Goal: Task Accomplishment & Management: Manage account settings

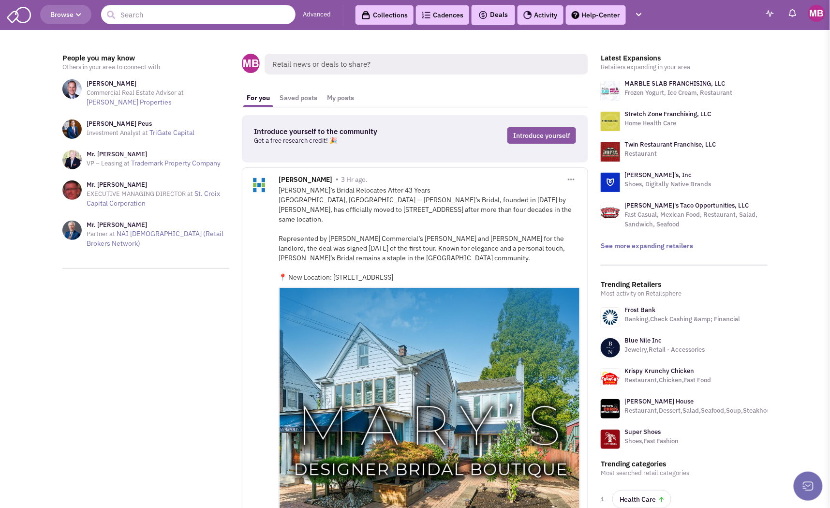
click at [324, 16] on link "Advanced" at bounding box center [317, 14] width 28 height 9
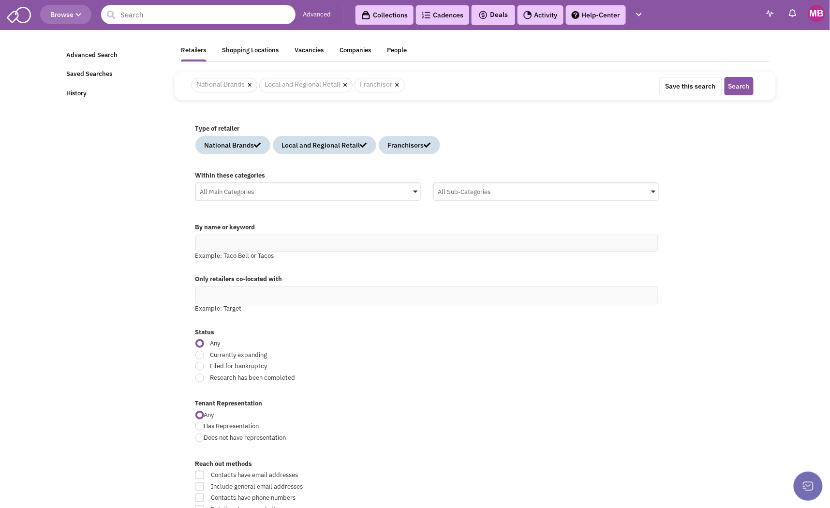
click at [196, 51] on div "Retailers" at bounding box center [194, 52] width 26 height 12
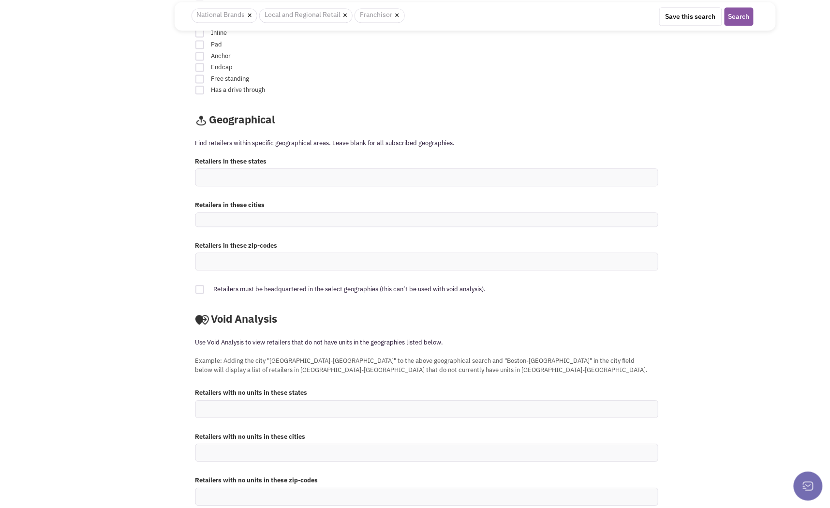
scroll to position [698, 0]
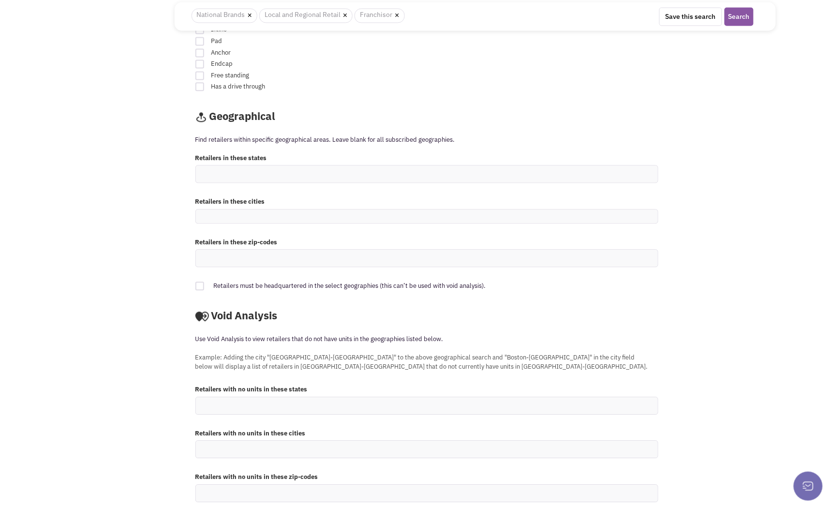
click at [277, 215] on ul at bounding box center [427, 217] width 462 height 14
click at [0, 0] on select at bounding box center [0, 0] width 0 height 0
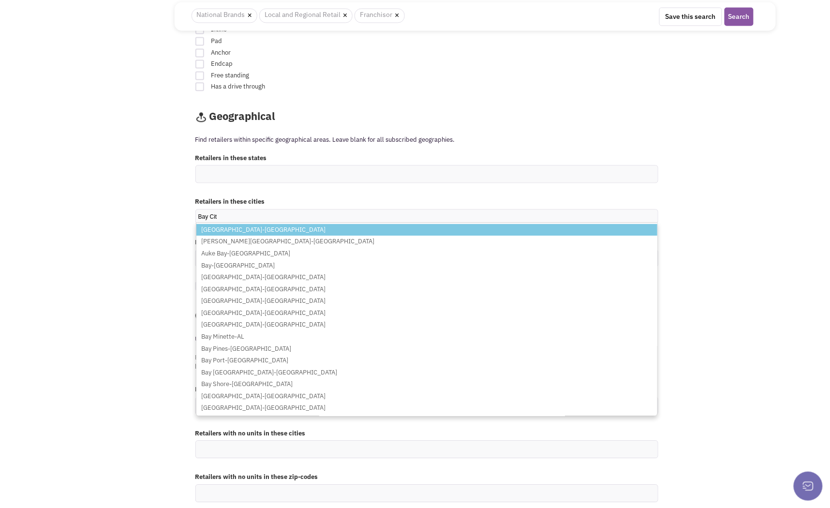
type input "Bay City"
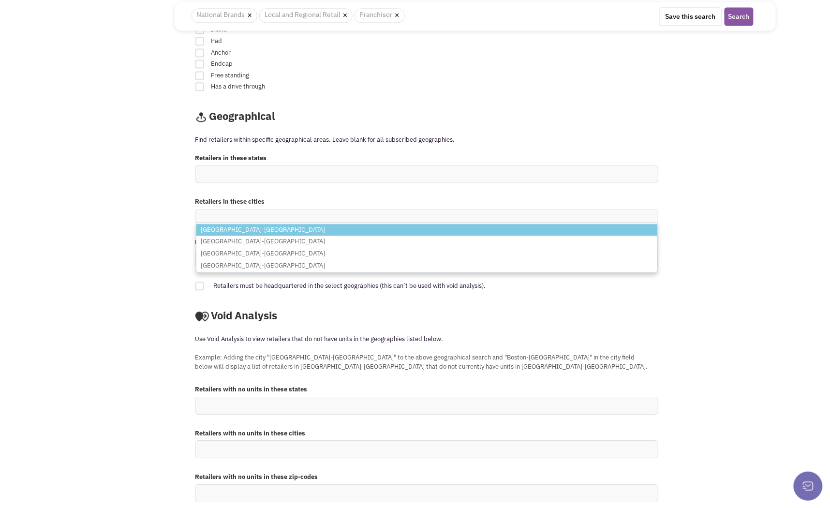
type input "t"
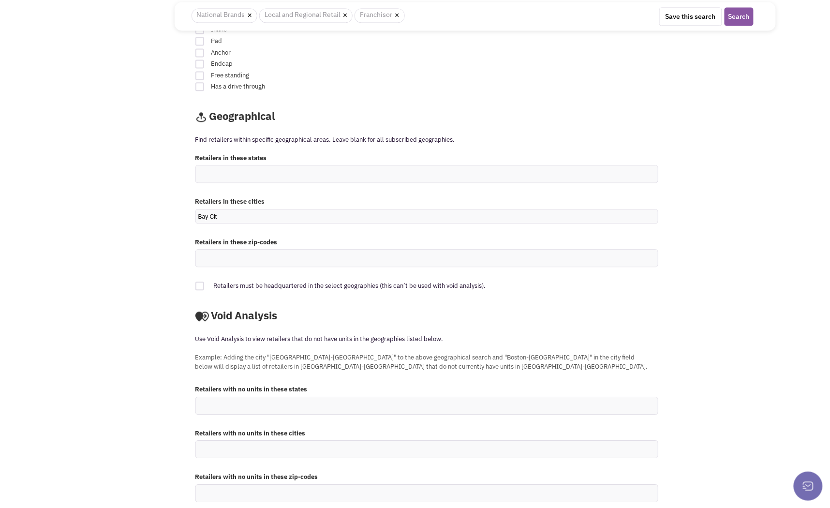
type input "Bay City"
click at [260, 256] on ul at bounding box center [427, 258] width 462 height 17
click at [0, 0] on select at bounding box center [0, 0] width 0 height 0
click at [278, 255] on ul at bounding box center [427, 258] width 462 height 17
click at [0, 0] on select at bounding box center [0, 0] width 0 height 0
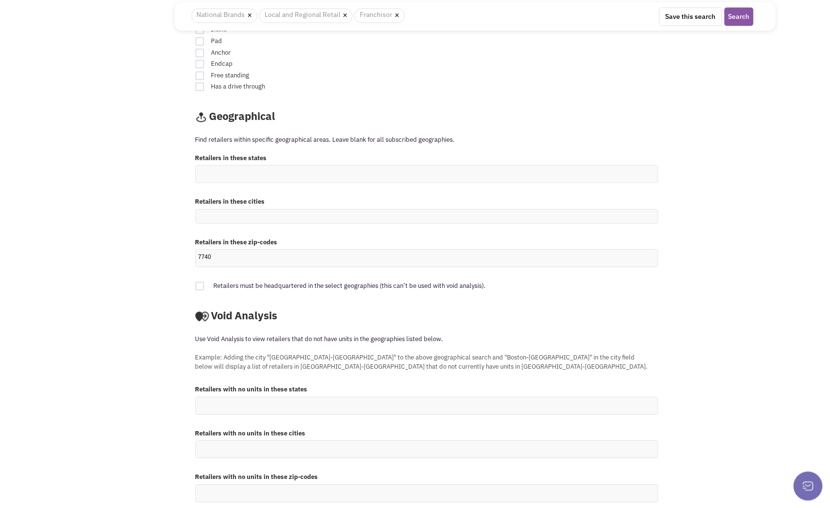
type input "77404"
type input "77414"
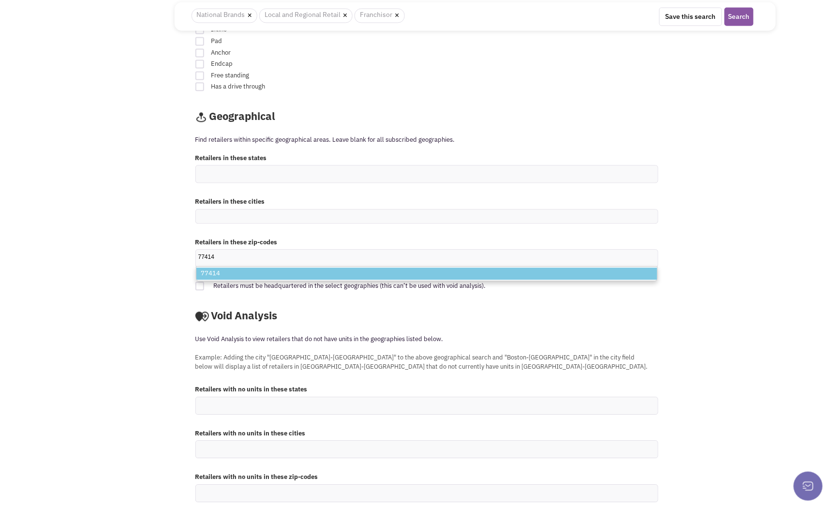
type input "77414"
click at [231, 277] on li "77414" at bounding box center [426, 274] width 461 height 12
click at [0, 0] on select "77414 77414" at bounding box center [0, 0] width 0 height 0
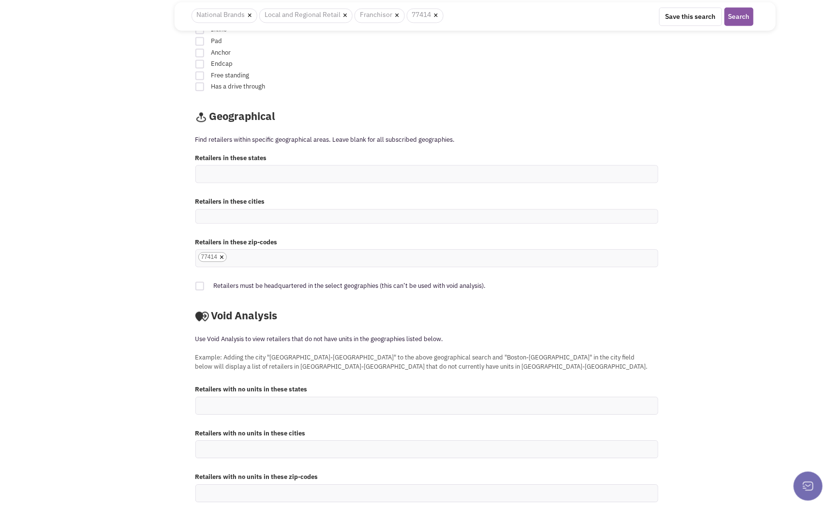
click at [250, 258] on input "77414 × 77414" at bounding box center [239, 257] width 21 height 10
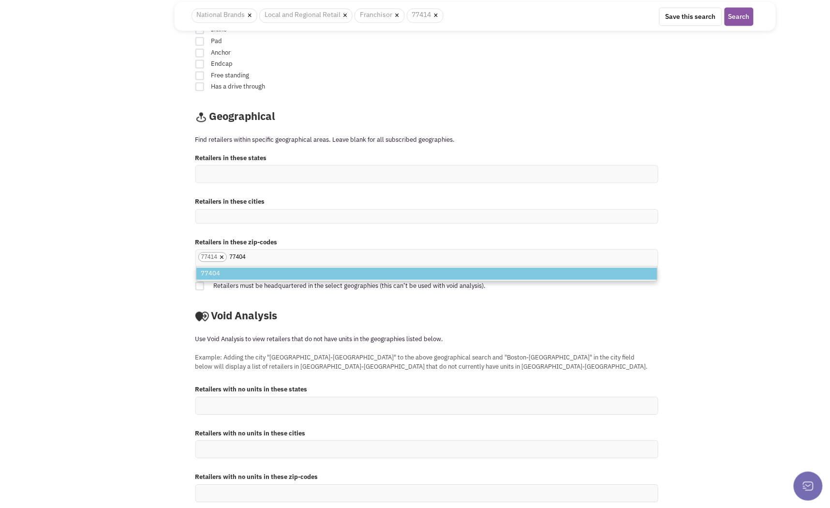
type input "77404"
click at [221, 276] on li "77404" at bounding box center [426, 274] width 461 height 12
click at [0, 0] on select "77414" at bounding box center [0, 0] width 0 height 0
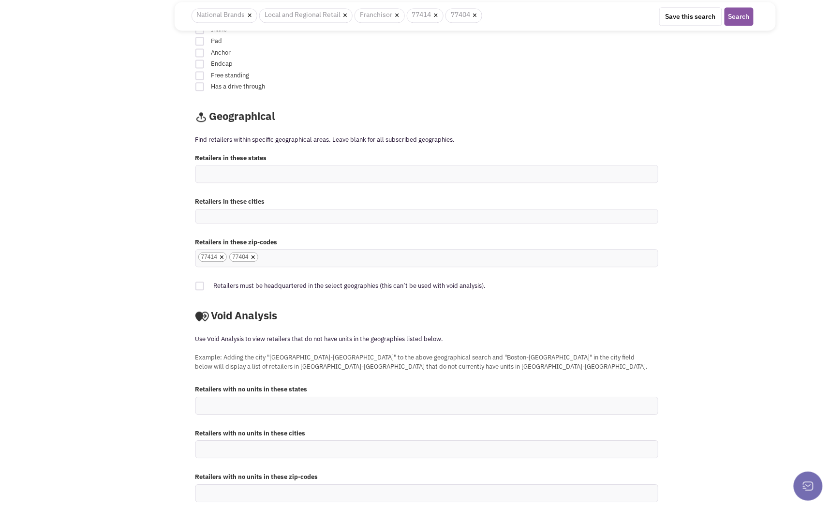
click at [272, 215] on ul at bounding box center [427, 217] width 462 height 14
click at [0, 0] on select at bounding box center [0, 0] width 0 height 0
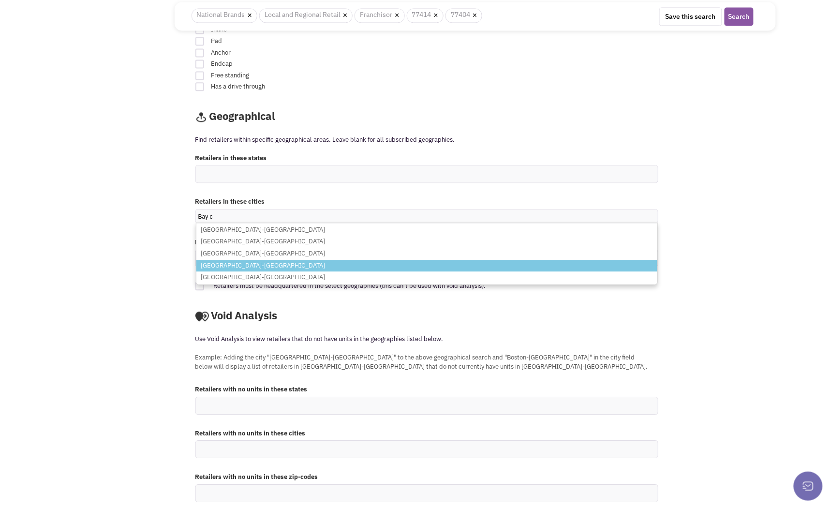
type input "Bay c"
click at [243, 265] on li "[GEOGRAPHIC_DATA]-[GEOGRAPHIC_DATA]" at bounding box center [426, 266] width 461 height 12
click at [0, 0] on select "Bay c Bay Center-WA Bay City-MI Bay City-OR Bay City-TX Bay City-WI" at bounding box center [0, 0] width 0 height 0
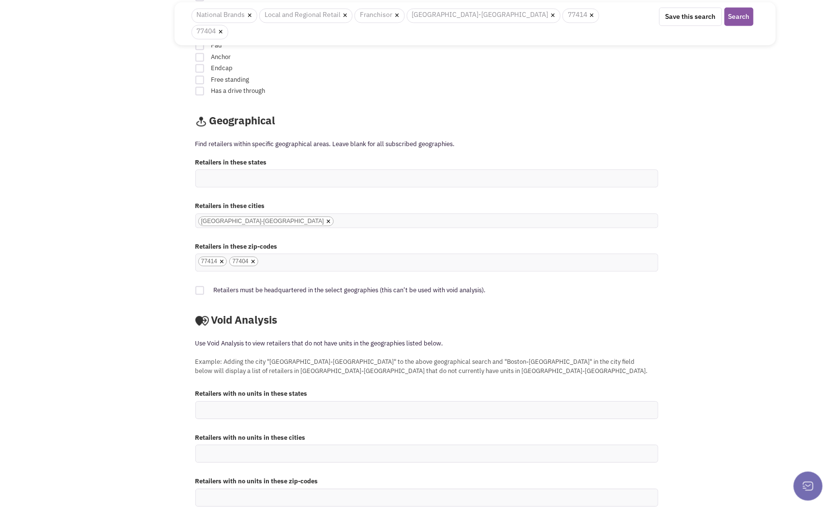
scroll to position [712, 0]
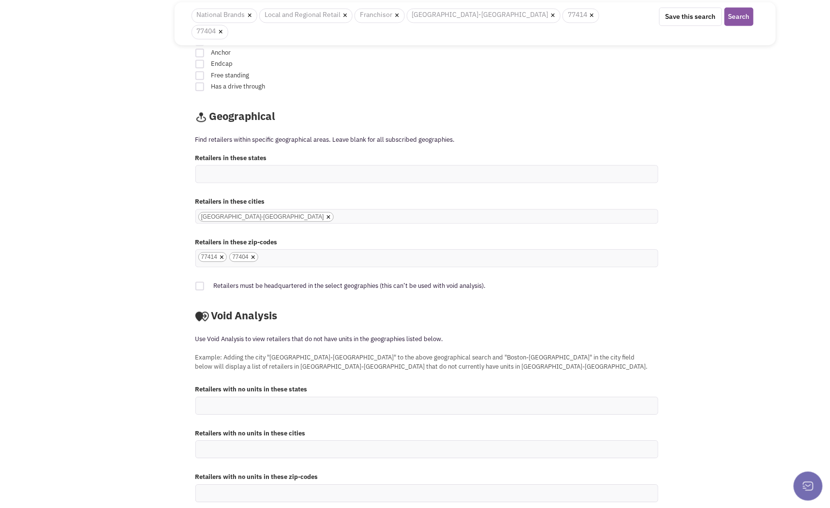
click at [279, 210] on ul "× Bay City-TX" at bounding box center [427, 217] width 462 height 14
click at [0, 0] on select "[GEOGRAPHIC_DATA]-[GEOGRAPHIC_DATA]" at bounding box center [0, 0] width 0 height 0
type input "Houston"
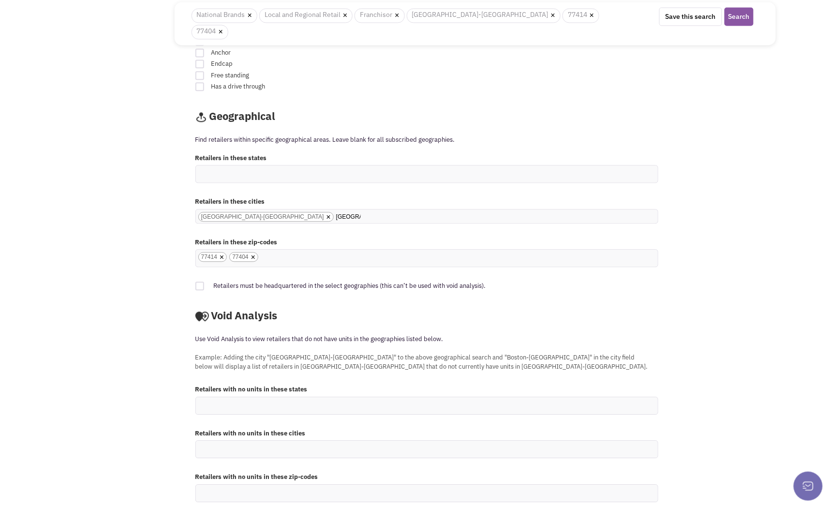
click at [336, 212] on input "Houston" at bounding box center [348, 217] width 25 height 10
type input "H"
click at [301, 210] on ul "× Bay City-TX" at bounding box center [427, 217] width 462 height 14
click at [0, 0] on select "[GEOGRAPHIC_DATA]-[GEOGRAPHIC_DATA]" at bounding box center [0, 0] width 0 height 0
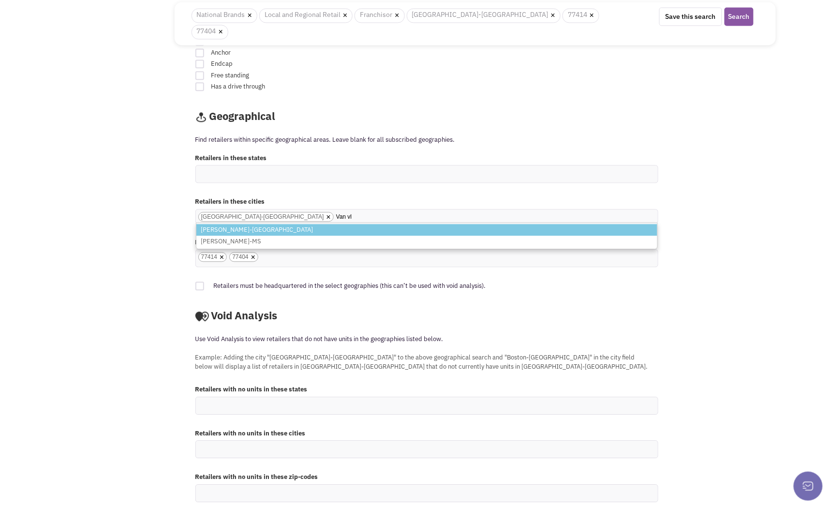
type input "Van vl"
click at [239, 224] on li "[PERSON_NAME]-[GEOGRAPHIC_DATA]" at bounding box center [426, 230] width 461 height 12
click at [0, 0] on select "[GEOGRAPHIC_DATA]-[GEOGRAPHIC_DATA]" at bounding box center [0, 0] width 0 height 0
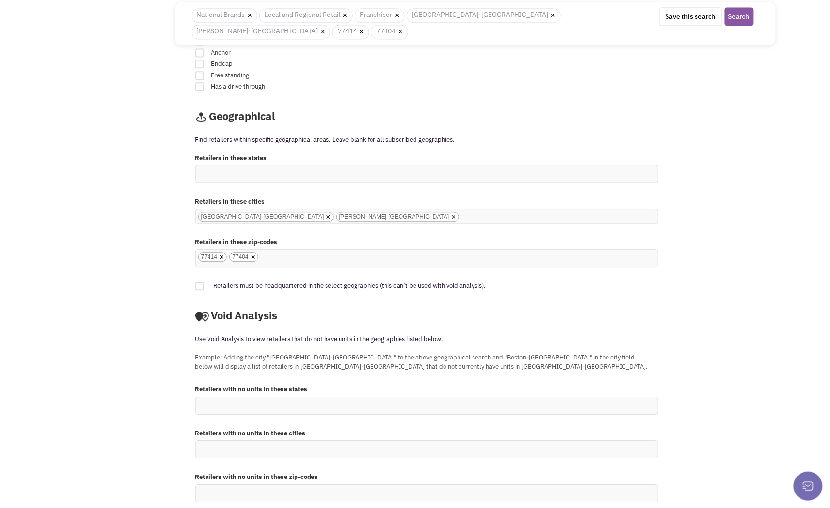
click at [462, 212] on input "Bay City-TX Van Vleck-TX × Bay City-TX × Van Vleck-TX" at bounding box center [472, 217] width 21 height 10
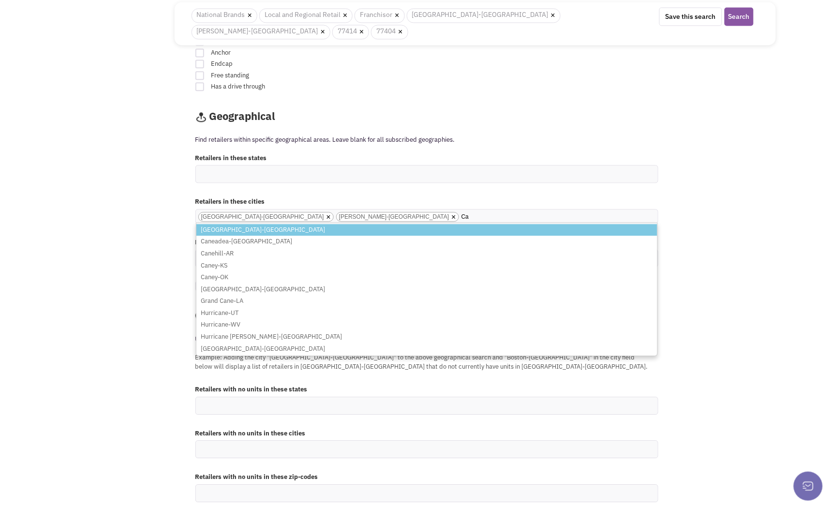
type input "C"
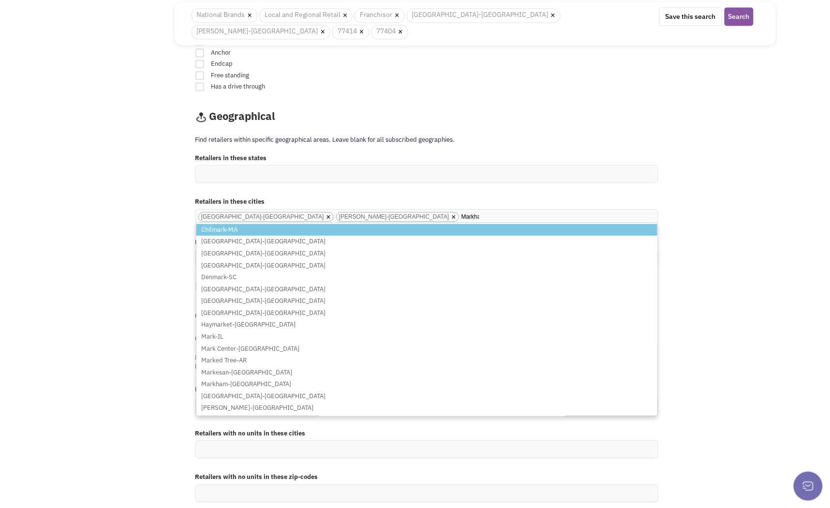
type input "Markham"
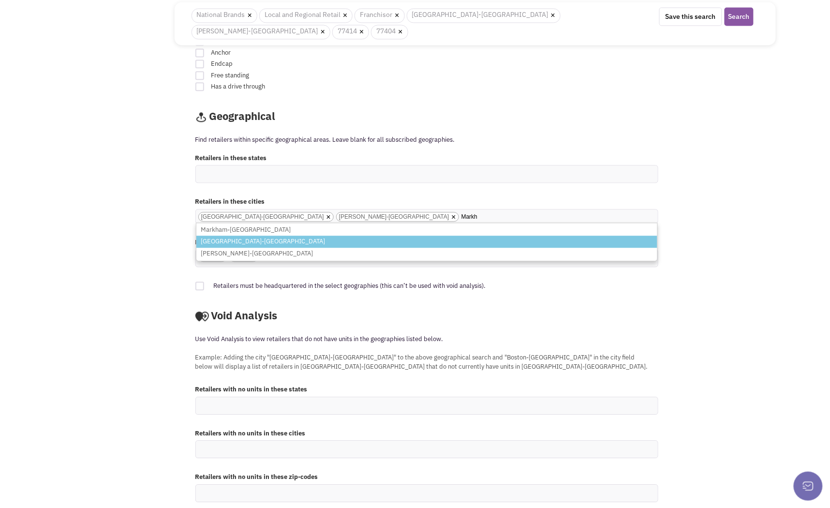
type input "Markh"
click at [240, 236] on li "[GEOGRAPHIC_DATA]-[GEOGRAPHIC_DATA]" at bounding box center [426, 242] width 461 height 12
click at [0, 0] on select "Bay City-TX Van Vleck-TX" at bounding box center [0, 0] width 0 height 0
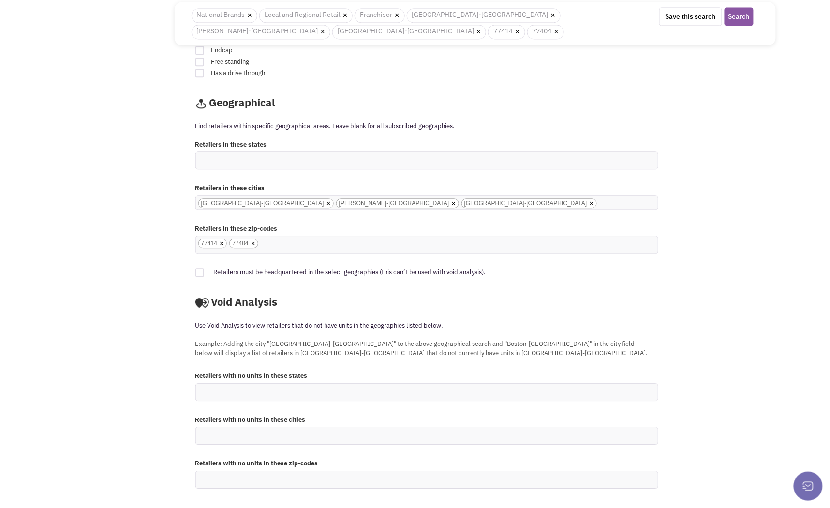
click at [599, 205] on input "Bay City-TX Van Vleck-TX Markham-TX × Bay City-TX × Van Vleck-TX × Markham-TX" at bounding box center [609, 203] width 21 height 10
click at [373, 199] on ul "× Bay City-TX × Van Vleck-TX × Markham-TX" at bounding box center [427, 203] width 462 height 14
click at [0, 0] on select "Bay City-TX Van Vleck-TX Markham-TX" at bounding box center [0, 0] width 0 height 0
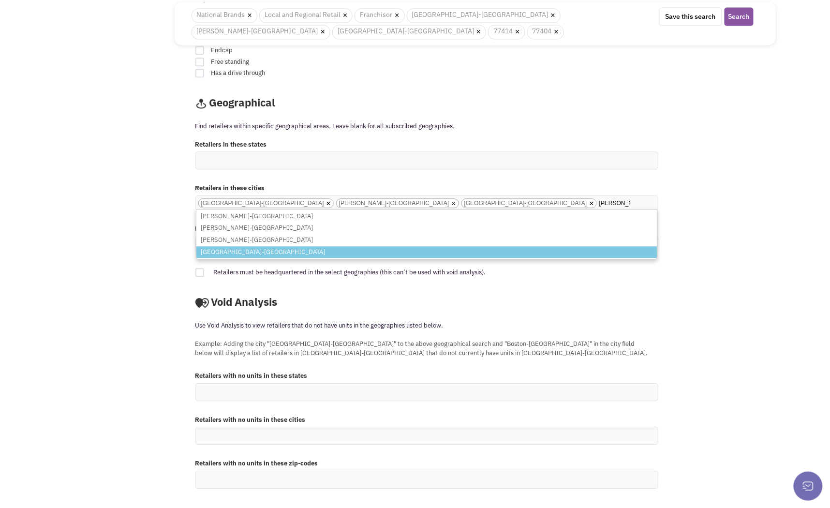
type input "wadsworth"
click at [237, 250] on li "[GEOGRAPHIC_DATA]-[GEOGRAPHIC_DATA]" at bounding box center [426, 252] width 461 height 12
click at [0, 0] on select "Bay City-TX Van Vleck-TX Markham-TX" at bounding box center [0, 0] width 0 height 0
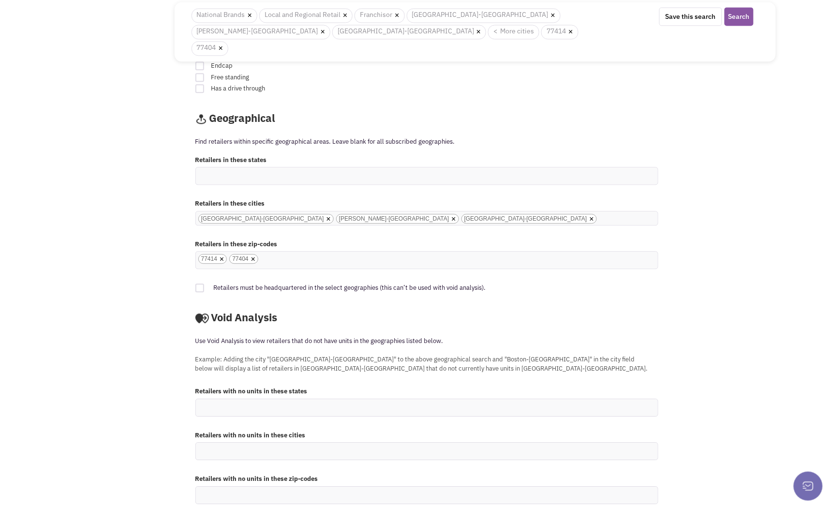
click at [358, 226] on input "Bay City-TX Van Vleck-TX Markham-TX Wadsworth-TX × Bay City-TX × Van Vleck-TX ×…" at bounding box center [346, 231] width 21 height 10
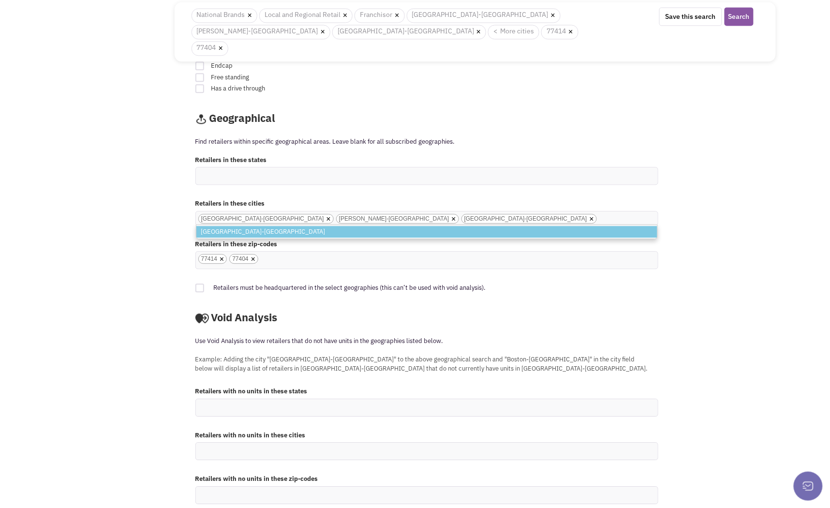
type input "Midfield"
click at [229, 226] on li "Midfield-TX" at bounding box center [426, 232] width 461 height 12
click at [0, 0] on select "Bay City-TX Van Vleck-TX Markham-TX Wadsworth-TX" at bounding box center [0, 0] width 0 height 0
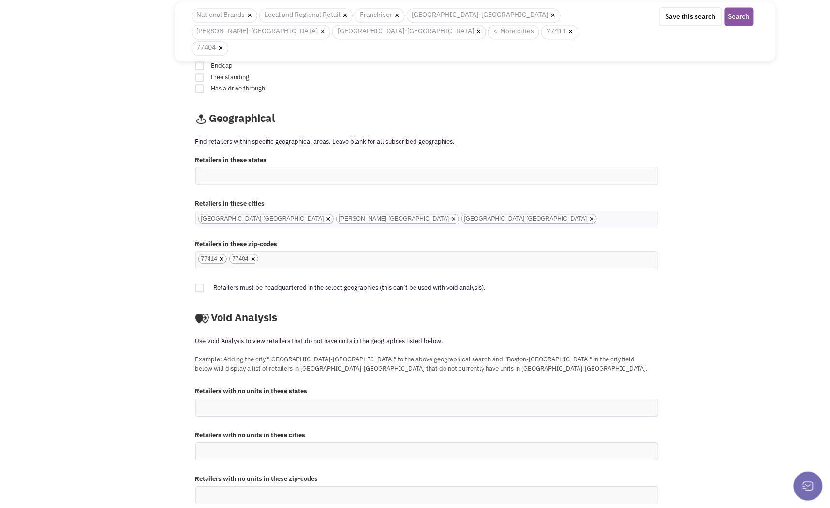
click at [477, 211] on ul "× Bay City-TX × Van Vleck-TX × Markham-TX × Wadsworth-TX × Midfield-TX" at bounding box center [427, 218] width 462 height 14
click at [0, 0] on select "Bay City-TX Van Vleck-TX Markham-TX Wadsworth-TX Midfield-TX" at bounding box center [0, 0] width 0 height 0
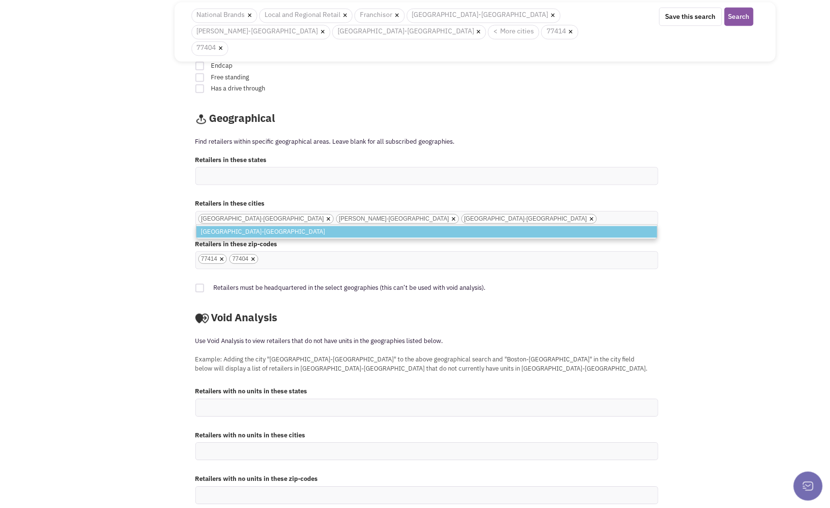
type input "s"
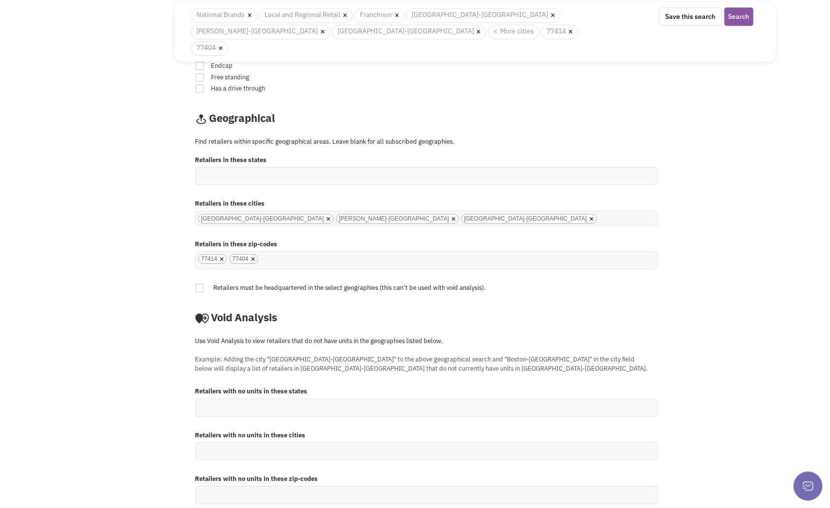
click at [514, 211] on ul "× Bay City-TX × Van Vleck-TX × Markham-TX × Wadsworth-TX × Midfield-TX" at bounding box center [427, 218] width 462 height 14
click at [0, 0] on select "Bay City-TX Van Vleck-TX Markham-TX Wadsworth-TX Midfield-TX" at bounding box center [0, 0] width 0 height 0
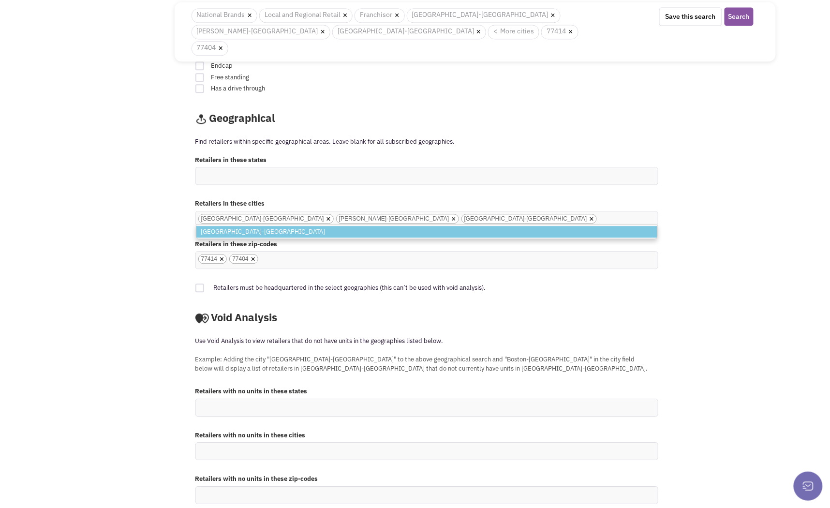
type input "matagorda"
click at [356, 226] on li "Matagorda-TX" at bounding box center [426, 232] width 461 height 12
click at [0, 0] on select "Bay City-TX Van Vleck-TX Markham-TX Wadsworth-TX Midfield-TX" at bounding box center [0, 0] width 0 height 0
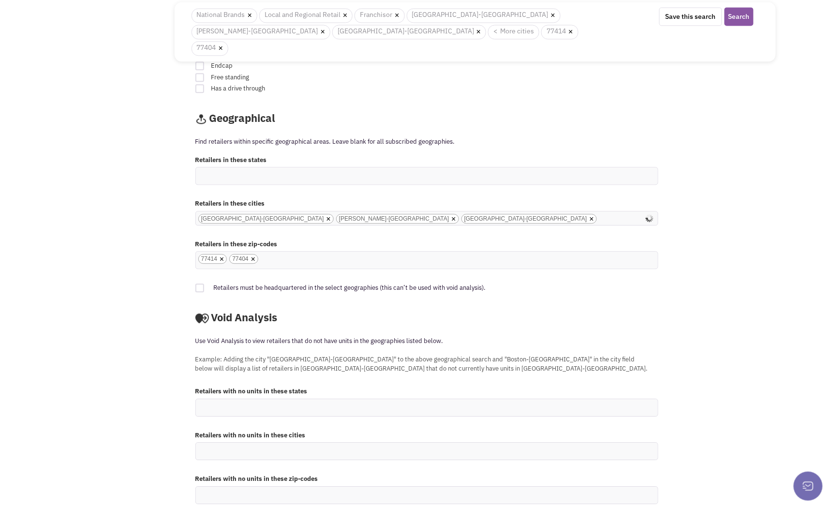
click at [612, 226] on input "Bay City-TX Van Vleck-TX Markham-TX Wadsworth-TX Midfield-TX Matagorda-TX × Bay…" at bounding box center [622, 231] width 21 height 10
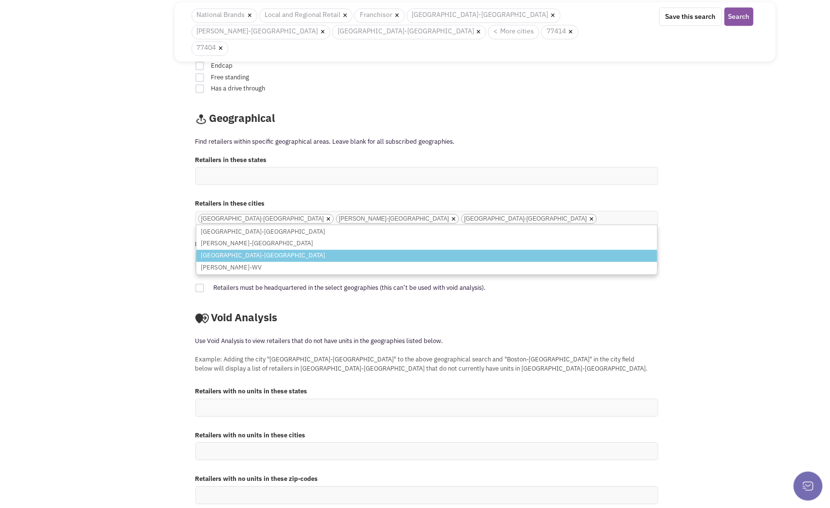
type input "wharton"
click at [297, 250] on li "Wharton-TX" at bounding box center [426, 256] width 461 height 12
click at [0, 0] on select "Bay City-TX Van Vleck-TX Markham-TX Wadsworth-TX Midfield-TX Matagorda-TX" at bounding box center [0, 0] width 0 height 0
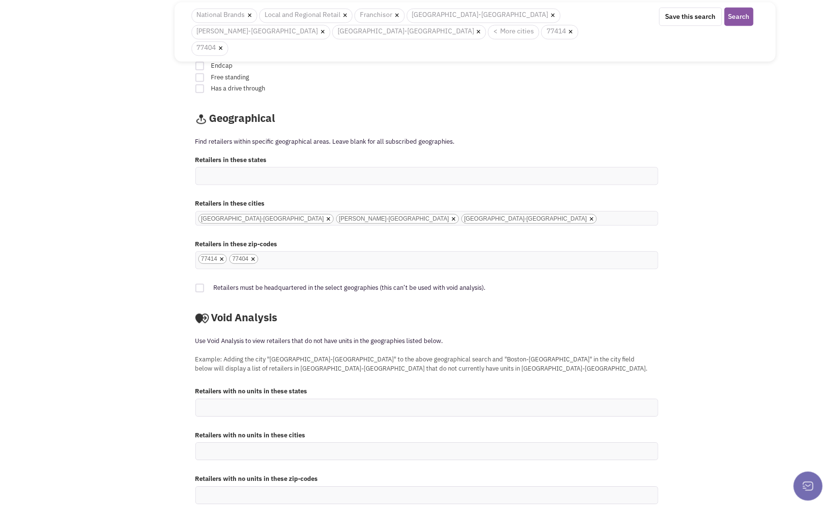
click at [383, 399] on ul at bounding box center [427, 407] width 462 height 17
click at [0, 0] on select at bounding box center [0, 0] width 0 height 0
click at [299, 487] on ul at bounding box center [427, 495] width 462 height 17
click at [0, 0] on select at bounding box center [0, 0] width 0 height 0
type input "77414"
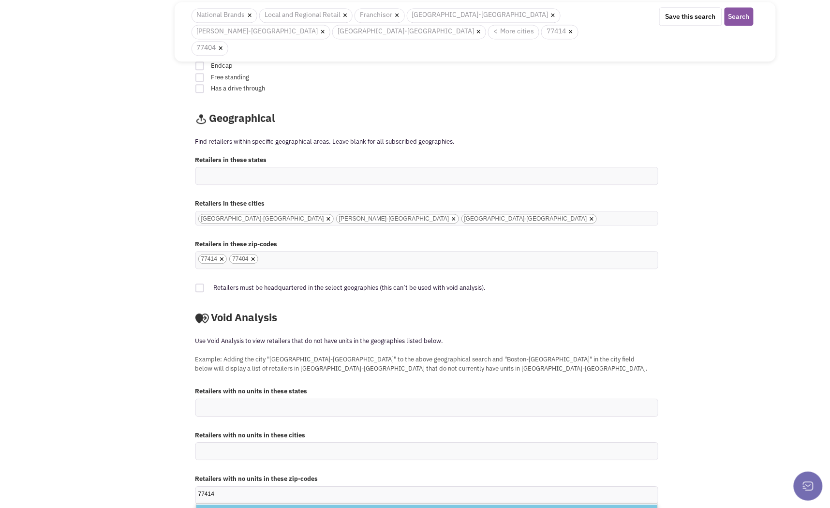
click at [265, 505] on li "77414" at bounding box center [426, 511] width 461 height 12
click at [0, 0] on select "77414 77414" at bounding box center [0, 0] width 0 height 0
click at [269, 487] on ul "× 77414" at bounding box center [427, 495] width 462 height 17
click at [0, 0] on select "77414" at bounding box center [0, 0] width 0 height 0
type input "77404"
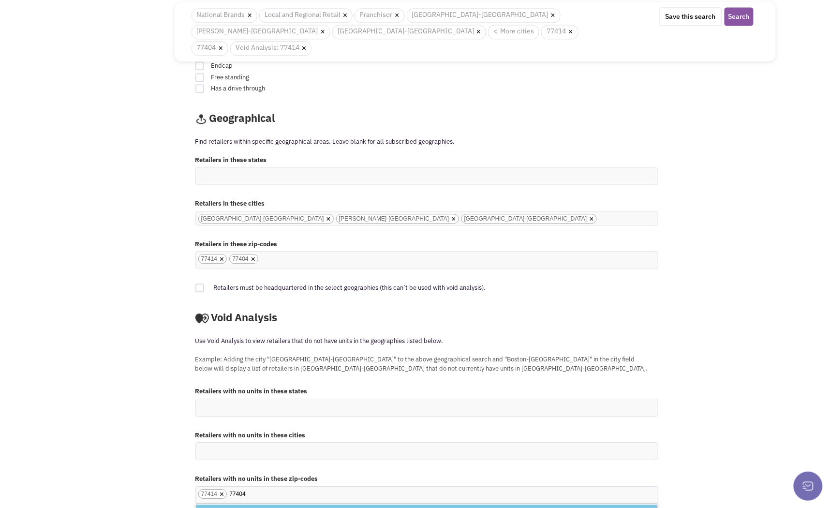
click at [263, 505] on li "77404" at bounding box center [426, 511] width 461 height 12
click at [0, 0] on select "77414" at bounding box center [0, 0] width 0 height 0
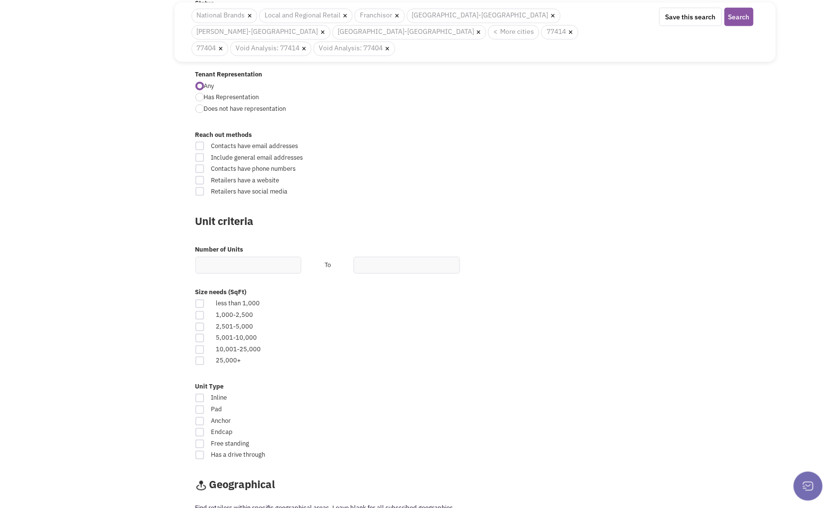
scroll to position [351, 0]
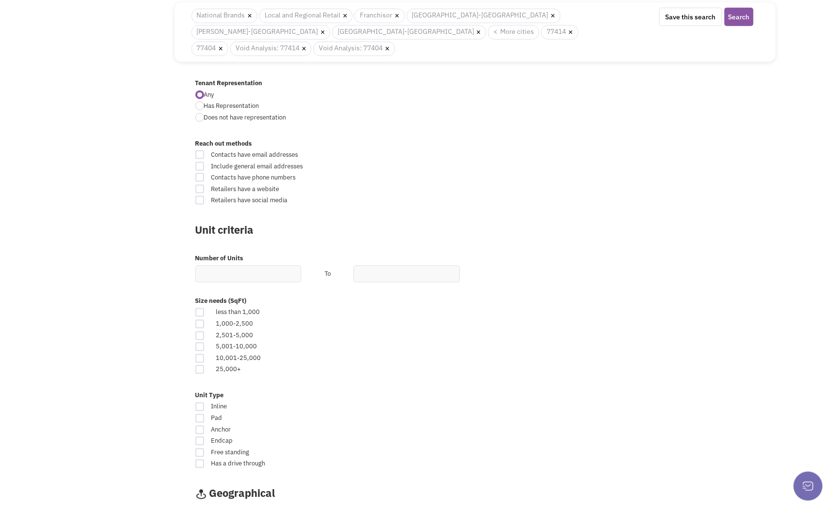
click at [198, 320] on div at bounding box center [199, 324] width 9 height 9
click at [205, 322] on input "checkbox" at bounding box center [208, 325] width 6 height 6
checkbox input "true"
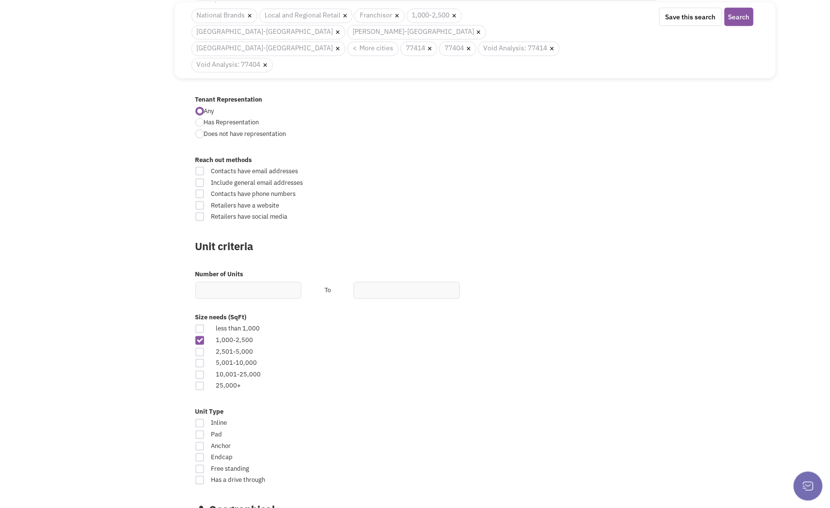
click at [199, 348] on div at bounding box center [199, 352] width 9 height 9
click at [205, 350] on input "checkbox" at bounding box center [208, 353] width 6 height 6
checkbox input "true"
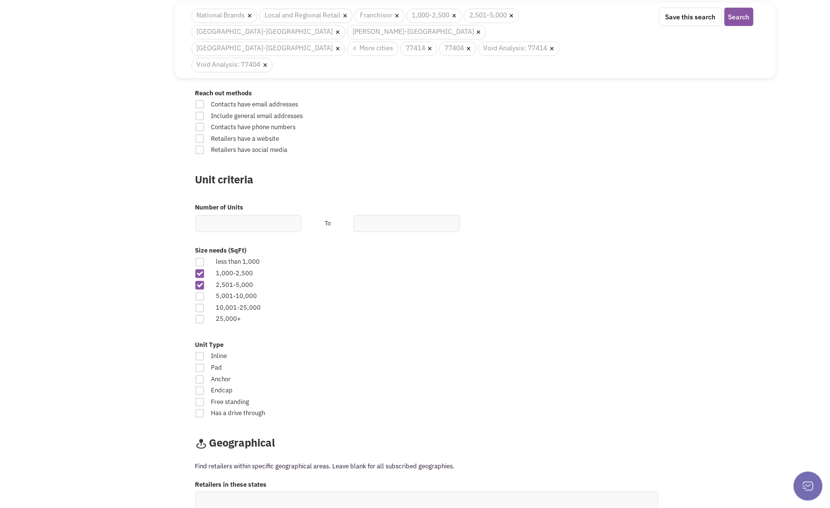
scroll to position [420, 0]
click at [200, 351] on div at bounding box center [199, 355] width 9 height 9
click at [508, 353] on input "Inline" at bounding box center [511, 356] width 6 height 6
checkbox input "true"
click at [199, 385] on div at bounding box center [199, 389] width 9 height 9
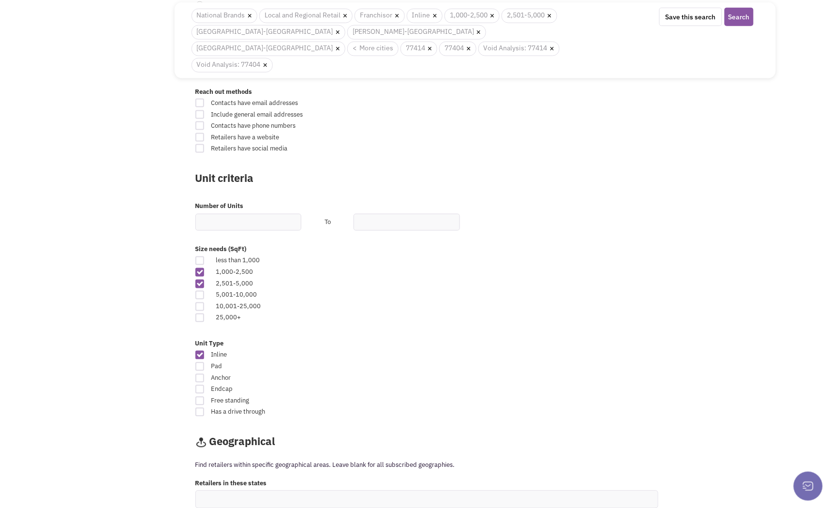
click at [508, 387] on input "Endcap" at bounding box center [511, 390] width 6 height 6
checkbox input "true"
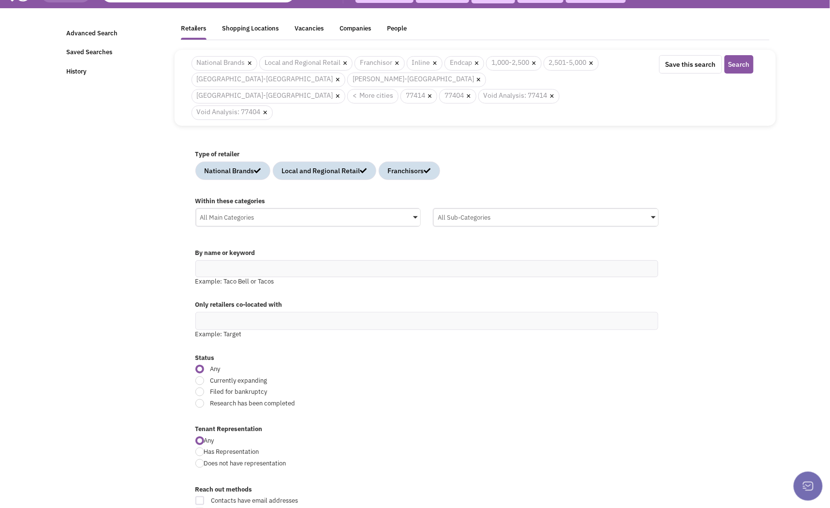
scroll to position [0, 0]
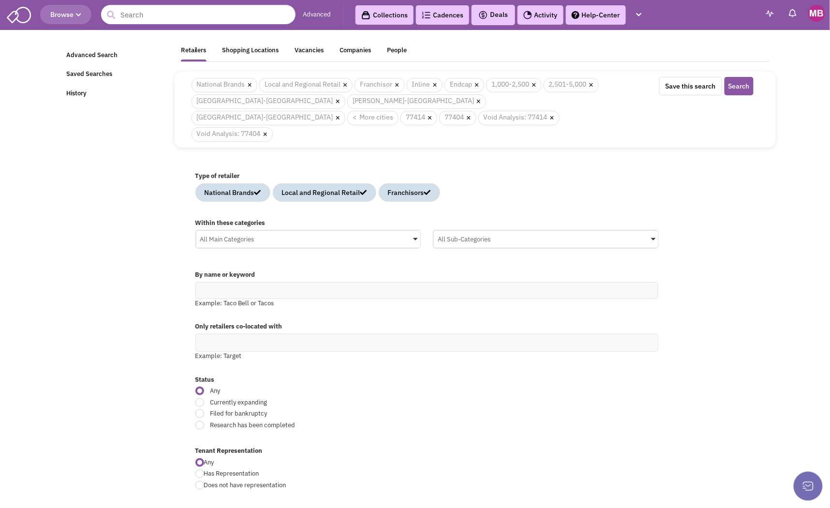
click at [415, 238] on span at bounding box center [415, 239] width 5 height 2
click at [0, 0] on input "All Main Categories No results found Main Category Select All Auto Beauty Healt…" at bounding box center [0, 0] width 0 height 0
click at [415, 231] on div "All Main Categories" at bounding box center [308, 238] width 225 height 15
click at [415, 251] on input "All Main Categories No results found Main Category Select All Auto Beauty Healt…" at bounding box center [308, 258] width 217 height 14
click at [653, 238] on span at bounding box center [653, 239] width 5 height 2
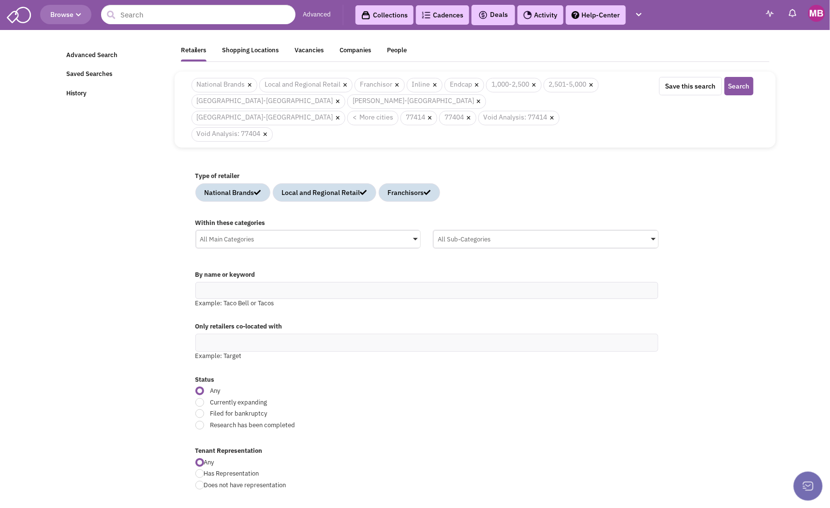
click at [0, 0] on input "All Sub-Categories No results found Sub Category Select All Auto Collision & Bo…" at bounding box center [0, 0] width 0 height 0
click at [443, 283] on icon at bounding box center [443, 287] width 8 height 8
click at [443, 265] on input "All Sub-Categories No results found Sub Category Select All Auto Collision & Bo…" at bounding box center [546, 258] width 217 height 14
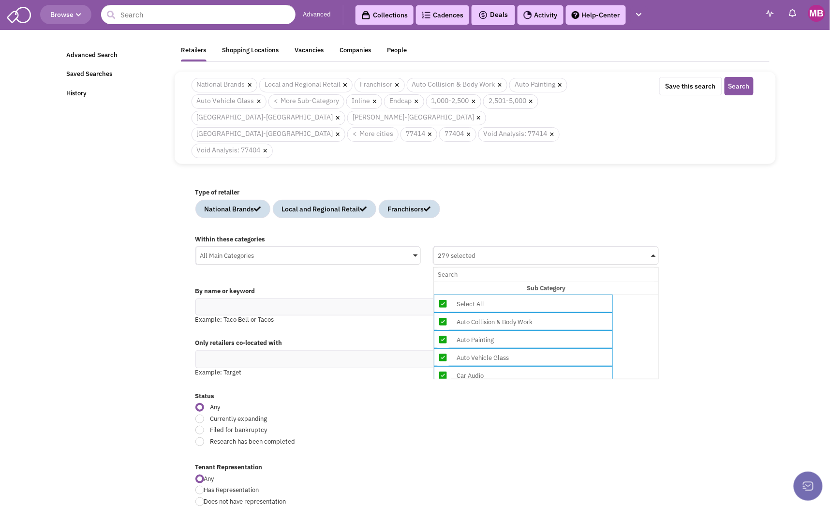
click at [412, 247] on div "All Main Categories" at bounding box center [308, 254] width 225 height 15
click at [0, 0] on input "All Main Categories No results found Main Category Select All Auto Beauty Healt…" at bounding box center [0, 0] width 0 height 0
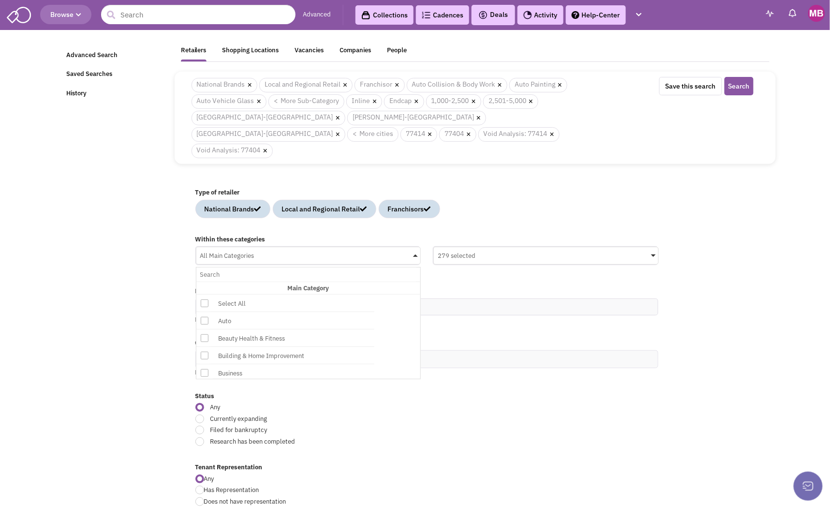
click at [414, 247] on div "All Main Categories" at bounding box center [308, 254] width 225 height 15
click at [414, 268] on input "All Main Categories No results found Main Category Select All Auto Beauty Healt…" at bounding box center [308, 275] width 217 height 14
click at [655, 255] on span at bounding box center [653, 256] width 5 height 2
click at [0, 0] on input "279 selected No results found Sub Category Select All Auto Collision & Body Wor…" at bounding box center [0, 0] width 0 height 0
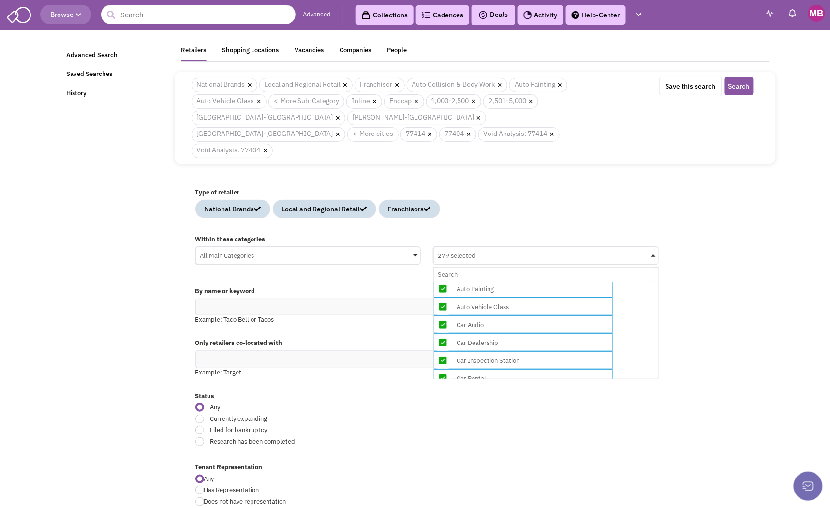
scroll to position [36, 0]
click at [444, 282] on icon at bounding box center [443, 286] width 8 height 8
click at [444, 270] on input "279 selected No results found Sub Category Select All Auto Collision & Body Wor…" at bounding box center [546, 275] width 217 height 14
click at [443, 300] on icon at bounding box center [443, 304] width 8 height 8
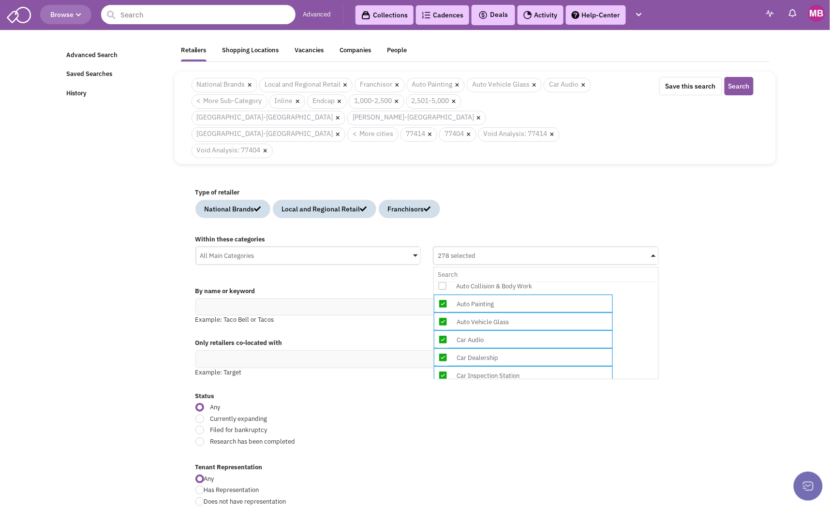
click at [443, 271] on input "278 selected No results found Sub Category Select All Auto Collision & Body Wor…" at bounding box center [546, 275] width 217 height 14
click at [441, 317] on icon at bounding box center [443, 321] width 8 height 8
click at [441, 282] on input "277 selected No results found Sub Category Select All Auto Collision & Body Wor…" at bounding box center [546, 275] width 217 height 14
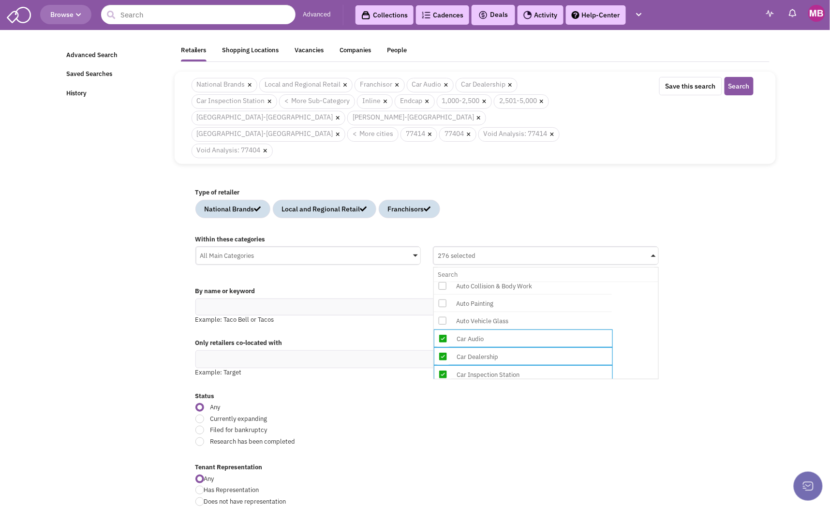
click at [444, 353] on icon at bounding box center [443, 357] width 8 height 8
click at [444, 282] on input "276 selected No results found Sub Category Select All Auto Collision & Body Wor…" at bounding box center [546, 275] width 217 height 14
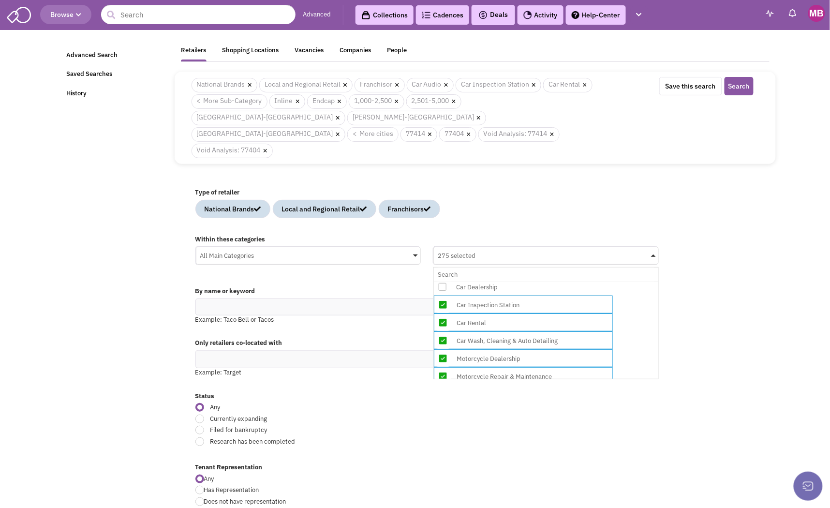
scroll to position [105, 0]
click at [444, 300] on icon at bounding box center [443, 304] width 8 height 8
click at [444, 271] on input "275 selected No results found Sub Category Select All Auto Collision & Body Wor…" at bounding box center [546, 275] width 217 height 14
click at [442, 317] on icon at bounding box center [443, 321] width 8 height 8
click at [442, 282] on input "274 selected No results found Sub Category Select All Auto Collision & Body Wor…" at bounding box center [546, 275] width 217 height 14
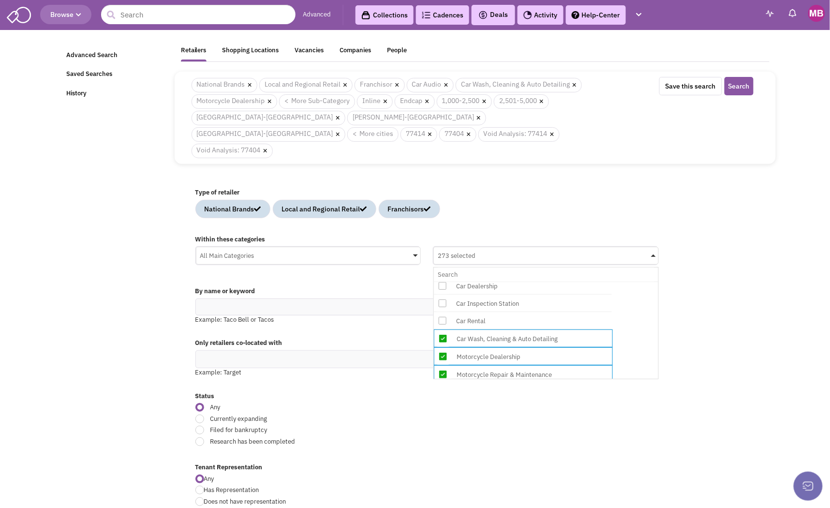
click at [442, 335] on icon at bounding box center [443, 339] width 8 height 8
click at [442, 282] on input "273 selected No results found Sub Category Select All Auto Collision & Body Wor…" at bounding box center [546, 275] width 217 height 14
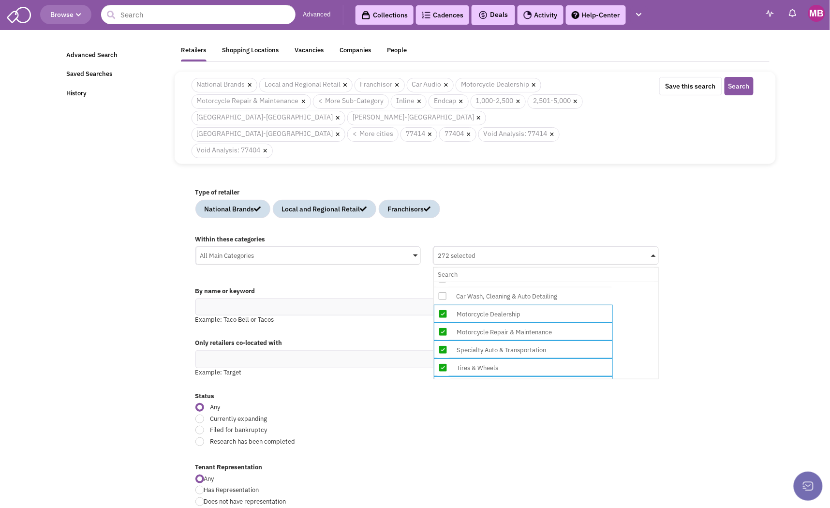
scroll to position [148, 0]
click at [443, 310] on icon at bounding box center [443, 314] width 8 height 8
click at [443, 282] on input "272 selected No results found Sub Category Select All Auto Collision & Body Wor…" at bounding box center [546, 275] width 217 height 14
click at [444, 327] on icon at bounding box center [443, 331] width 8 height 8
click at [444, 282] on input "271 selected No results found Sub Category Select All Auto Collision & Body Wor…" at bounding box center [546, 275] width 217 height 14
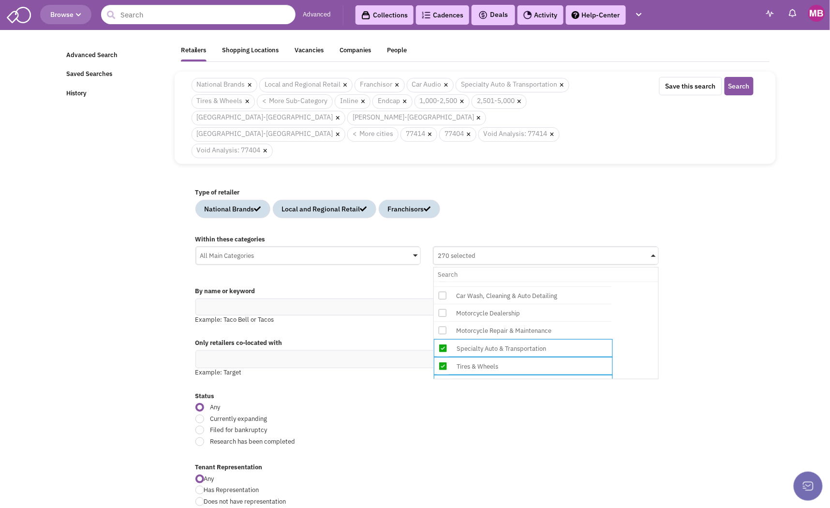
click at [439, 345] on icon at bounding box center [443, 349] width 8 height 8
click at [439, 282] on input "270 selected No results found Sub Category Select All Auto Collision & Body Wor…" at bounding box center [546, 275] width 217 height 14
click at [442, 362] on icon at bounding box center [443, 366] width 8 height 8
click at [442, 282] on input "269 selected No results found Sub Category Select All Auto Collision & Body Wor…" at bounding box center [546, 275] width 217 height 14
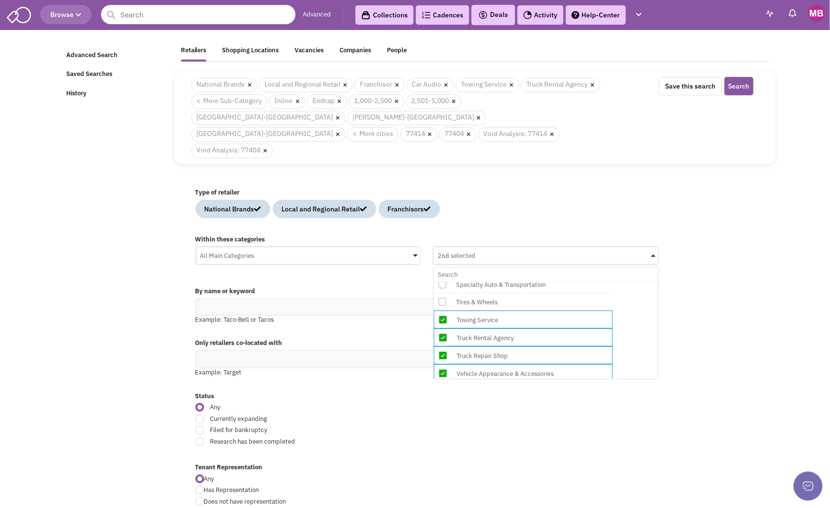
scroll to position [245, 0]
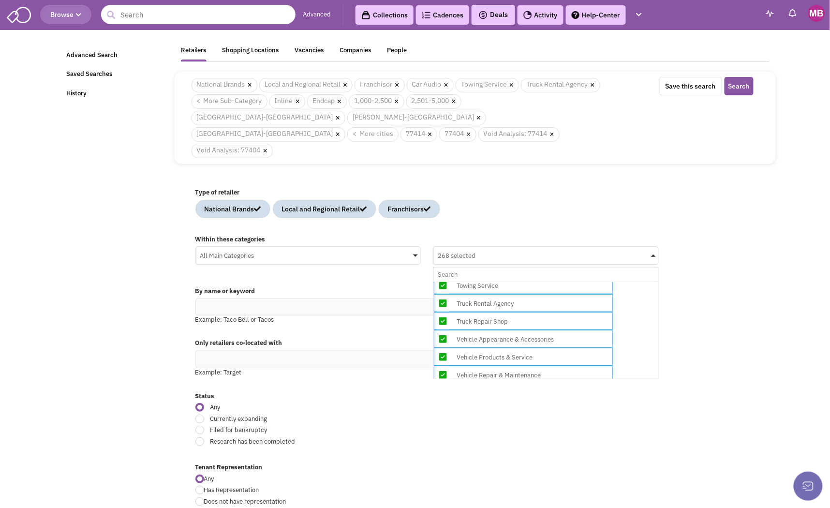
click at [443, 282] on icon at bounding box center [443, 286] width 8 height 8
click at [443, 268] on input "268 selected No results found Sub Category Select All Auto Collision & Body Wor…" at bounding box center [546, 275] width 217 height 14
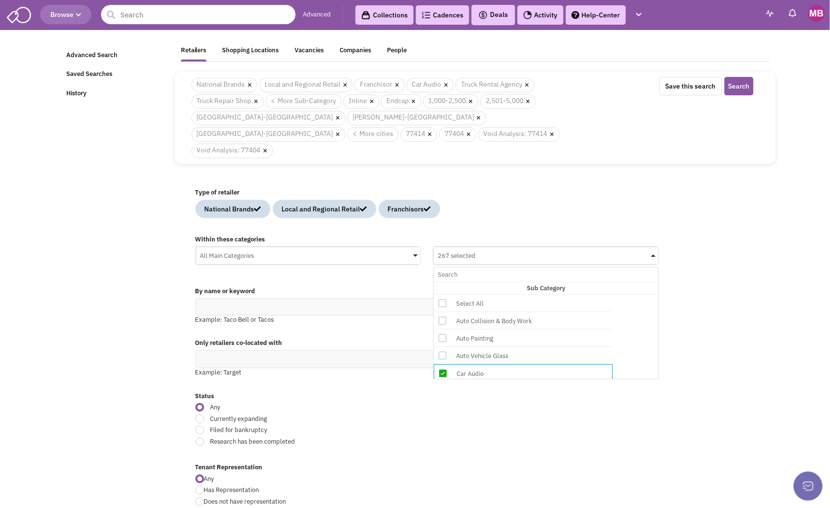
click at [444, 300] on icon at bounding box center [443, 304] width 8 height 8
click at [444, 282] on input "267 selected No results found Sub Category Select All Auto Collision & Body Wor…" at bounding box center [546, 275] width 217 height 14
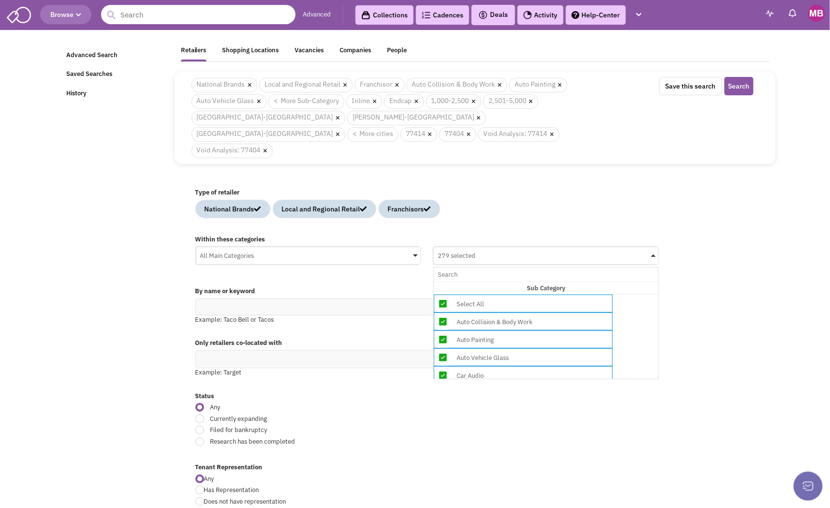
click at [444, 300] on icon at bounding box center [443, 304] width 8 height 8
click at [444, 282] on input "279 selected No results found Sub Category Select All Auto Collision & Body Wor…" at bounding box center [546, 275] width 217 height 14
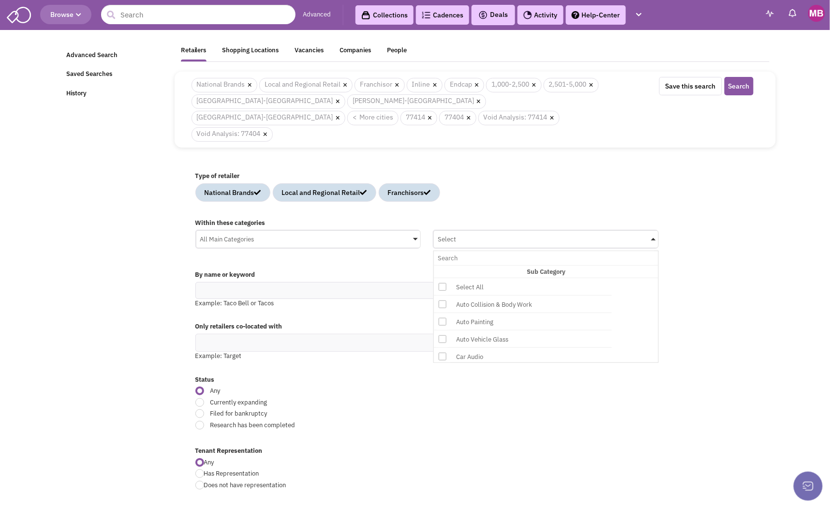
click at [274, 231] on div "All Main Categories" at bounding box center [308, 238] width 225 height 15
click at [0, 0] on input "All Main Categories No results found Main Category Select All Auto Beauty Healt…" at bounding box center [0, 0] width 0 height 0
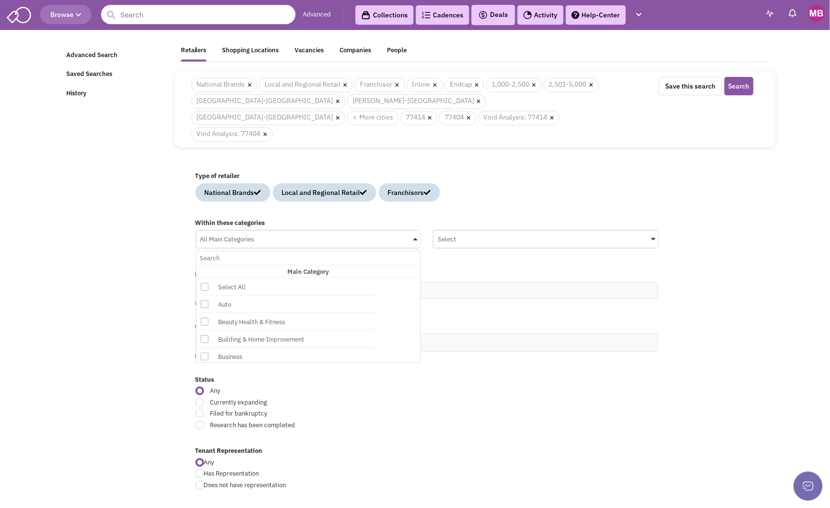
click at [202, 283] on icon at bounding box center [205, 287] width 8 height 8
click at [202, 265] on input "All Main Categories No results found Main Category Select All Auto Beauty Healt…" at bounding box center [308, 258] width 217 height 14
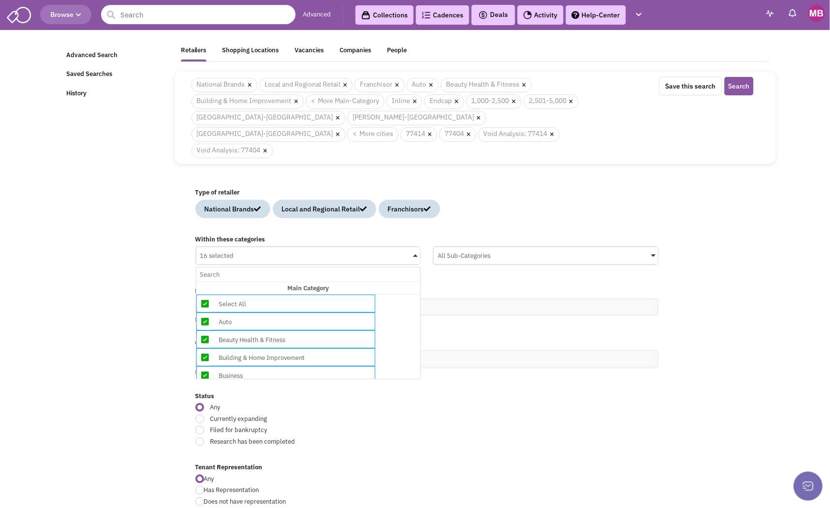
click at [206, 318] on icon at bounding box center [205, 322] width 8 height 8
click at [206, 282] on input "16 selected No results found Main Category Select All Auto Beauty Health & Fitn…" at bounding box center [308, 275] width 217 height 14
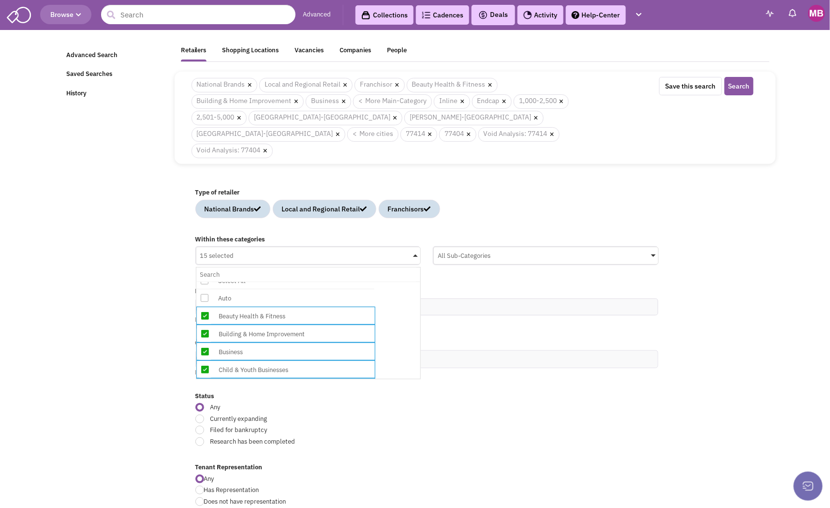
scroll to position [44, 0]
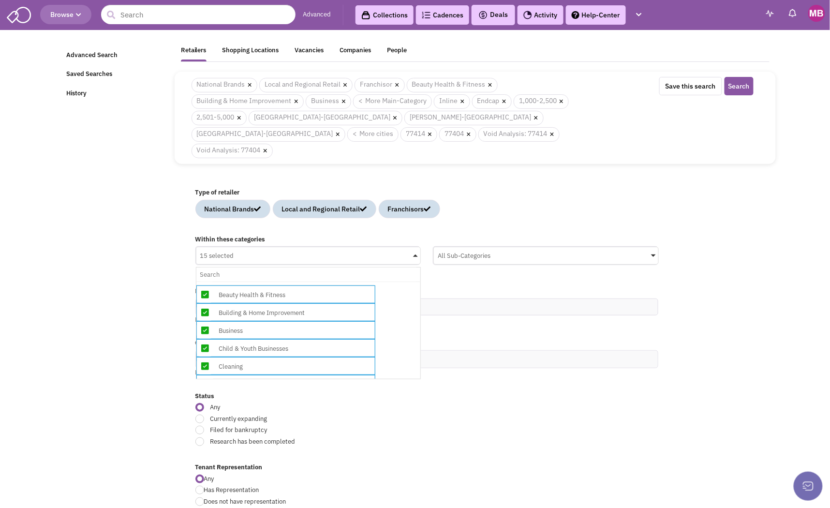
click at [205, 309] on icon at bounding box center [205, 313] width 8 height 8
click at [205, 282] on input "15 selected No results found Main Category Select All Auto Beauty Health & Fitn…" at bounding box center [308, 275] width 217 height 14
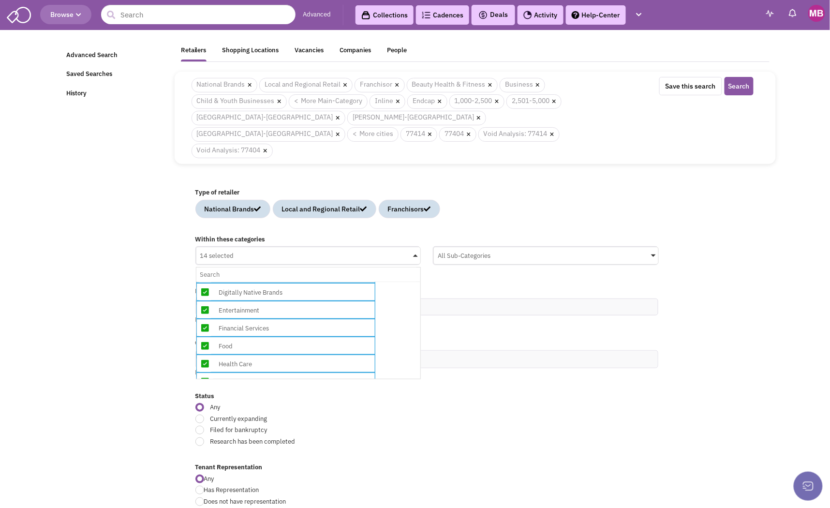
scroll to position [175, 0]
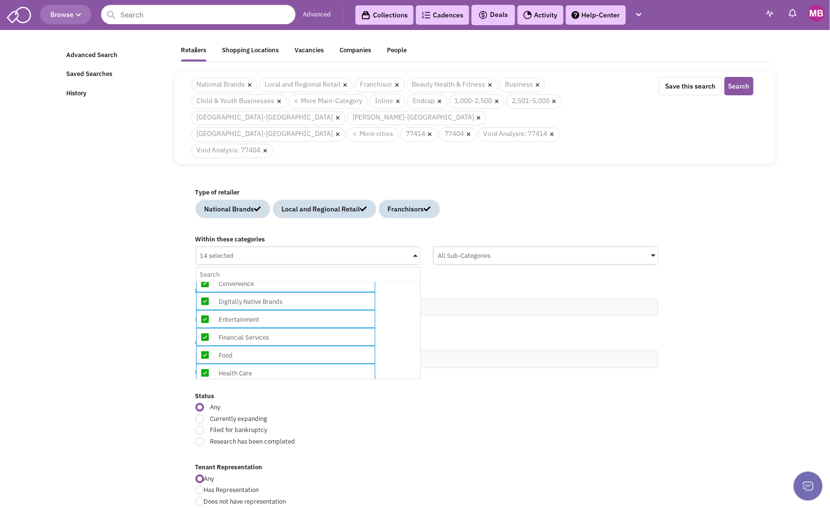
click at [204, 280] on icon at bounding box center [205, 284] width 8 height 8
click at [204, 268] on input "14 selected No results found Main Category Select All Auto Beauty Health & Fitn…" at bounding box center [308, 275] width 217 height 14
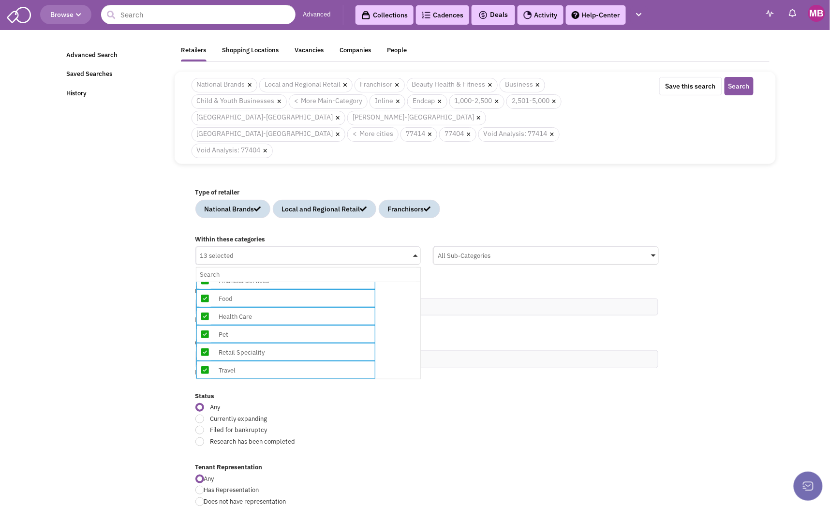
scroll to position [219, 0]
click at [543, 247] on div "All Sub-Categories" at bounding box center [546, 254] width 225 height 15
click at [0, 0] on input "All Sub-Categories No results found Sub Category Select All Beauty Supplies Cos…" at bounding box center [0, 0] width 0 height 0
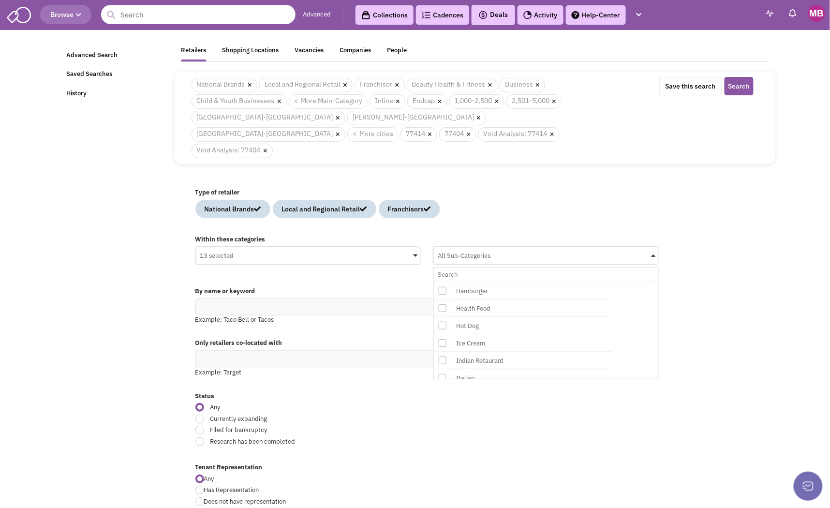
scroll to position [0, 0]
drag, startPoint x: 439, startPoint y: 427, endPoint x: 449, endPoint y: 428, distance: 9.7
click at [441, 437] on span "Research has been completed" at bounding box center [354, 441] width 300 height 9
click at [505, 439] on input "Research has been completed" at bounding box center [508, 442] width 6 height 6
radio input "true"
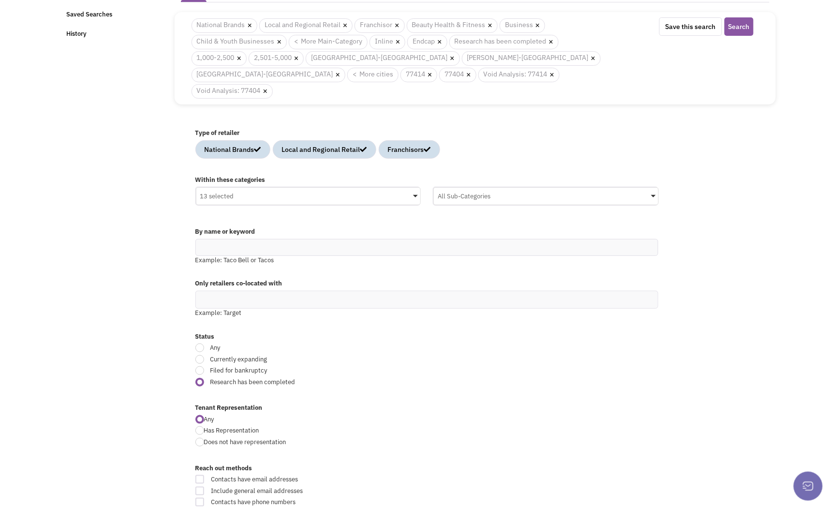
scroll to position [65, 0]
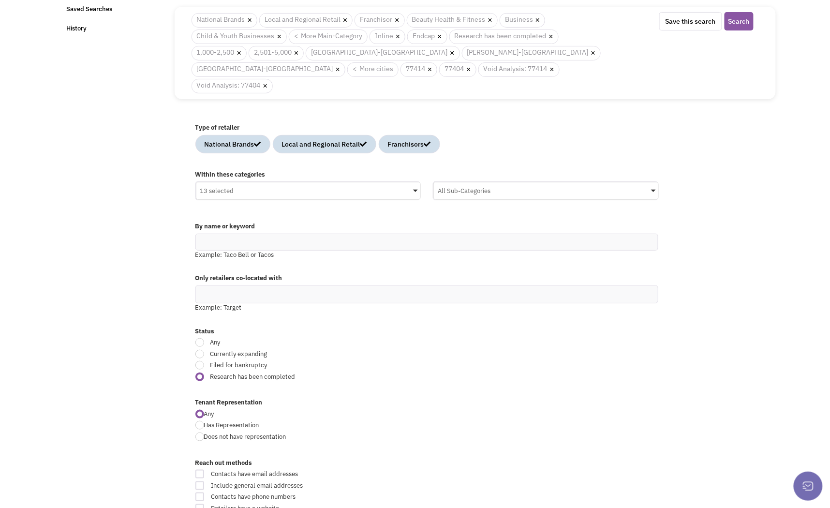
click at [407, 327] on label "Status" at bounding box center [426, 331] width 463 height 9
click at [287, 350] on span "Currently expanding" at bounding box center [354, 354] width 300 height 9
click at [505, 352] on input "Currently expanding" at bounding box center [508, 355] width 6 height 6
radio input "true"
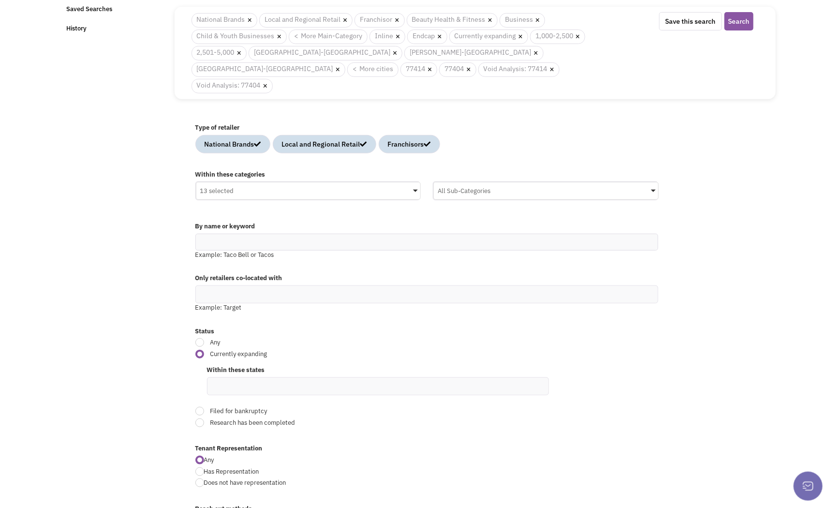
click at [195, 338] on div at bounding box center [199, 342] width 9 height 9
click at [505, 340] on input "Any" at bounding box center [508, 343] width 6 height 6
radio input "true"
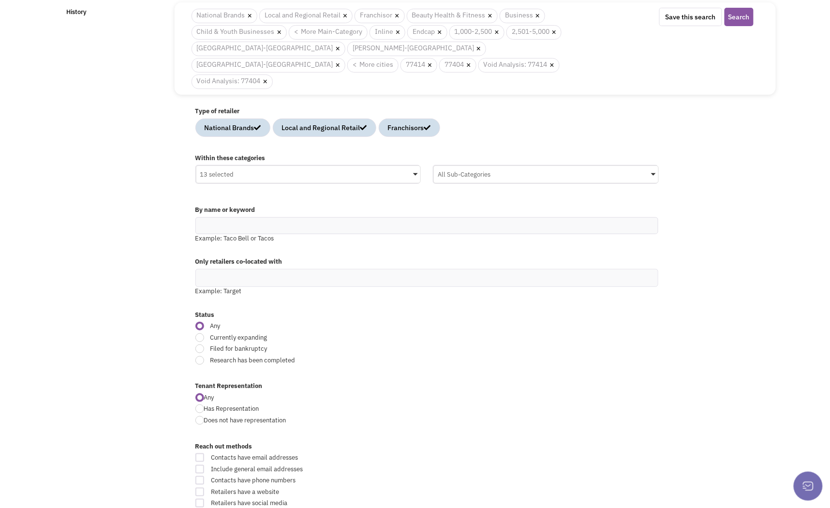
scroll to position [0, 0]
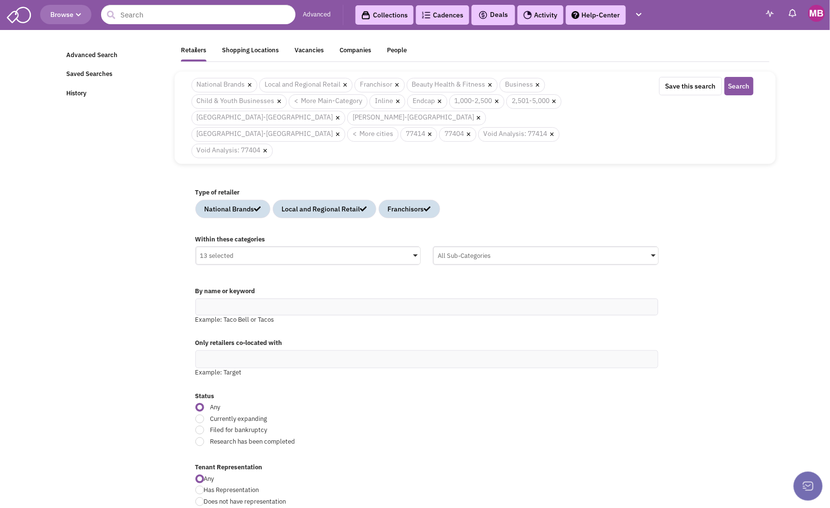
click at [743, 85] on button "Search" at bounding box center [739, 86] width 29 height 18
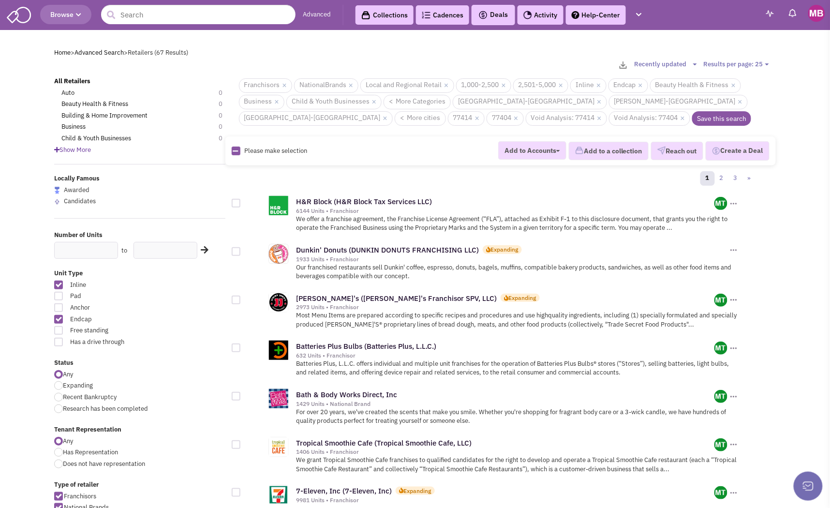
click at [692, 119] on link "Save this search" at bounding box center [721, 118] width 59 height 15
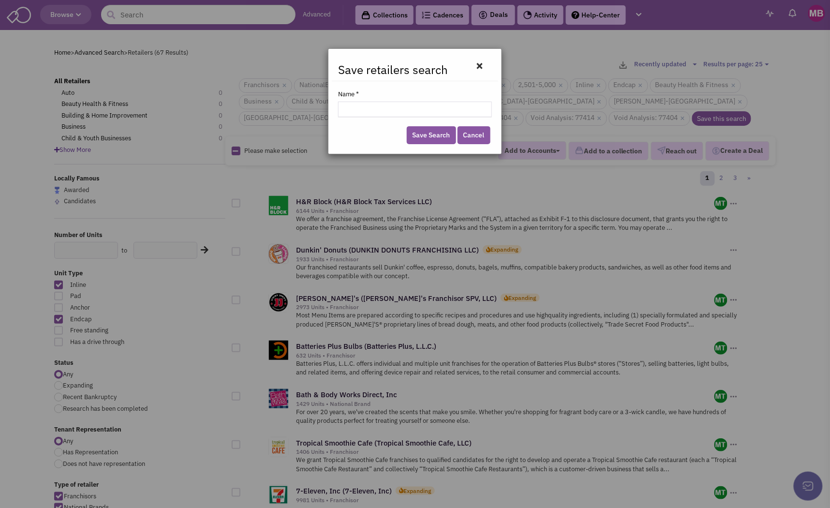
click at [405, 107] on input "Name *" at bounding box center [415, 109] width 154 height 15
type input "[GEOGRAPHIC_DATA] - [GEOGRAPHIC_DATA]"
click at [426, 135] on link "Save Search" at bounding box center [431, 135] width 49 height 18
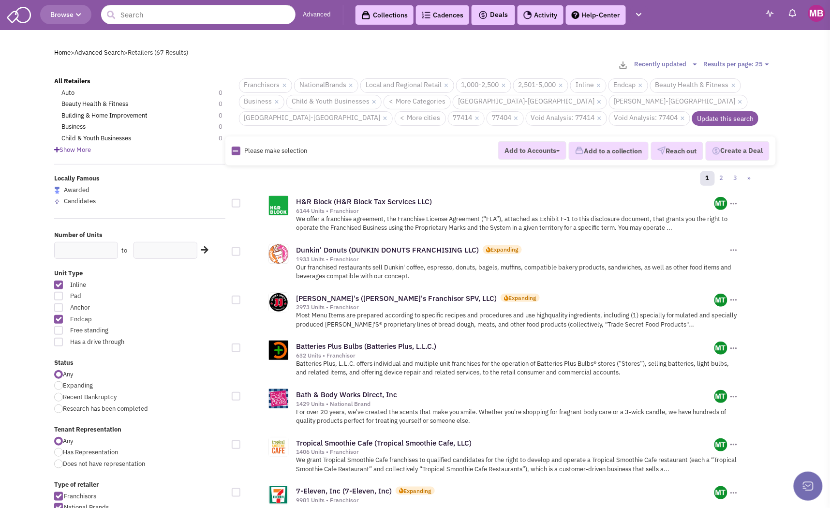
click at [235, 150] on icon at bounding box center [235, 151] width 5 height 6
checkbox input "true"
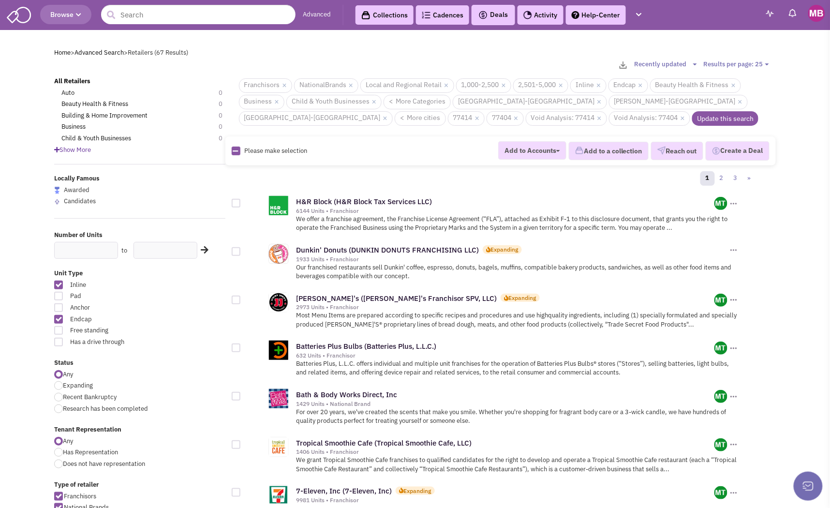
checkbox input "true"
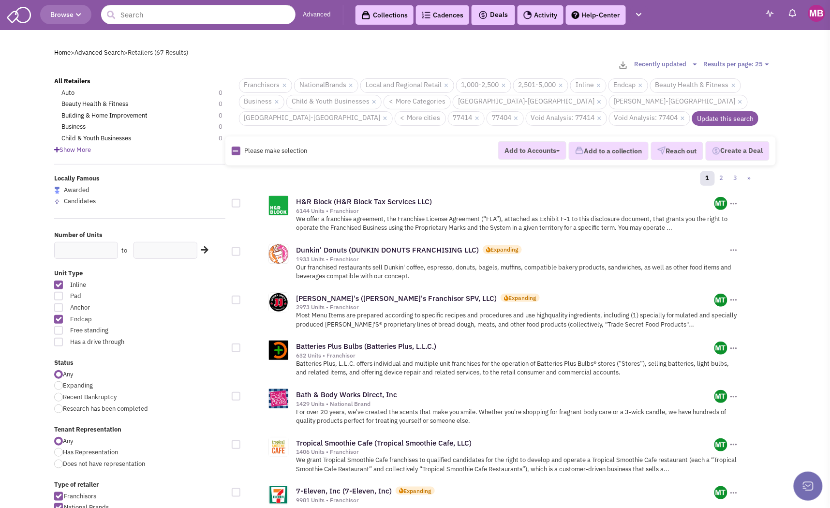
checkbox input "true"
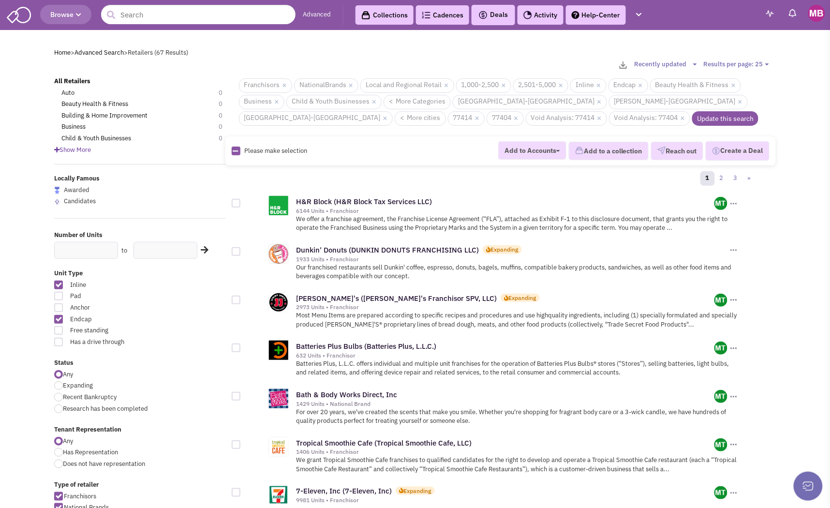
checkbox input "true"
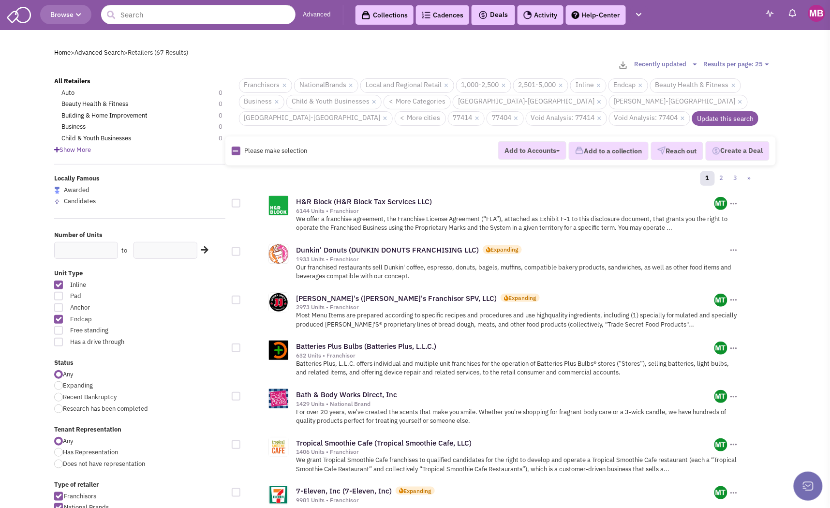
checkbox input "true"
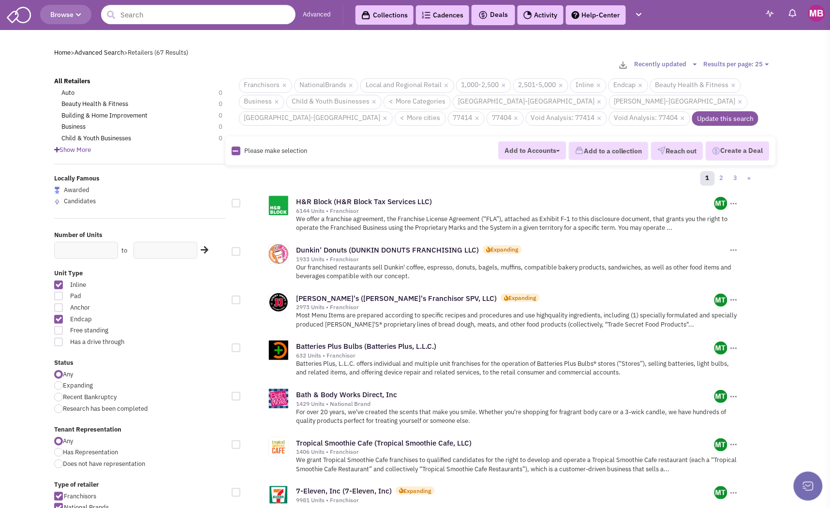
checkbox input "true"
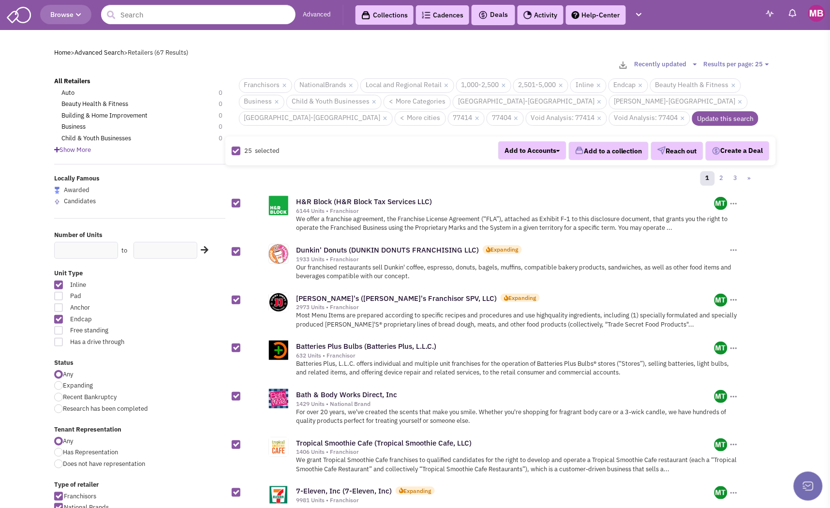
click at [556, 150] on b "button" at bounding box center [558, 151] width 4 height 2
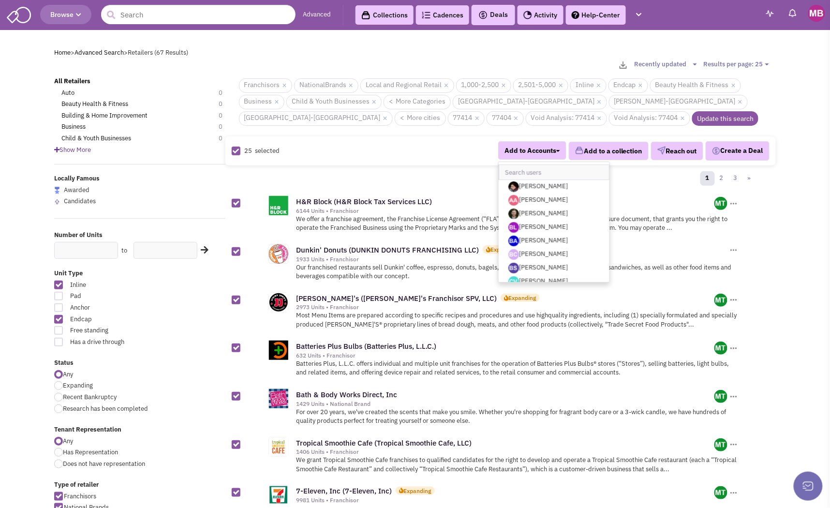
click at [450, 149] on div "Add to Accounts Amelia Andrews Austin Aguilar Austin Tidwell Billy Lehmann Bren…" at bounding box center [569, 150] width 401 height 19
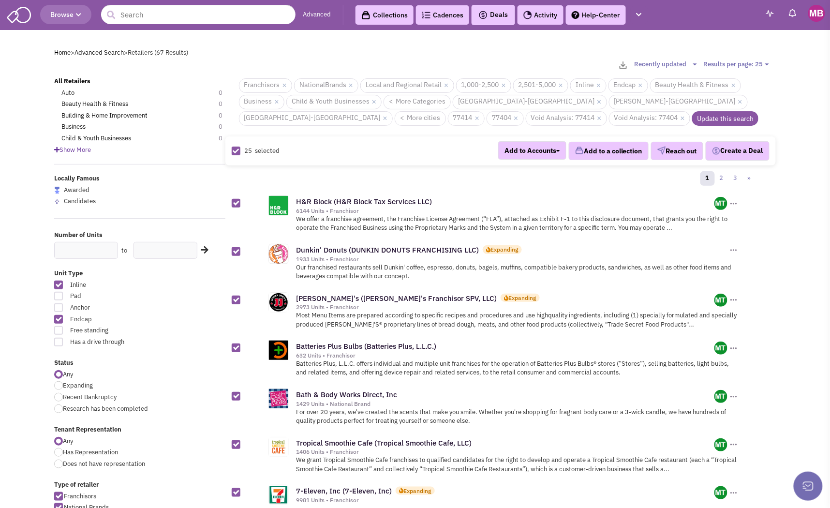
click at [623, 153] on button "Add to a collection" at bounding box center [609, 151] width 80 height 18
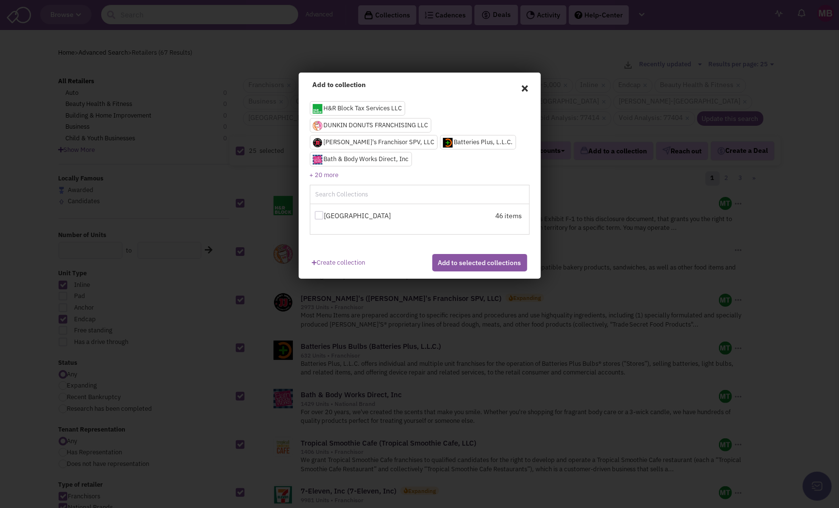
click at [328, 264] on link "Create collection" at bounding box center [338, 260] width 53 height 13
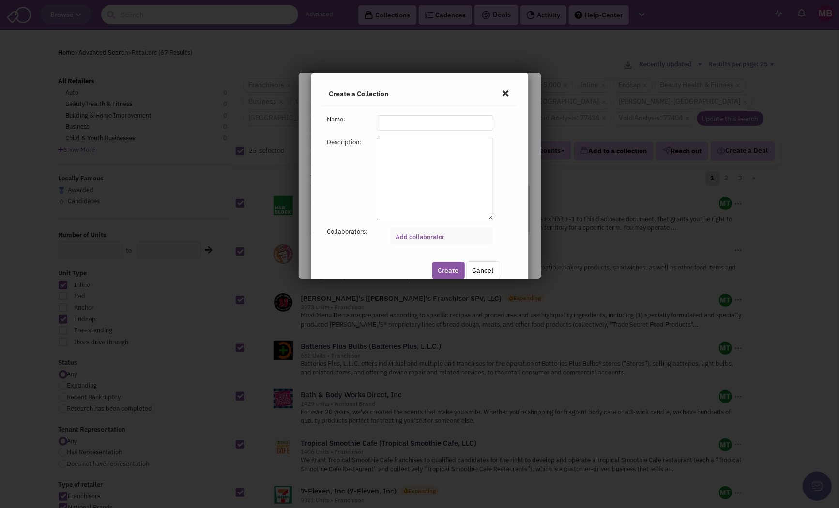
click at [403, 122] on input "text" at bounding box center [434, 122] width 117 height 15
type input "[GEOGRAPHIC_DATA]"
click at [407, 158] on textarea at bounding box center [434, 179] width 117 height 82
type textarea "Bay City, TX"
click at [441, 271] on button "Create" at bounding box center [448, 270] width 32 height 17
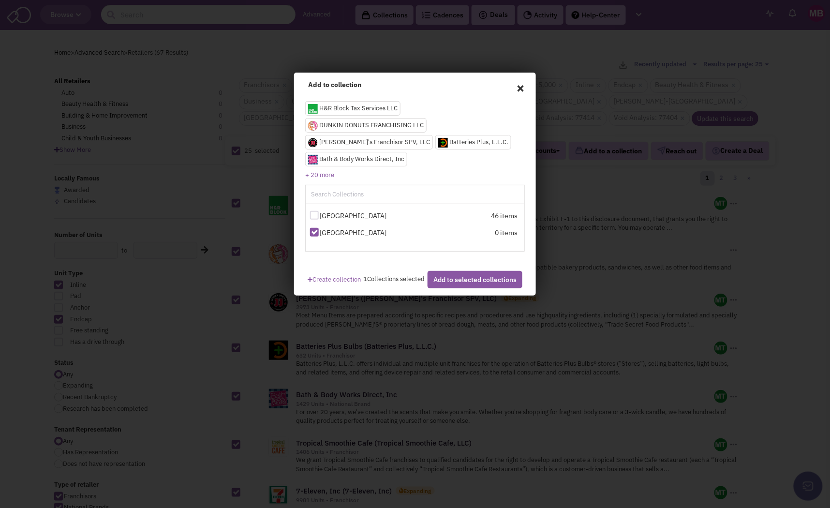
click at [466, 288] on button "Add to selected collections" at bounding box center [475, 279] width 95 height 17
checkbox input "false"
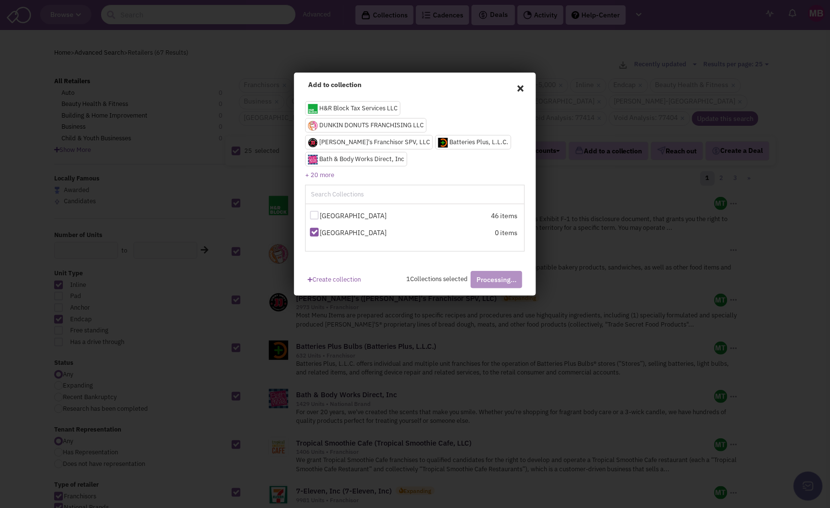
checkbox input "false"
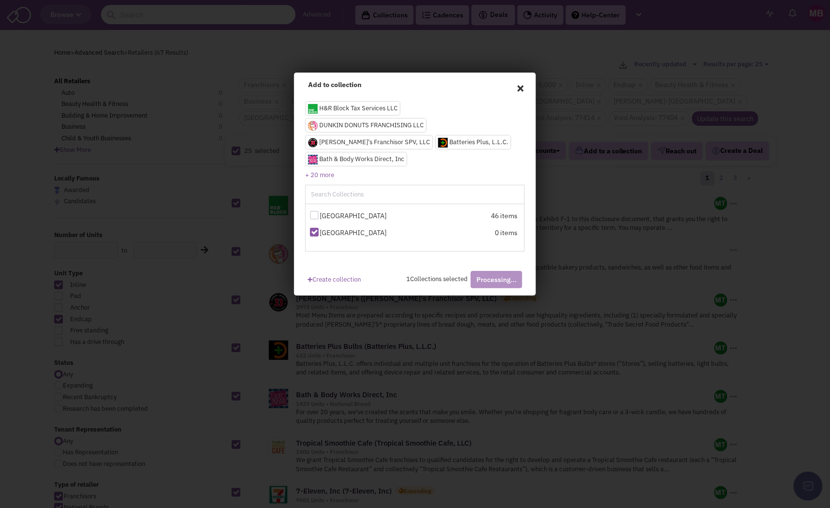
checkbox input "false"
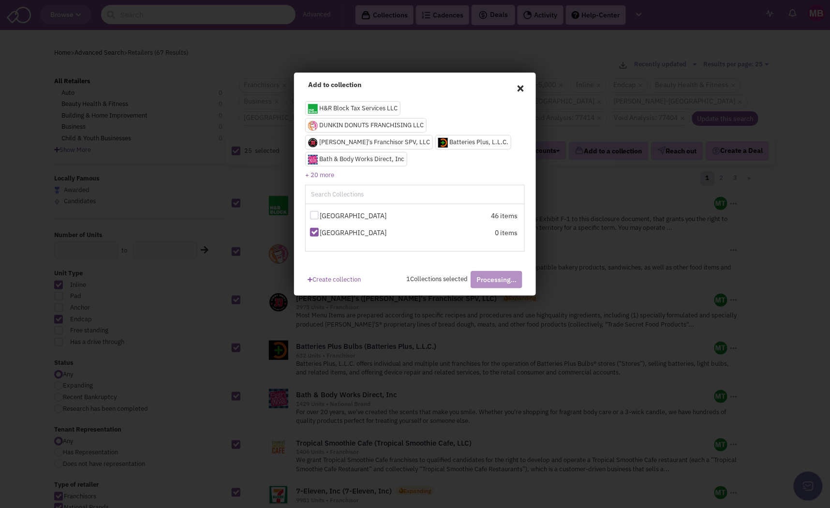
checkbox input "false"
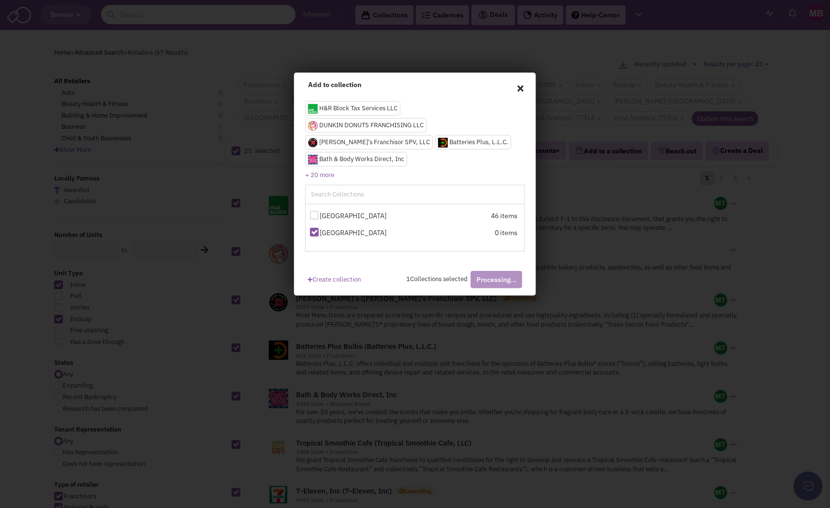
checkbox input "false"
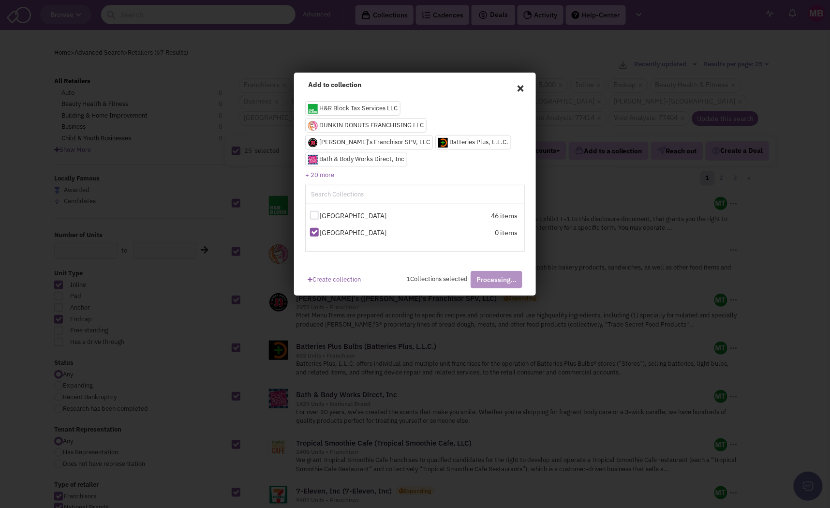
checkbox input "false"
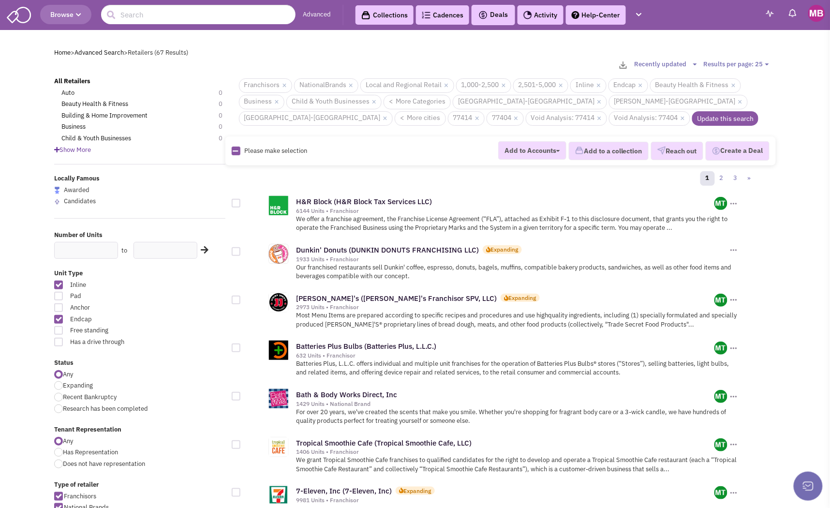
click at [233, 152] on icon at bounding box center [235, 151] width 5 height 6
checkbox input "true"
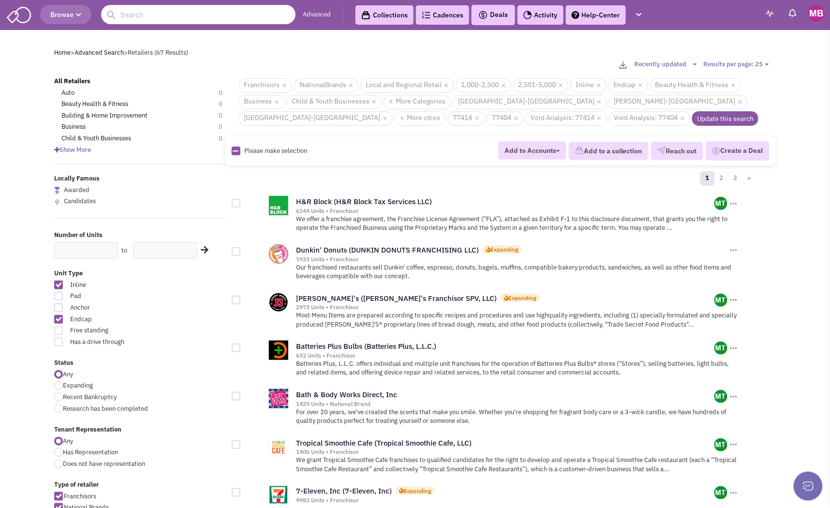
checkbox input "true"
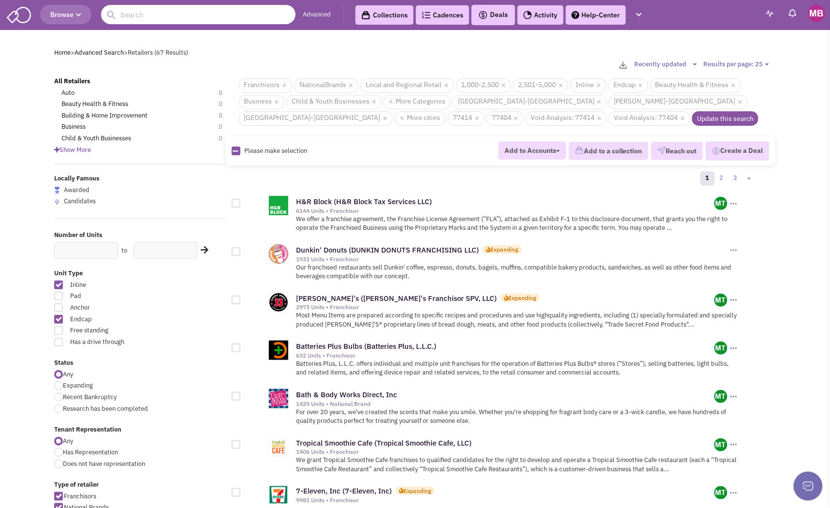
checkbox input "true"
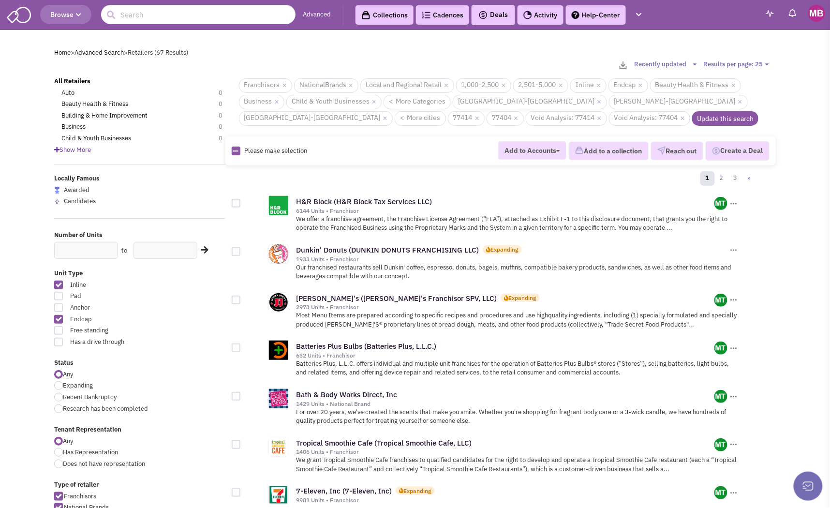
checkbox input "true"
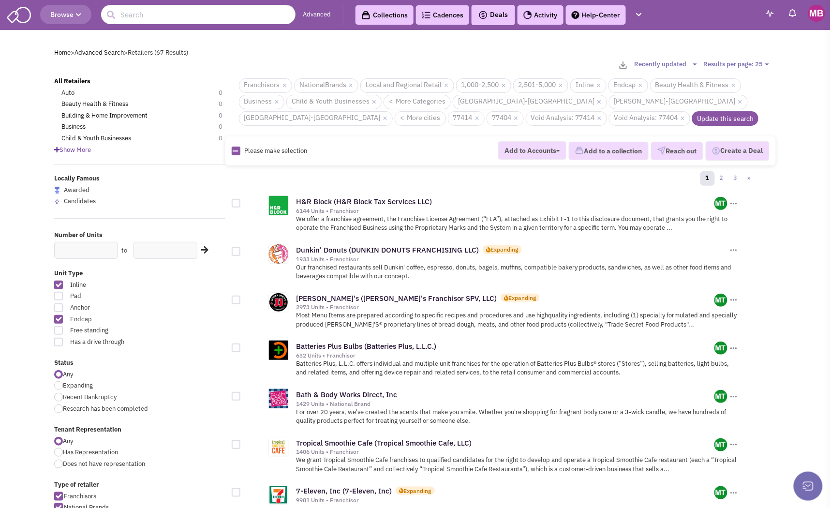
checkbox input "true"
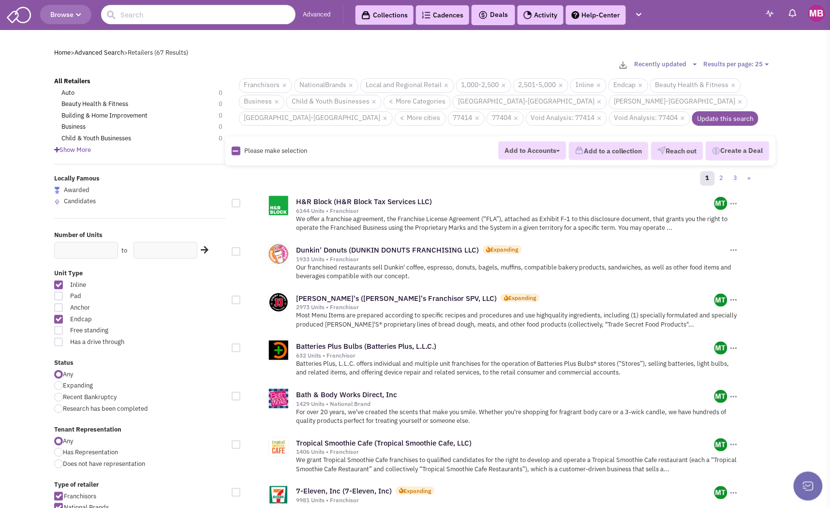
checkbox input "true"
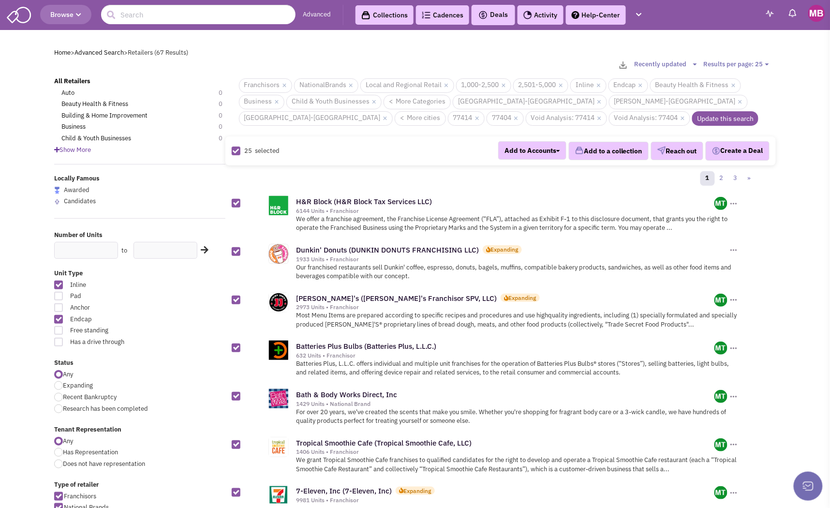
click at [509, 150] on button "Add to Accounts" at bounding box center [532, 150] width 68 height 18
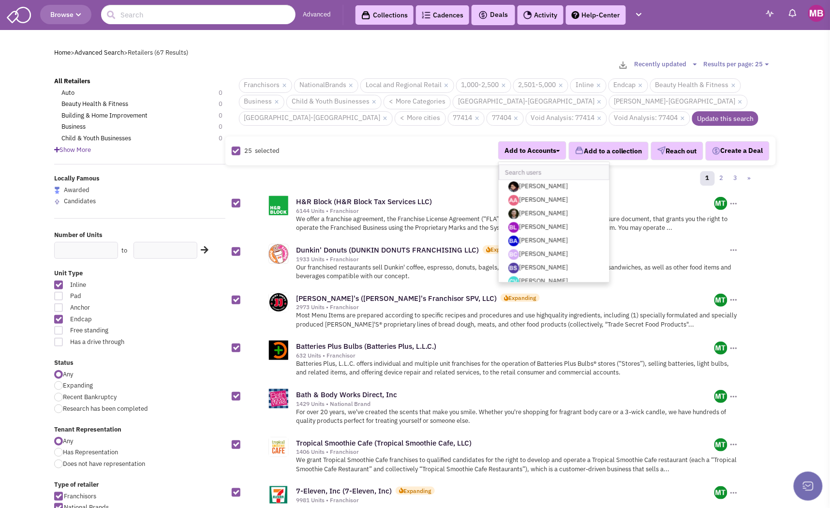
click at [614, 147] on button "Add to a collection" at bounding box center [609, 151] width 80 height 18
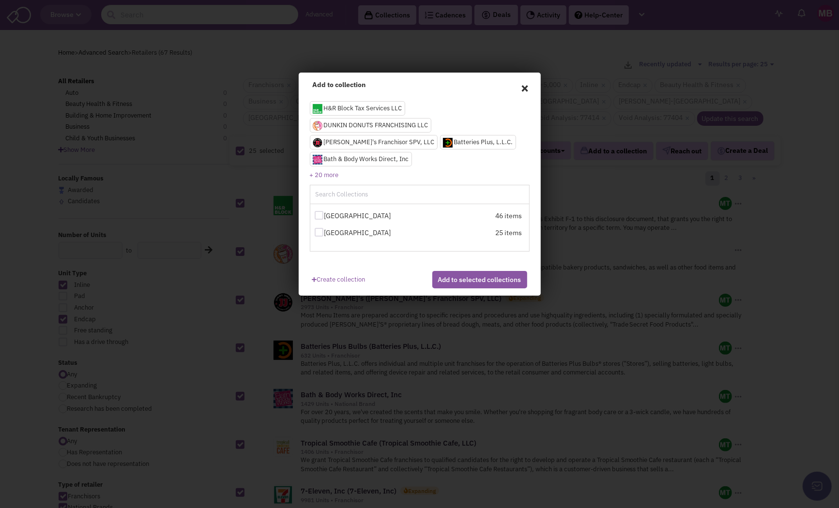
click at [521, 89] on div "H&R Block Tax Services LLC DUNKIN DONUTS FRANCHISING LLC Jimmy John's Franchiso…" at bounding box center [419, 139] width 229 height 101
click at [525, 88] on span "×" at bounding box center [525, 87] width 9 height 15
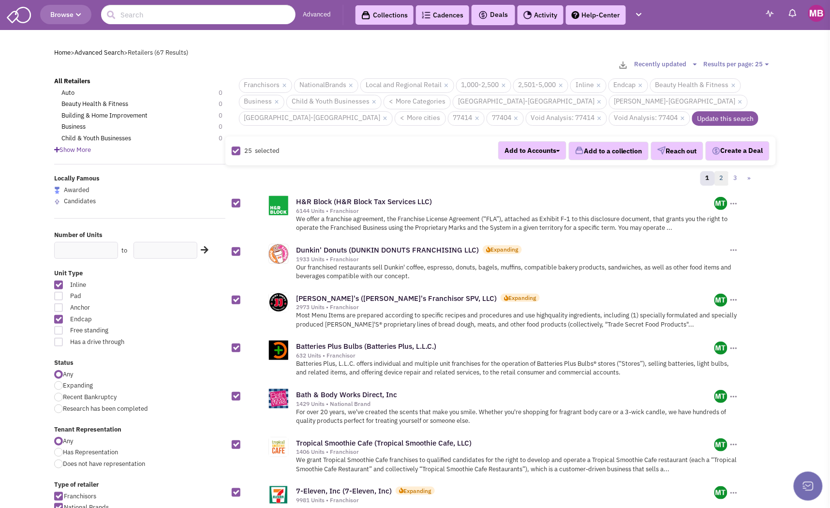
click at [723, 178] on link "2" at bounding box center [722, 178] width 15 height 15
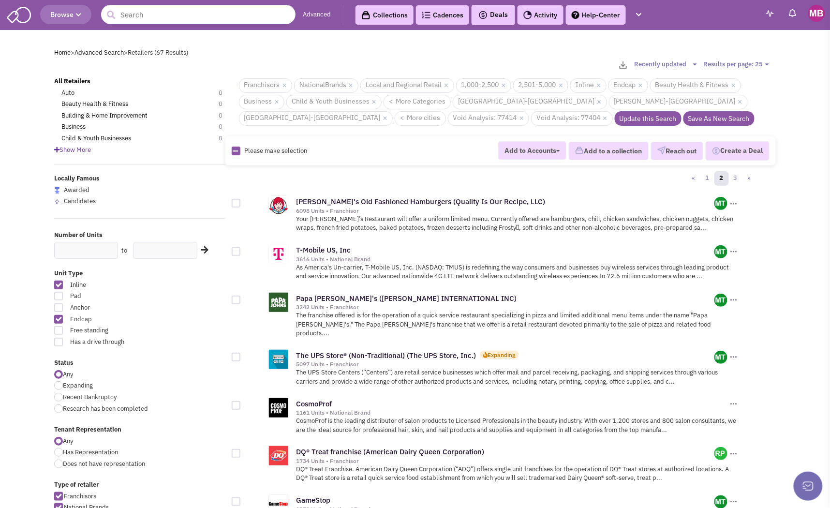
click at [236, 153] on icon at bounding box center [235, 151] width 5 height 6
checkbox input "true"
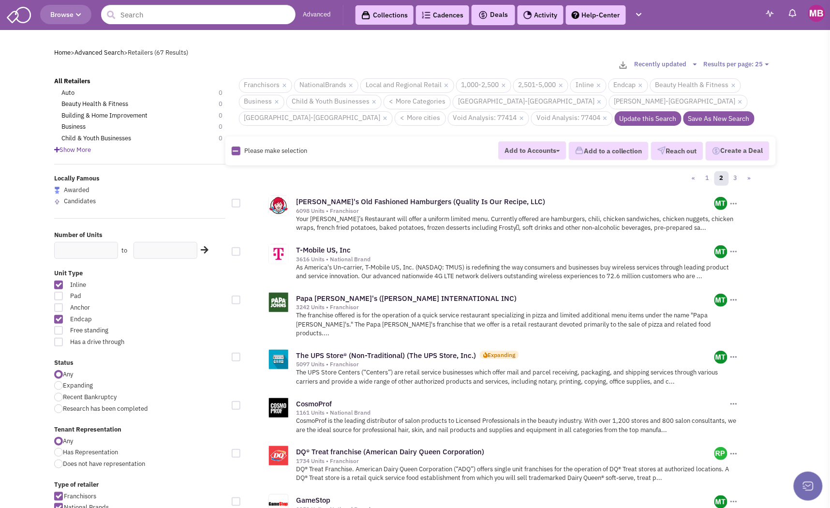
checkbox input "true"
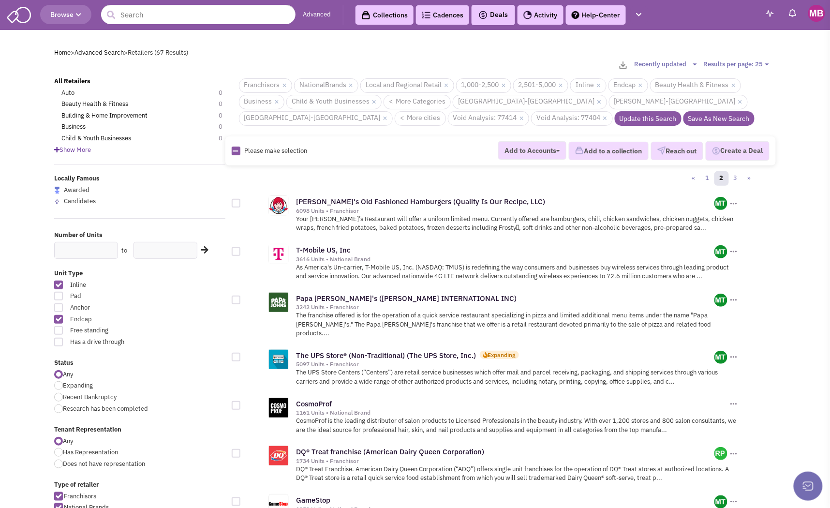
checkbox input "true"
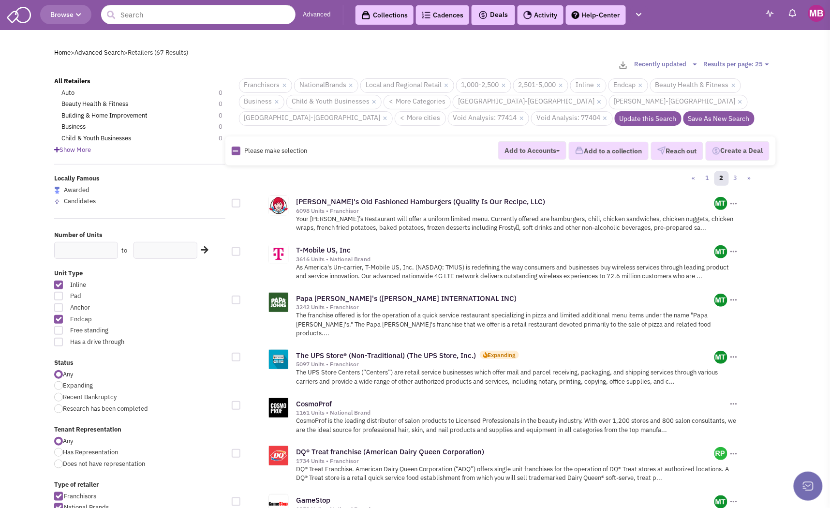
checkbox input "true"
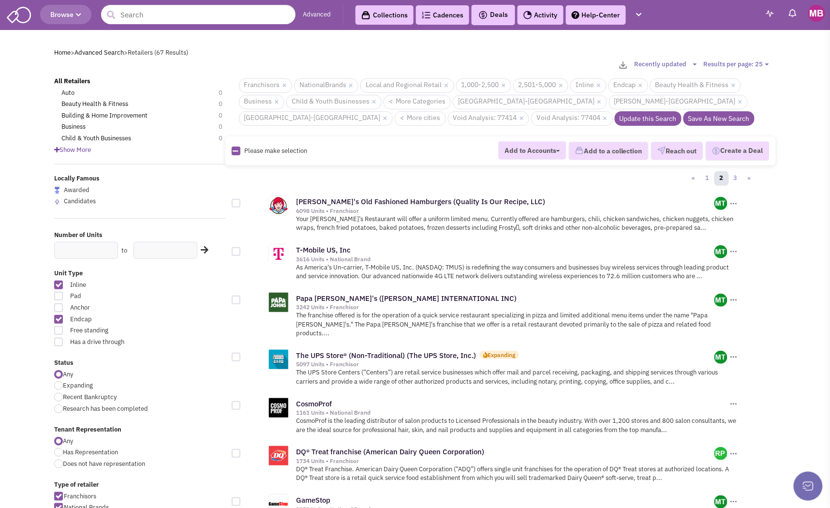
checkbox input "true"
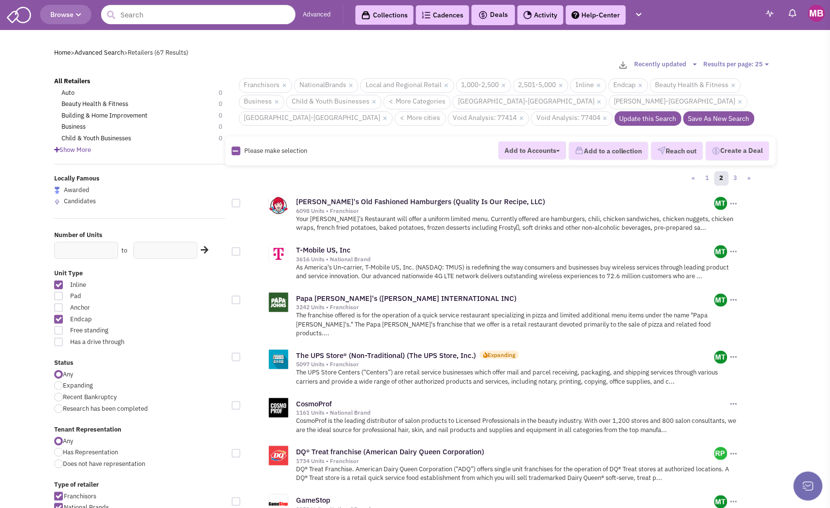
checkbox input "true"
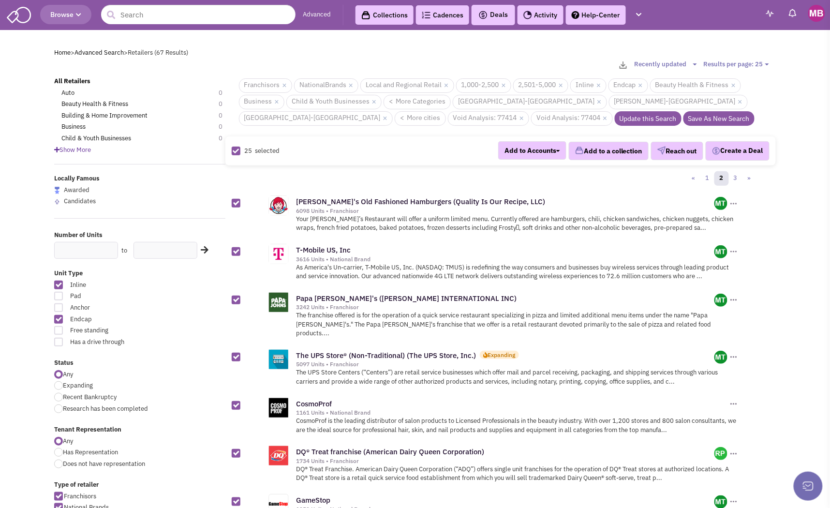
click at [607, 150] on button "Add to a collection" at bounding box center [609, 151] width 80 height 18
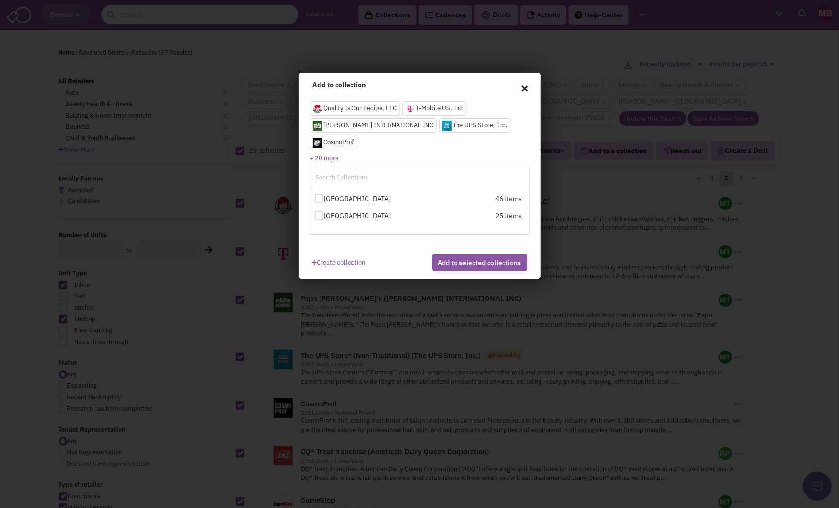
click at [319, 214] on div at bounding box center [319, 215] width 9 height 9
click at [324, 214] on input "[GEOGRAPHIC_DATA]" at bounding box center [327, 216] width 6 height 6
checkbox input "true"
click at [482, 268] on button "Add to selected collections" at bounding box center [479, 262] width 95 height 17
checkbox input "false"
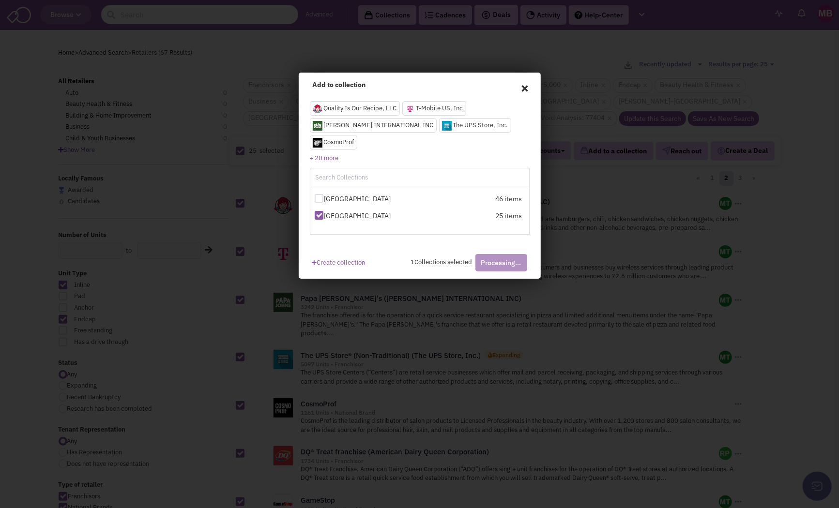
checkbox input "false"
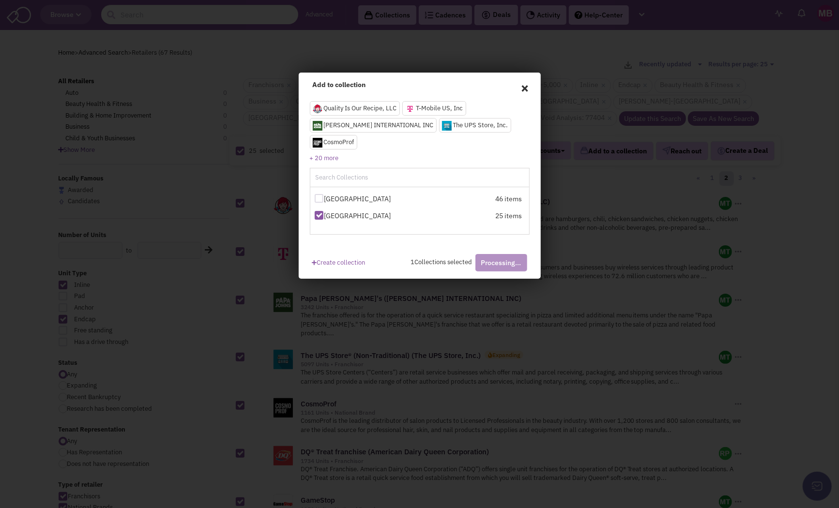
checkbox input "false"
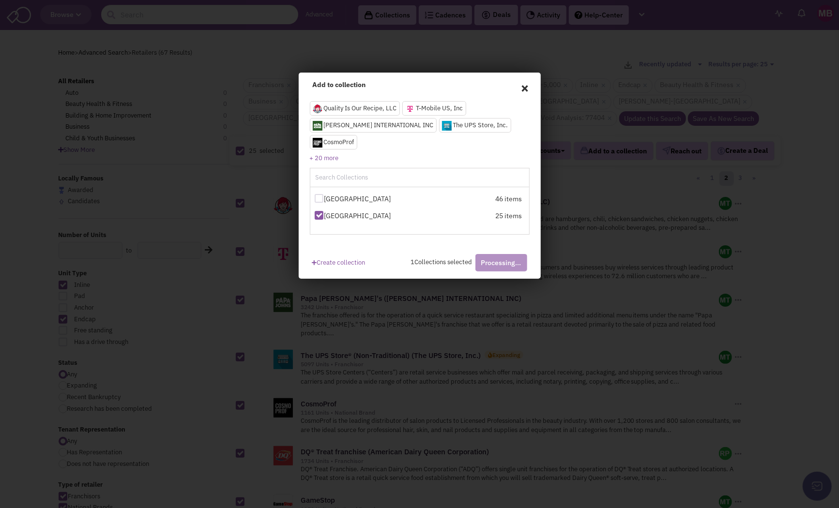
checkbox input "false"
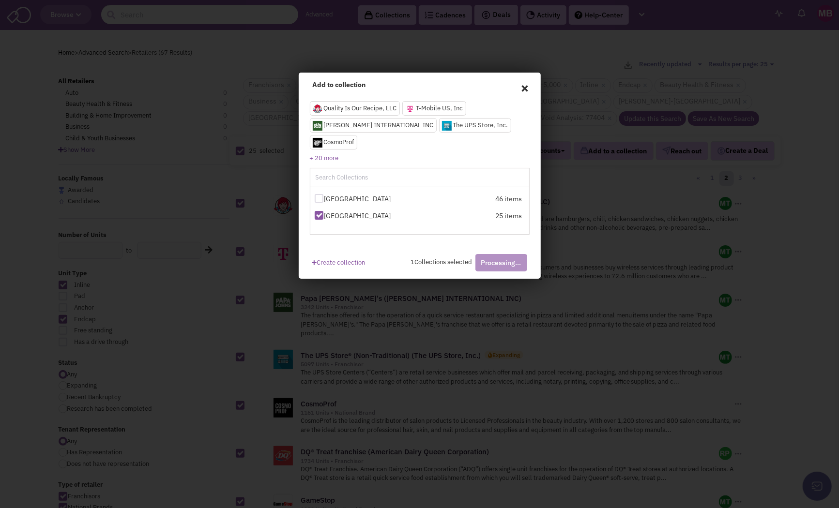
checkbox input "false"
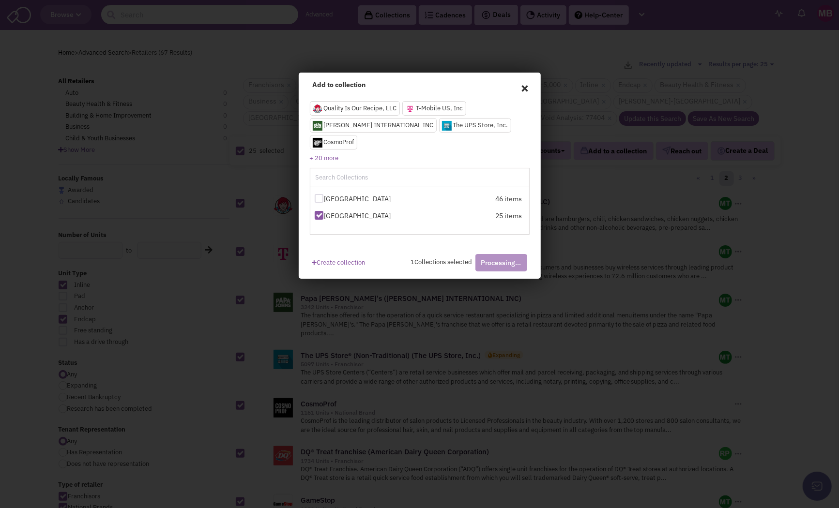
checkbox input "false"
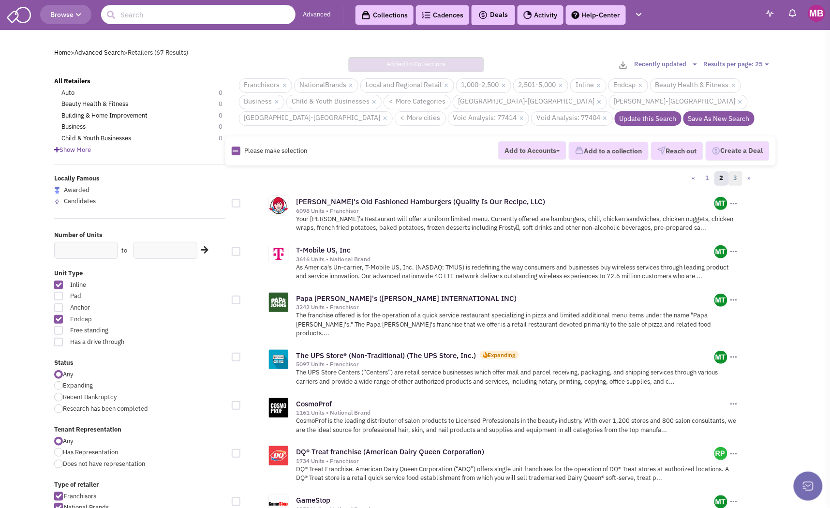
click at [736, 178] on link "3" at bounding box center [736, 178] width 15 height 15
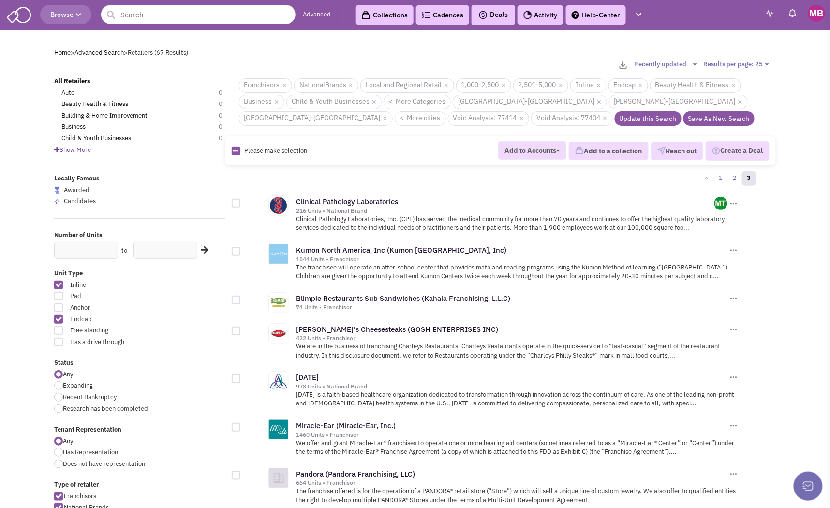
click at [237, 151] on icon at bounding box center [235, 151] width 5 height 6
checkbox input "true"
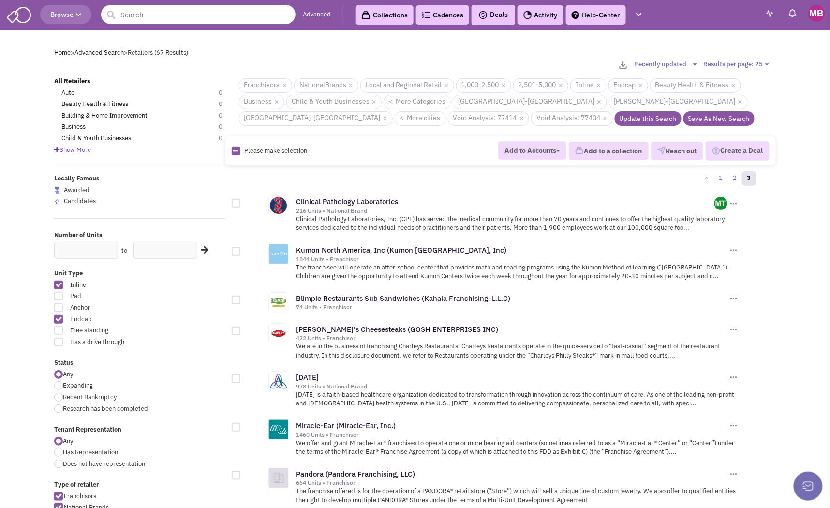
checkbox input "true"
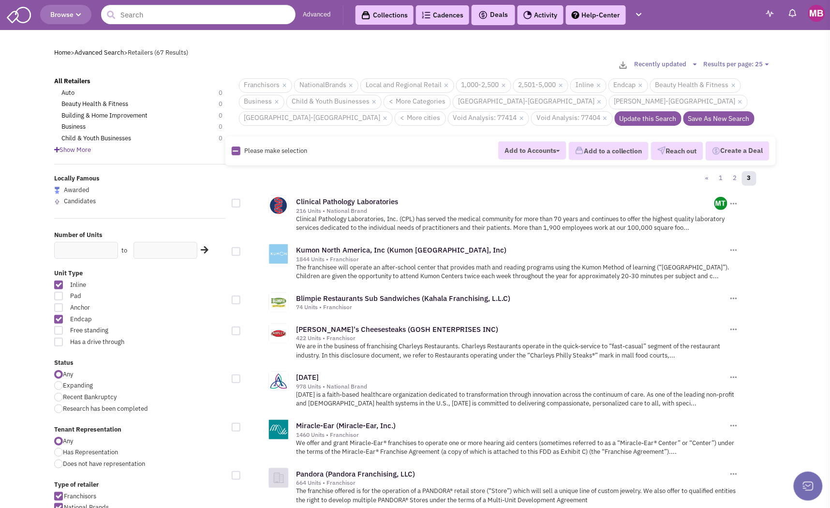
checkbox input "true"
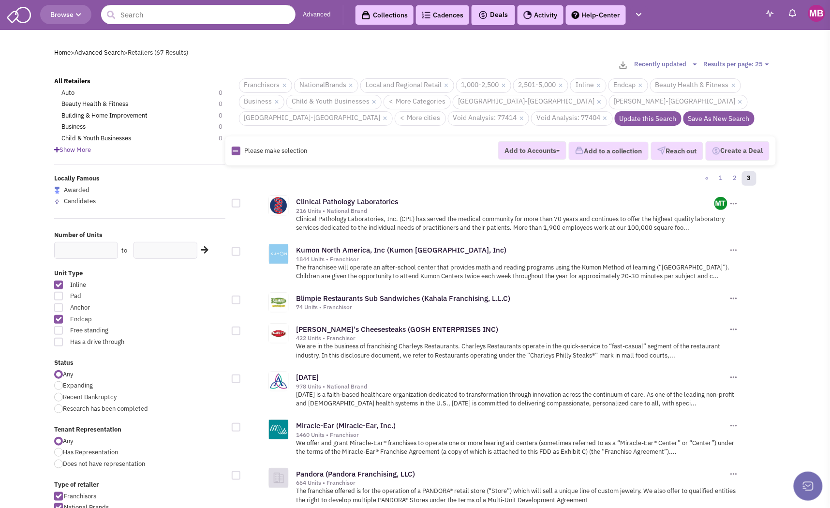
checkbox input "true"
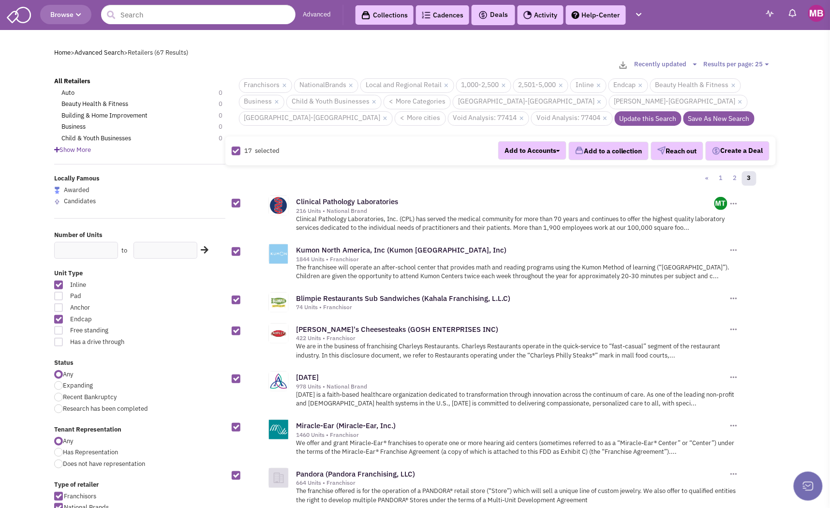
click at [613, 151] on button "Add to a collection" at bounding box center [609, 151] width 80 height 18
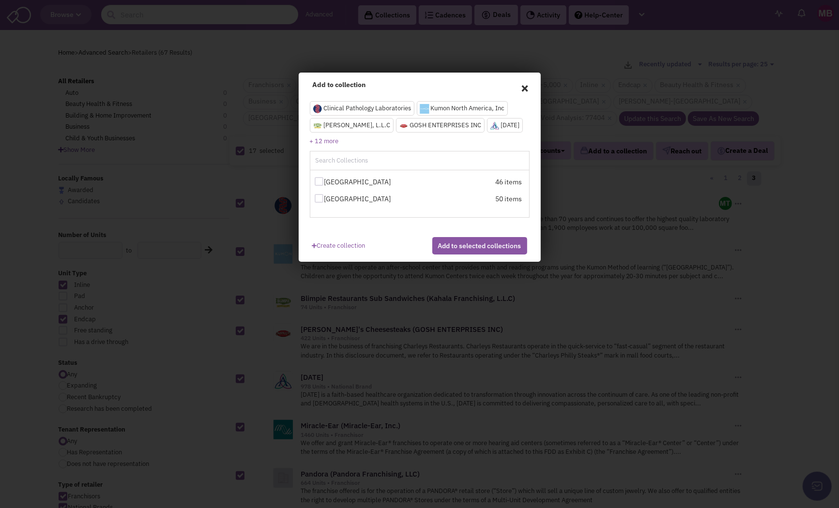
click at [318, 203] on div at bounding box center [319, 198] width 9 height 9
click at [324, 202] on input "[GEOGRAPHIC_DATA]" at bounding box center [327, 199] width 6 height 6
checkbox input "true"
click at [483, 255] on button "Add to selected collections" at bounding box center [479, 245] width 95 height 17
checkbox input "false"
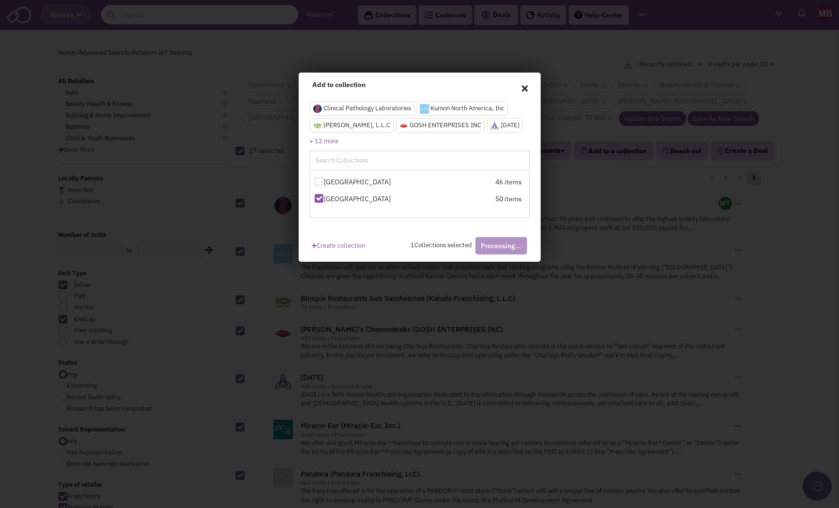
checkbox input "false"
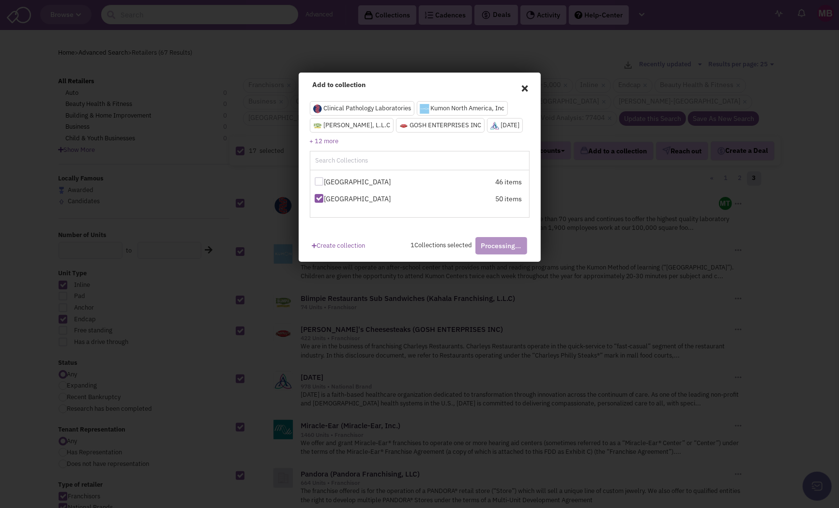
checkbox input "false"
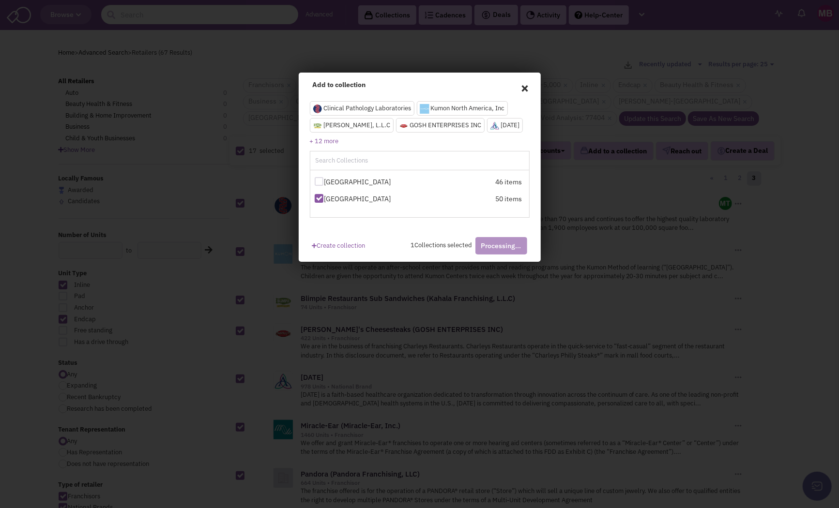
checkbox input "false"
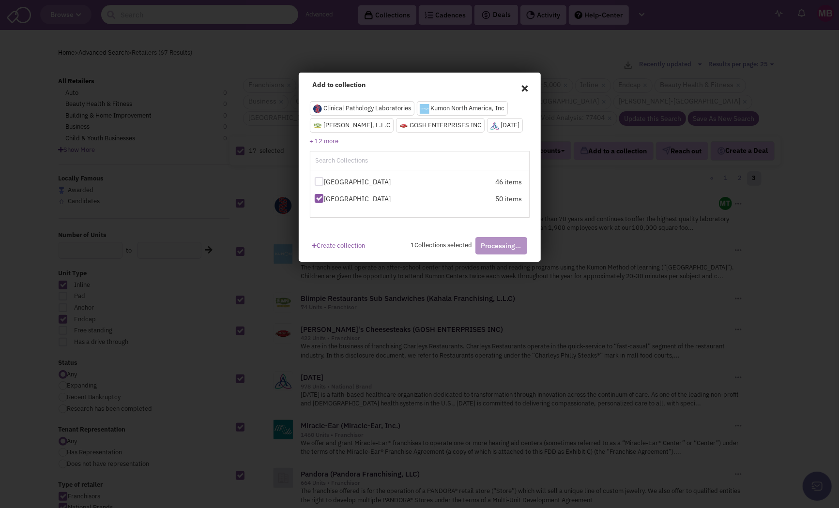
checkbox input "false"
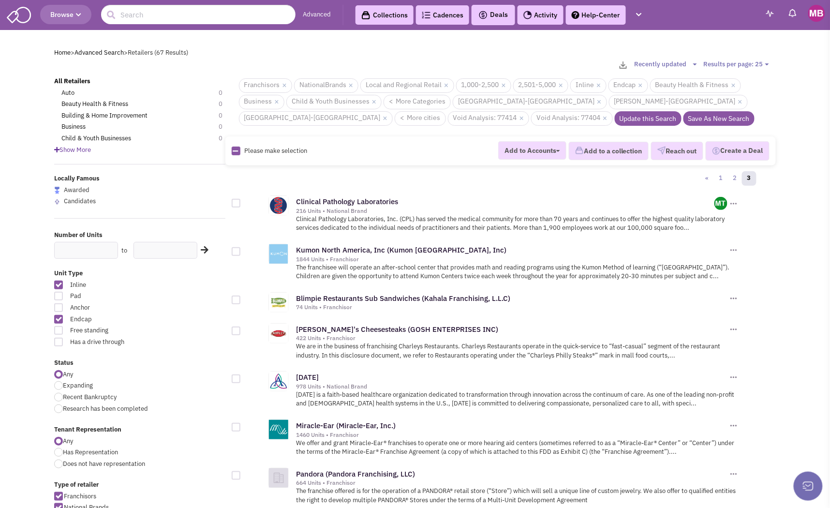
click at [376, 13] on link "Collections" at bounding box center [385, 14] width 58 height 19
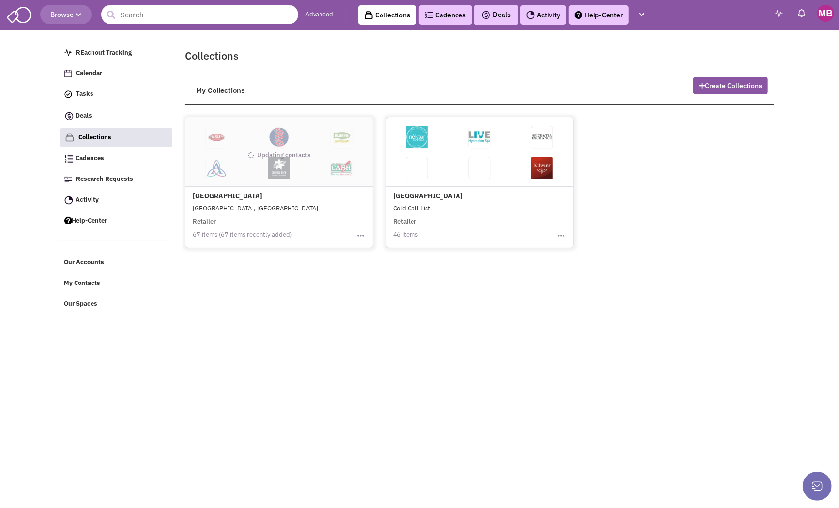
click at [240, 234] on span "(67 items recently added)" at bounding box center [255, 234] width 73 height 8
click at [363, 235] on img "button" at bounding box center [361, 236] width 10 height 10
click at [570, 343] on html "Browse Advanced Collections Cadences 0 Deals Calendar" at bounding box center [419, 254] width 839 height 508
click at [644, 321] on html "Browse Advanced Collections Cadences 0 Deals Calendar" at bounding box center [419, 254] width 839 height 508
click at [538, 323] on html "Browse Advanced Collections Cadences 0 Deals Calendar" at bounding box center [419, 254] width 839 height 508
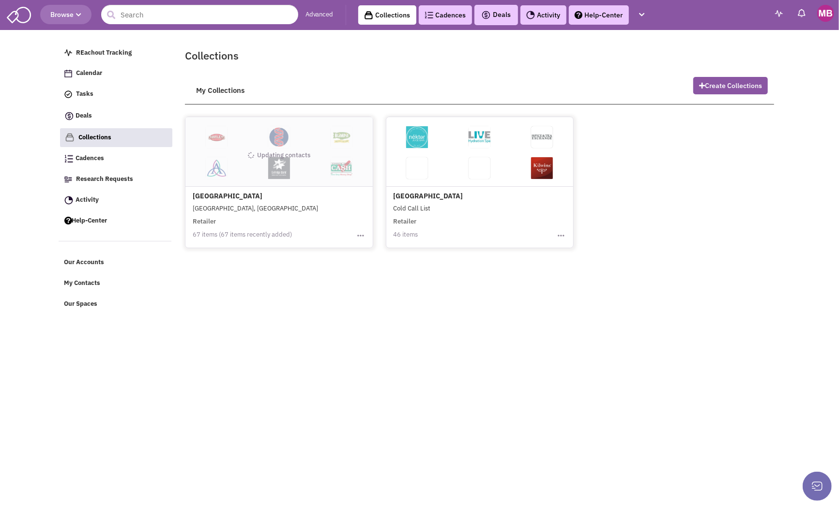
click at [352, 379] on html "Browse Advanced Collections Cadences 0 Deals Calendar" at bounding box center [419, 254] width 839 height 508
click at [241, 143] on div "Updating contacts" at bounding box center [278, 155] width 187 height 69
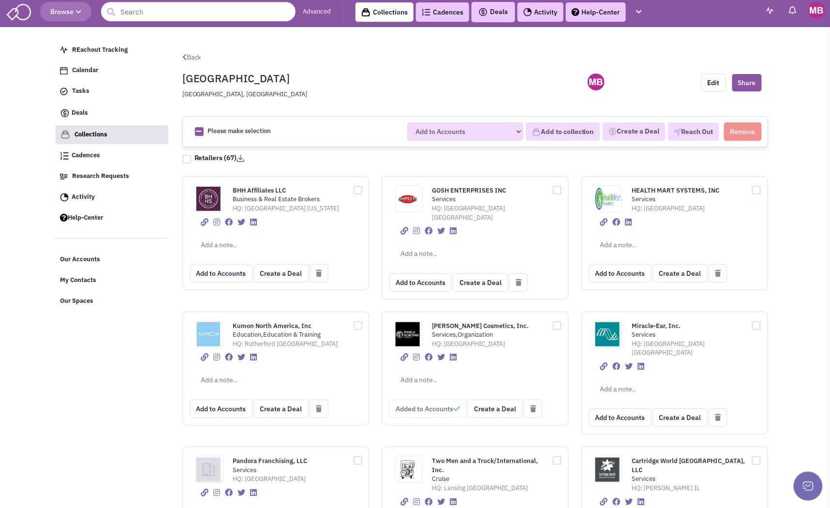
scroll to position [4, 0]
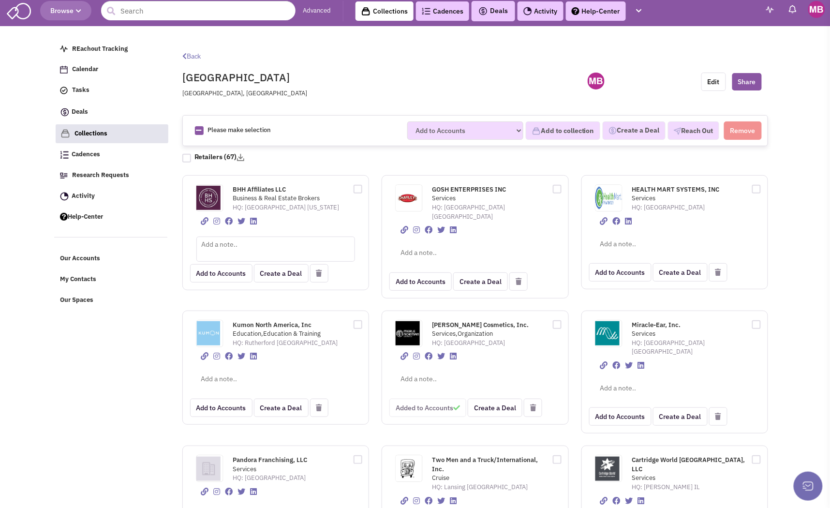
click at [226, 243] on textarea at bounding box center [275, 249] width 159 height 25
click at [321, 213] on div "BHH Affiliates LLC Business & Real Estate Brokers HQ: [GEOGRAPHIC_DATA] [US_STA…" at bounding box center [275, 232] width 187 height 114
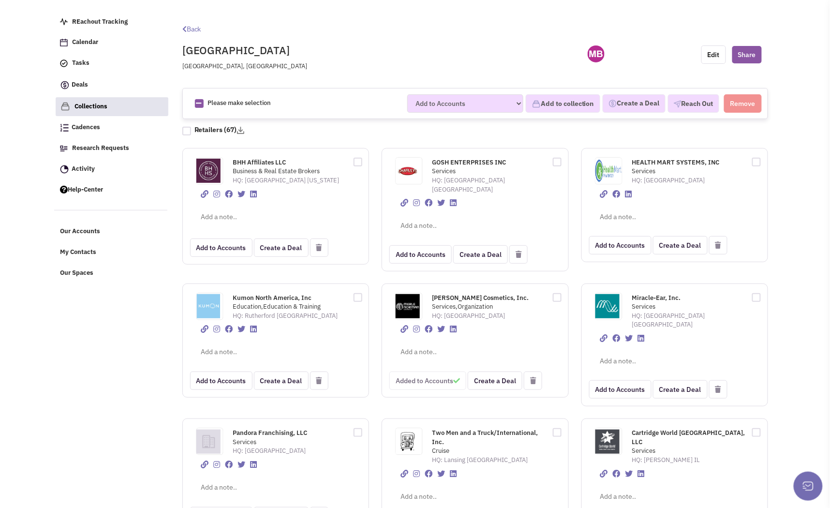
scroll to position [0, 0]
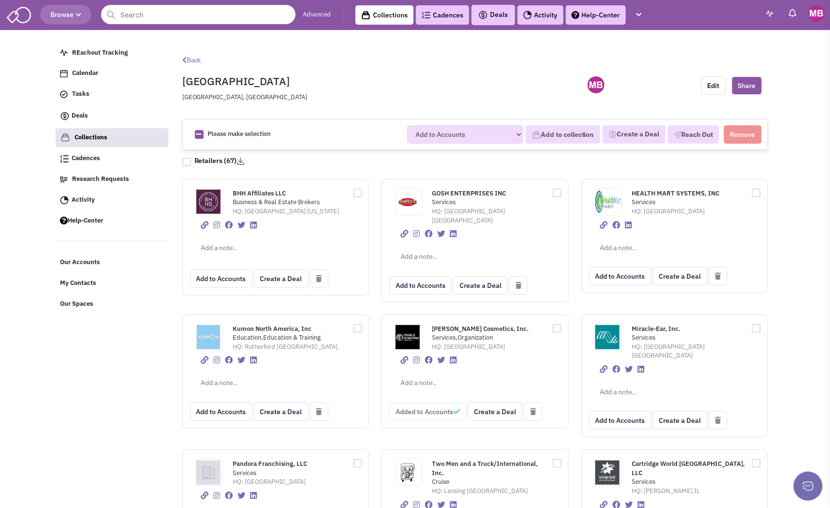
click at [358, 192] on div at bounding box center [354, 192] width 15 height 11
checkbox input "true"
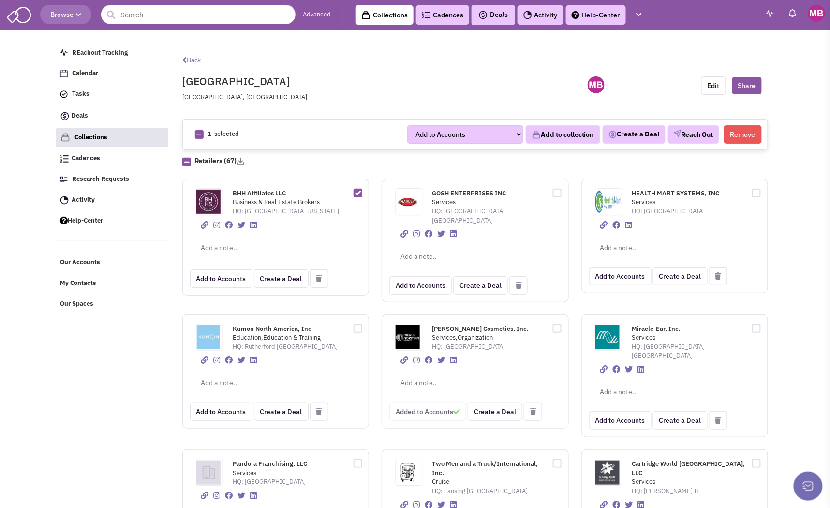
click at [685, 133] on button "Reach Out" at bounding box center [693, 134] width 51 height 18
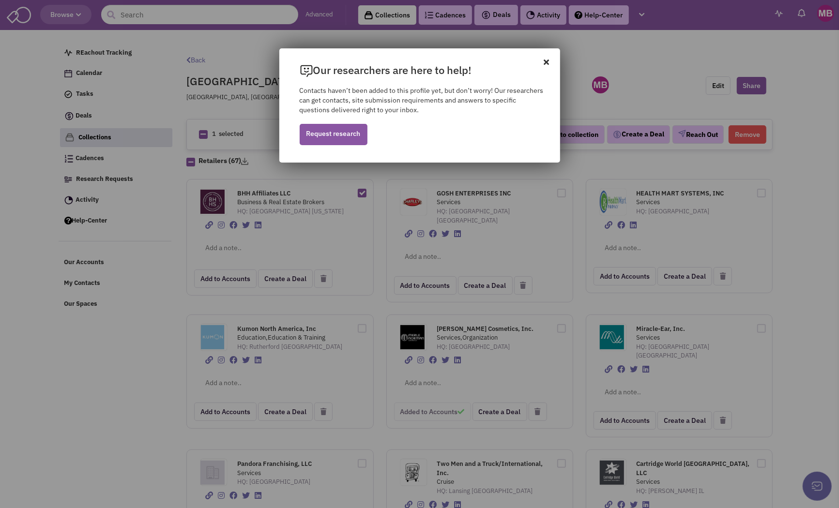
click at [548, 59] on icon at bounding box center [552, 56] width 16 height 17
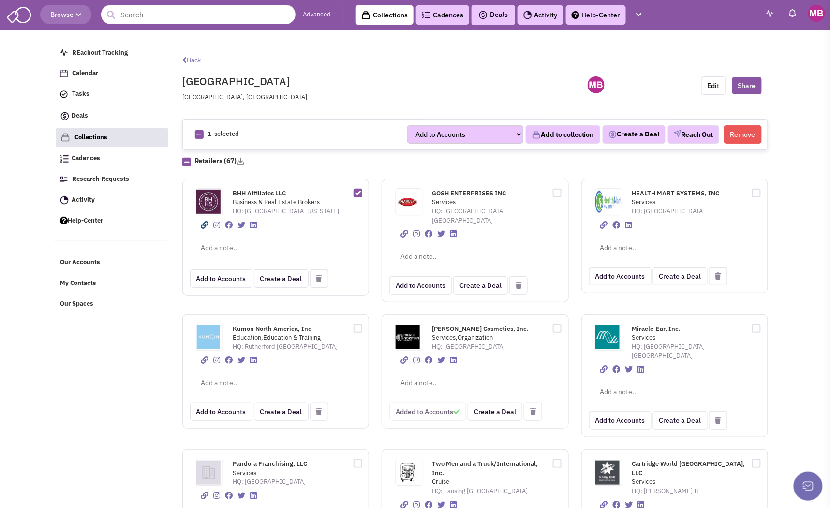
click at [204, 225] on link at bounding box center [205, 225] width 8 height 8
click at [462, 192] on span "GOSH ENTERPRISES INC" at bounding box center [470, 193] width 74 height 8
click at [143, 13] on input "text" at bounding box center [198, 14] width 195 height 19
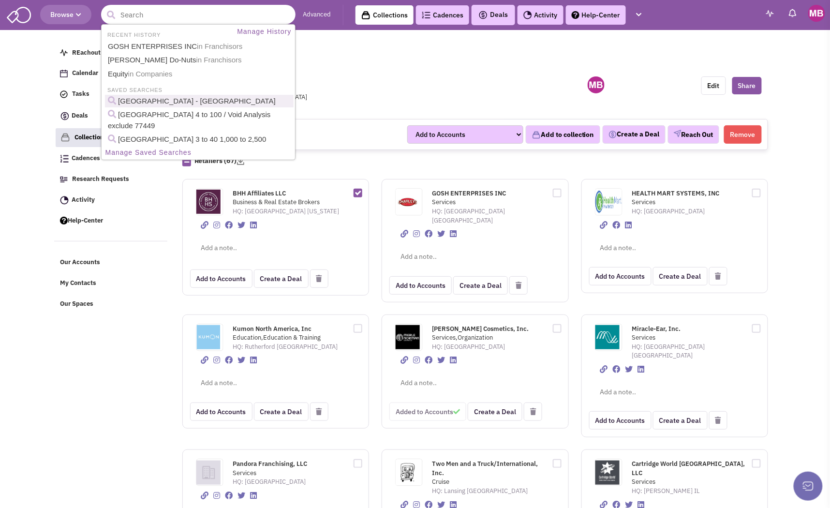
click at [169, 100] on link "East Bay Plaza - Bay City" at bounding box center [199, 101] width 189 height 13
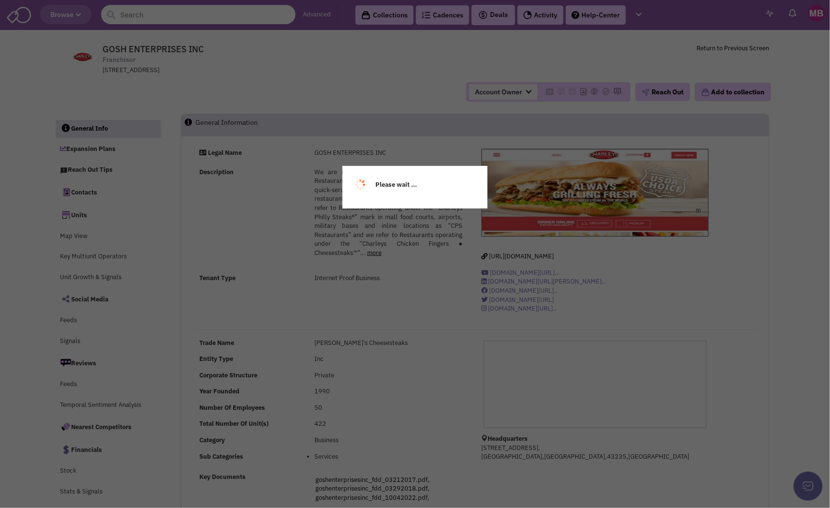
select select
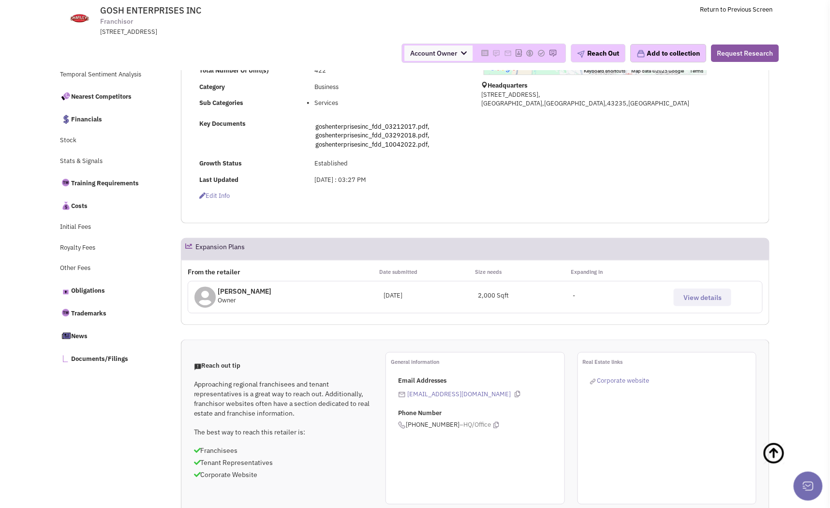
scroll to position [286, 0]
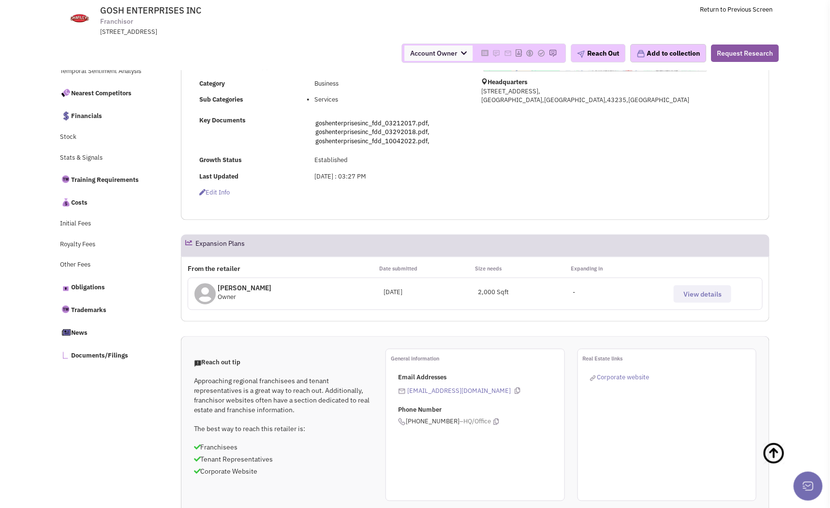
click at [712, 294] on span "View details" at bounding box center [703, 294] width 38 height 9
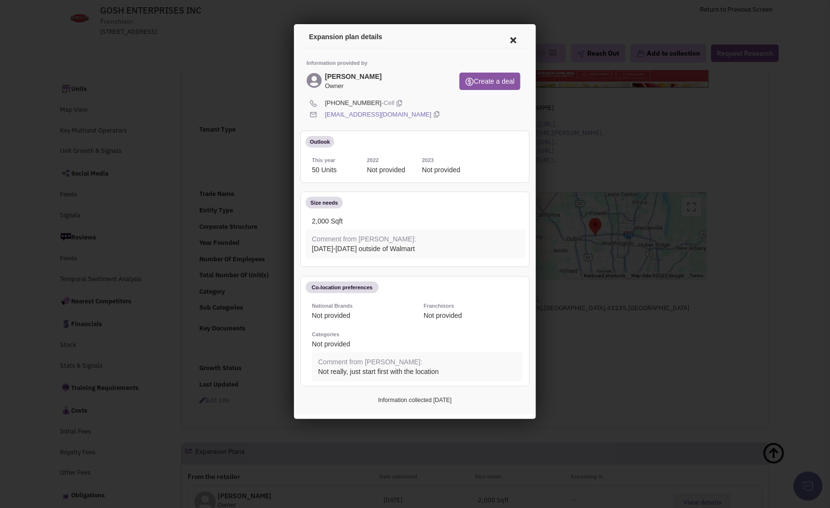
scroll to position [0, 0]
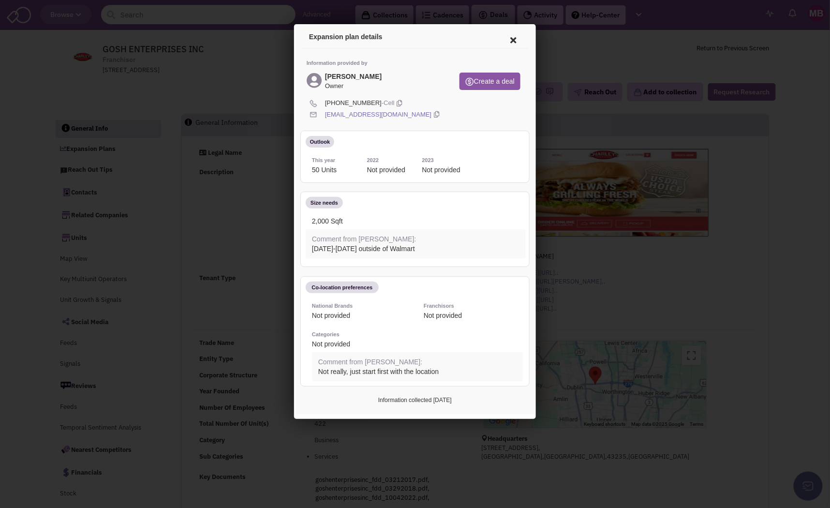
click at [510, 35] on icon at bounding box center [511, 38] width 20 height 23
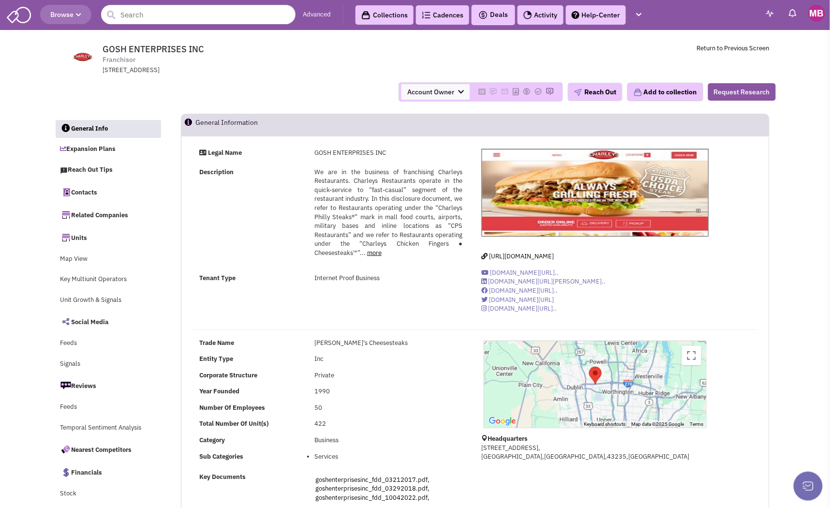
click at [84, 190] on link "Contacts" at bounding box center [107, 192] width 105 height 20
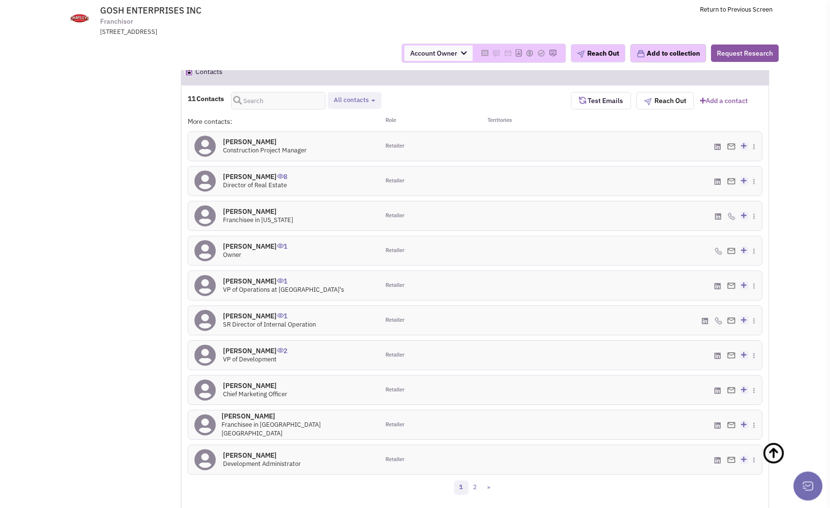
scroll to position [786, 0]
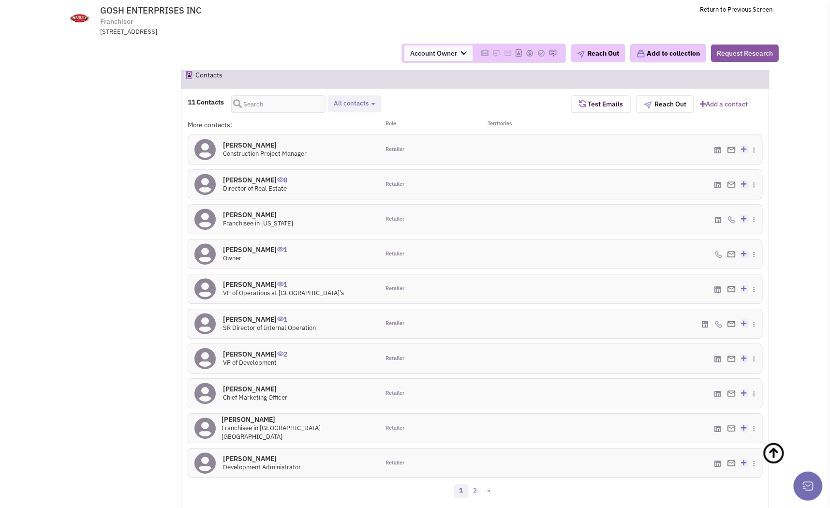
click at [597, 105] on span "Test Emails" at bounding box center [604, 104] width 37 height 9
click at [595, 105] on link "10 Updates 10 email addresses confirmed active" at bounding box center [594, 104] width 47 height 18
click at [484, 107] on div "11 Contacts Retailer contacts Site selection decision makers Verified contacts …" at bounding box center [380, 104] width 384 height 18
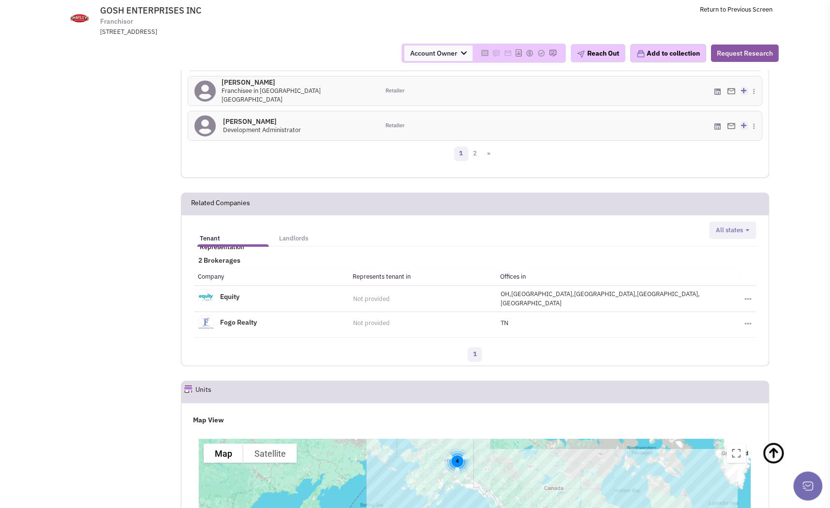
scroll to position [1133, 0]
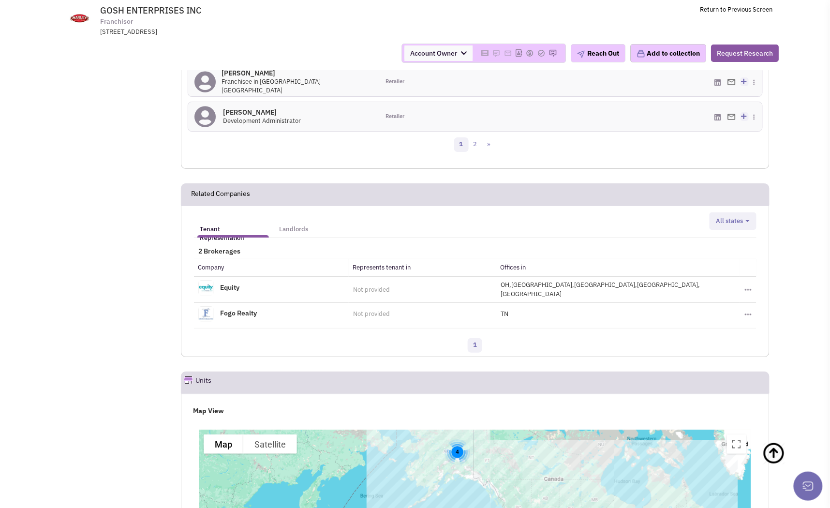
click at [495, 292] on tr "Equity Not provided OH,FL,GA,IL,TX Toggle Dropdown Add to a collection" at bounding box center [475, 289] width 563 height 26
click at [227, 290] on link "Equity" at bounding box center [230, 287] width 19 height 9
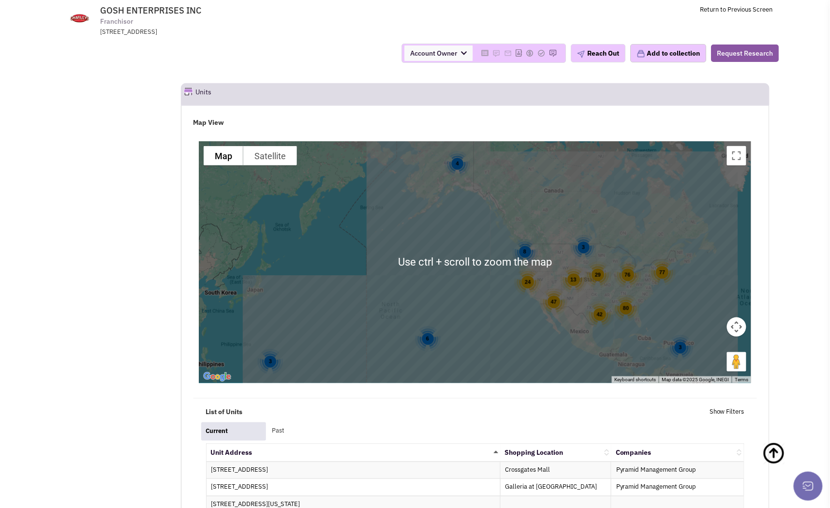
scroll to position [1430, 0]
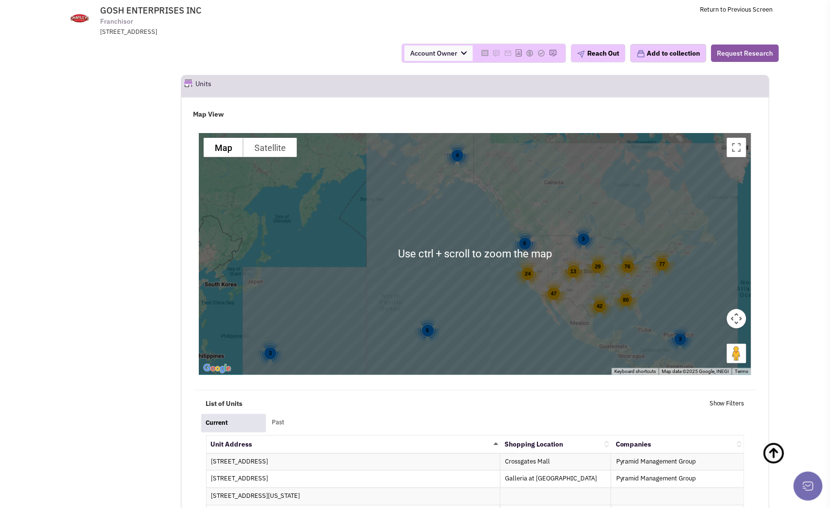
click at [616, 308] on div "80" at bounding box center [626, 299] width 27 height 27
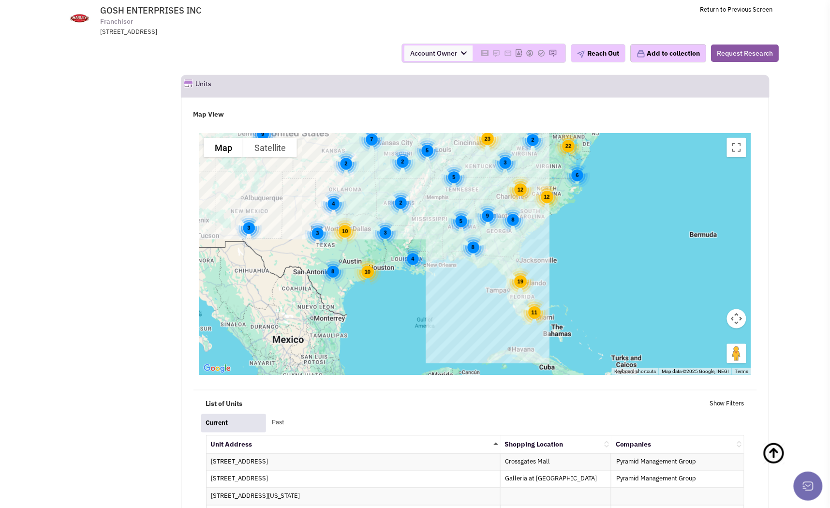
click at [371, 276] on div "10" at bounding box center [367, 271] width 27 height 27
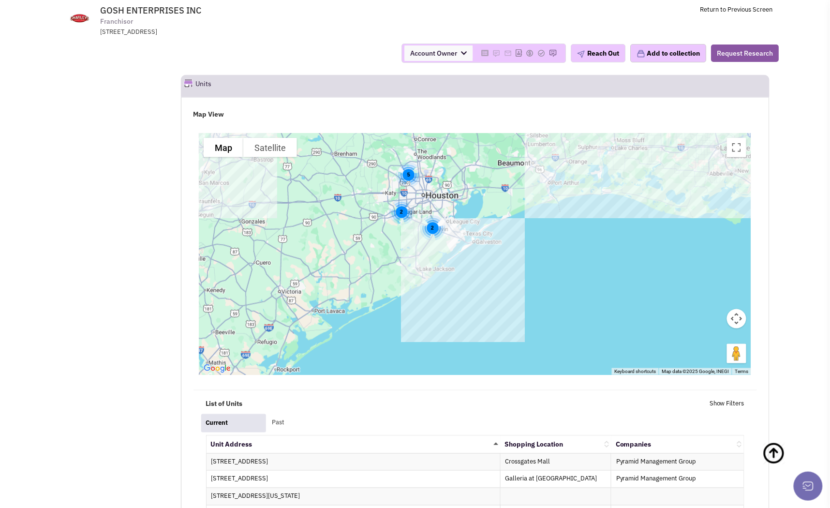
drag, startPoint x: 407, startPoint y: 318, endPoint x: 345, endPoint y: 273, distance: 76.2
click at [345, 273] on div "2 6 5 2" at bounding box center [475, 254] width 553 height 242
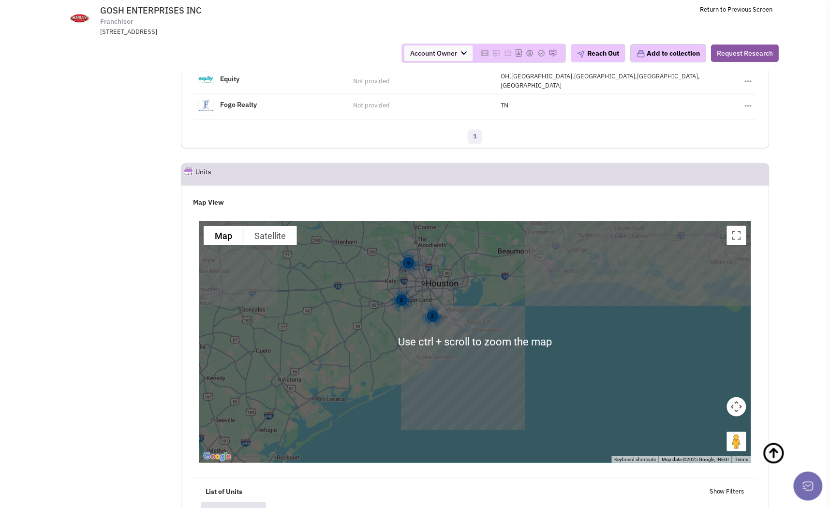
scroll to position [1365, 0]
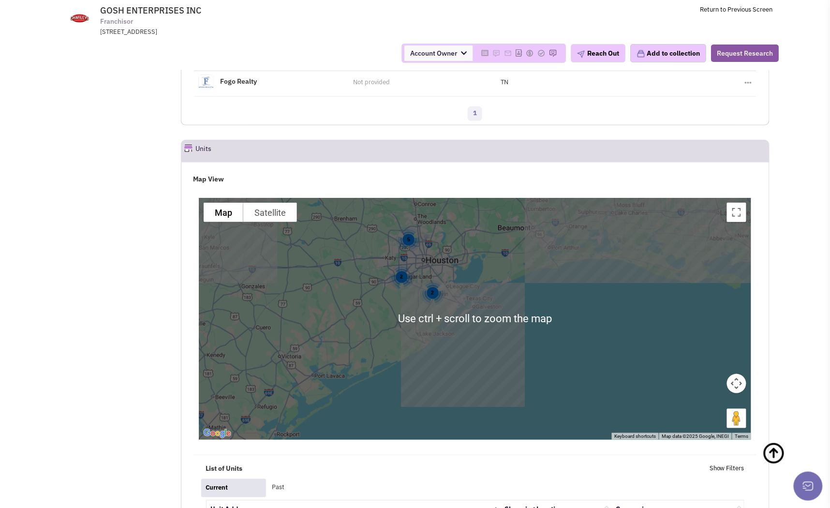
click at [390, 318] on div "2 6 5 2" at bounding box center [475, 319] width 553 height 242
click at [411, 330] on div "2 6 5 2" at bounding box center [475, 319] width 553 height 242
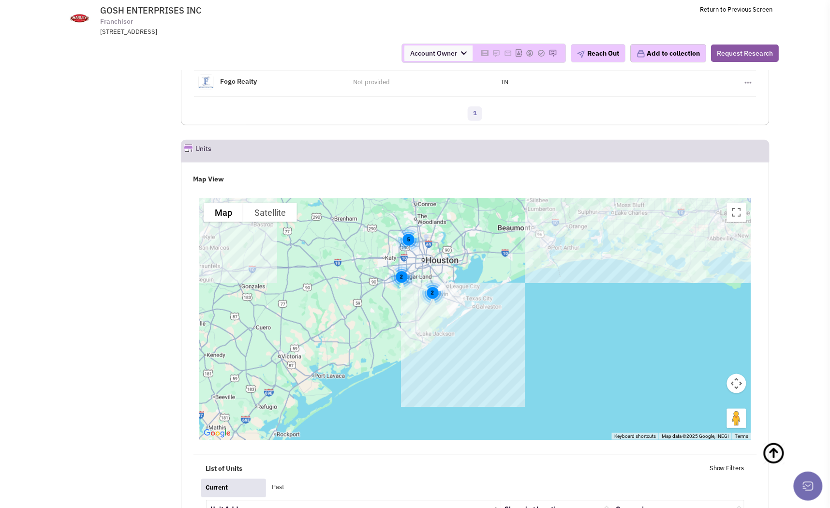
click at [419, 337] on div "2 6 5 2" at bounding box center [475, 319] width 553 height 242
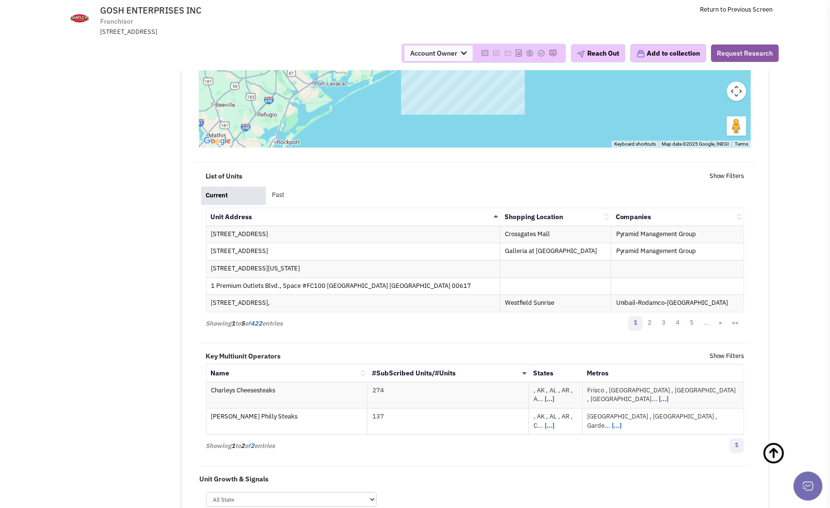
scroll to position [1658, 0]
click at [553, 397] on link "[...]" at bounding box center [550, 399] width 10 height 9
click at [549, 422] on link "[...]" at bounding box center [550, 425] width 10 height 9
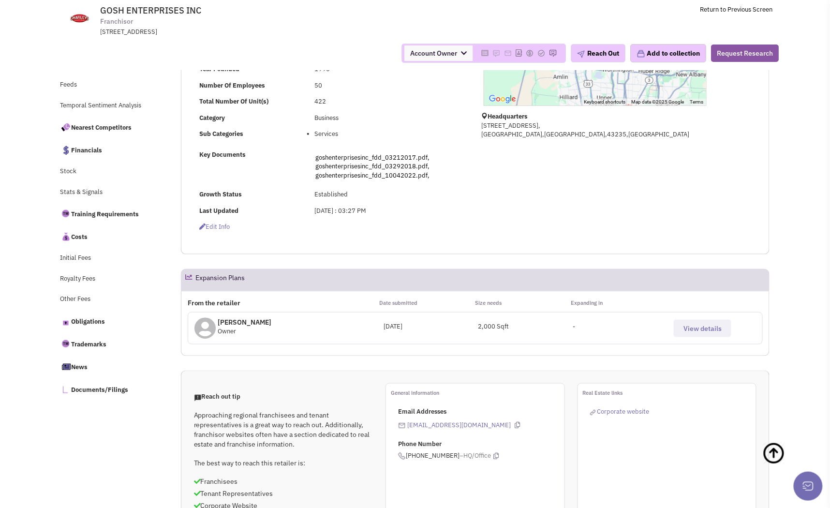
scroll to position [0, 0]
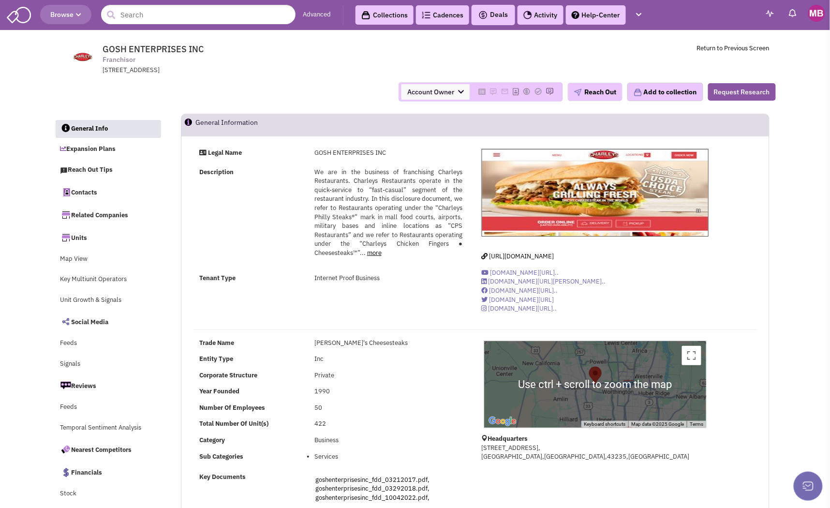
click at [278, 209] on div "Description We are in the business of franchising Charleys Restaurants. Charley…" at bounding box center [332, 217] width 276 height 99
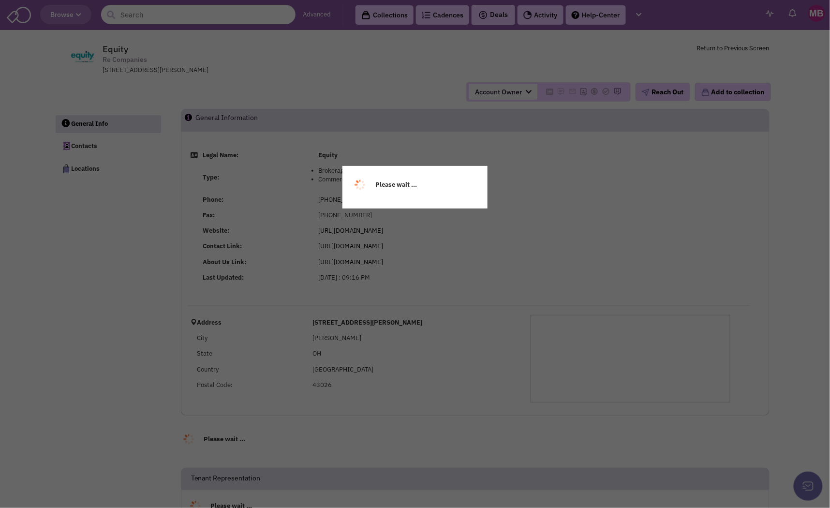
select select
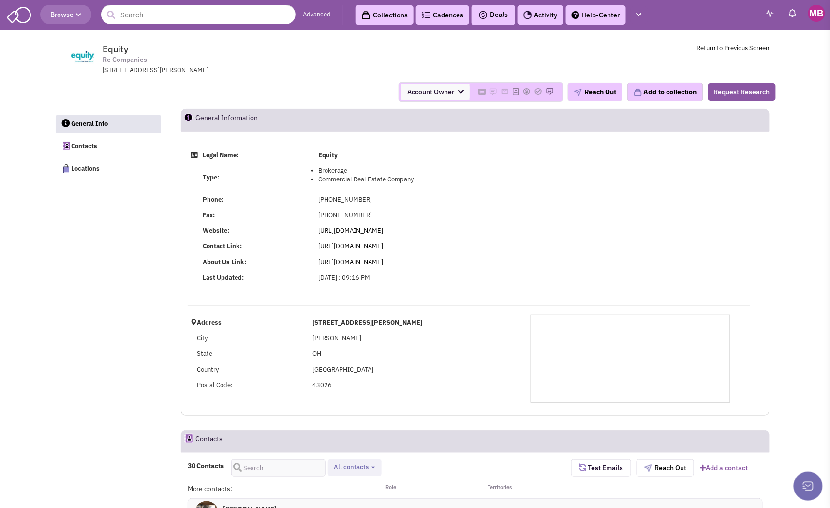
select select
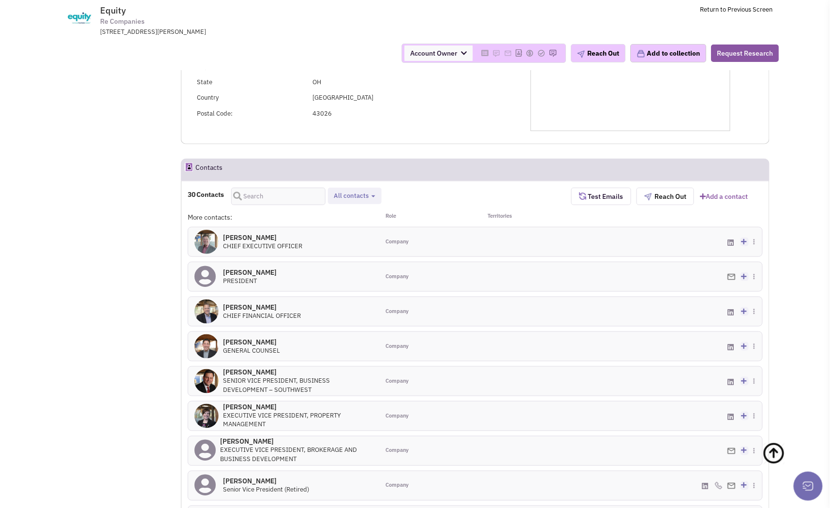
scroll to position [204, 0]
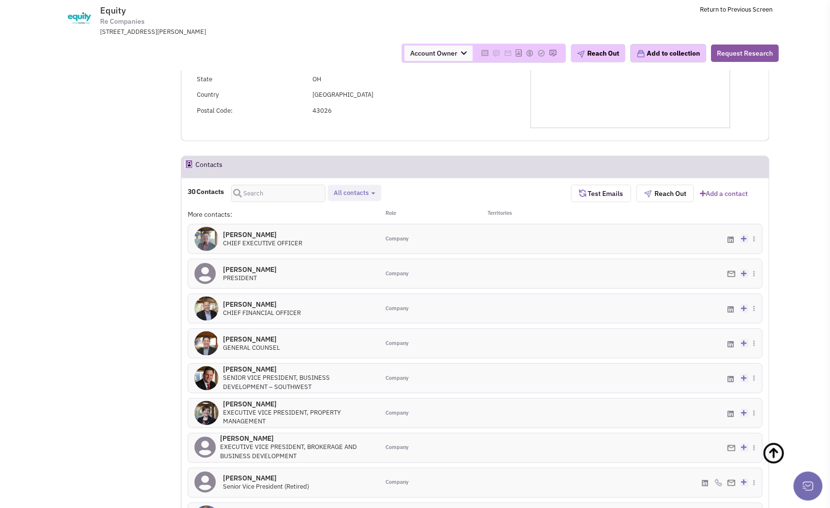
click at [506, 213] on div "Territories" at bounding box center [523, 215] width 96 height 10
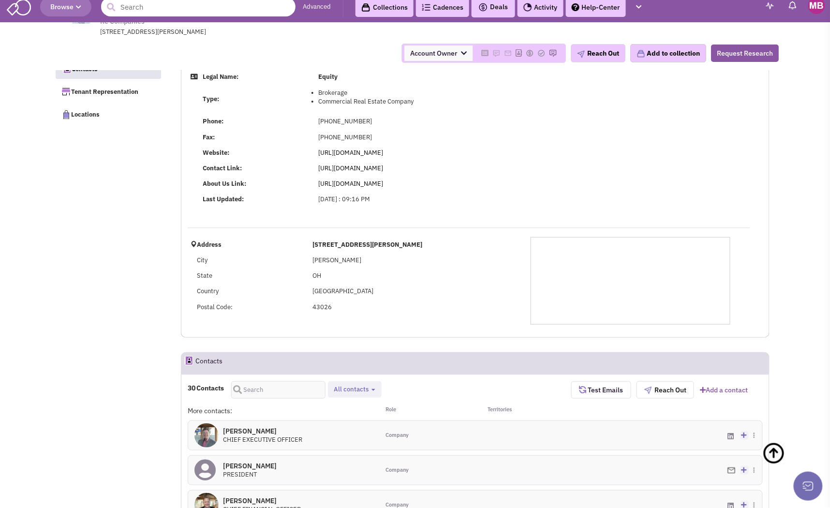
scroll to position [0, 0]
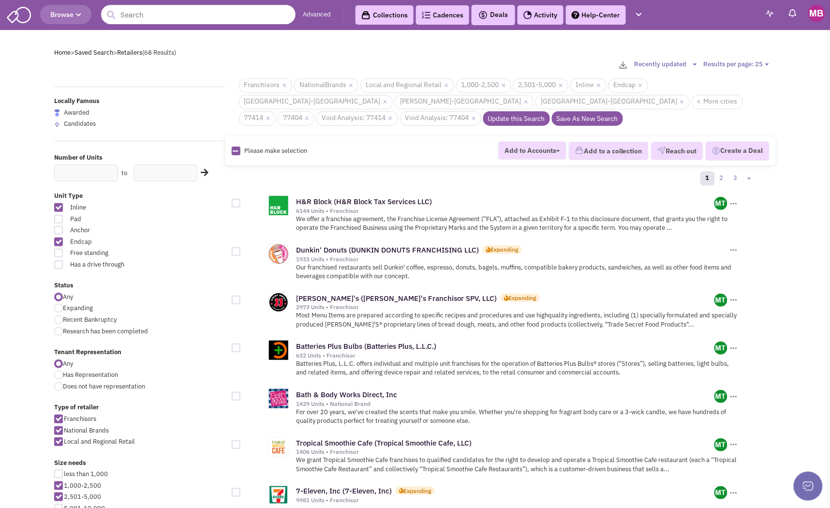
click at [392, 17] on link "Collections" at bounding box center [385, 14] width 58 height 19
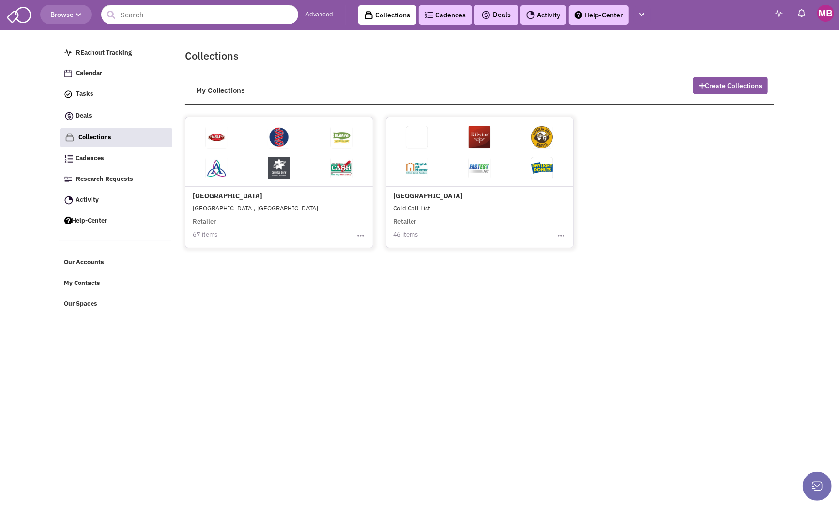
click at [245, 196] on h4 "[GEOGRAPHIC_DATA]" at bounding box center [279, 160] width 172 height 79
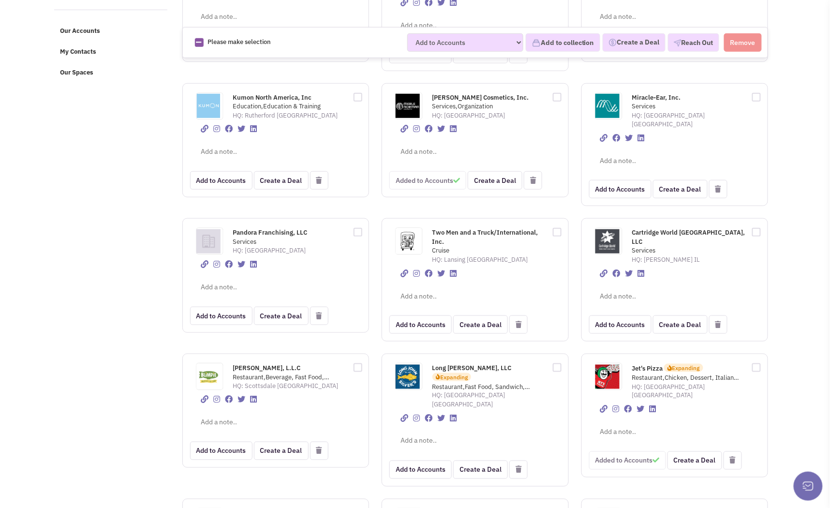
scroll to position [233, 0]
click at [211, 92] on img at bounding box center [208, 104] width 24 height 24
click at [204, 123] on link at bounding box center [205, 127] width 8 height 8
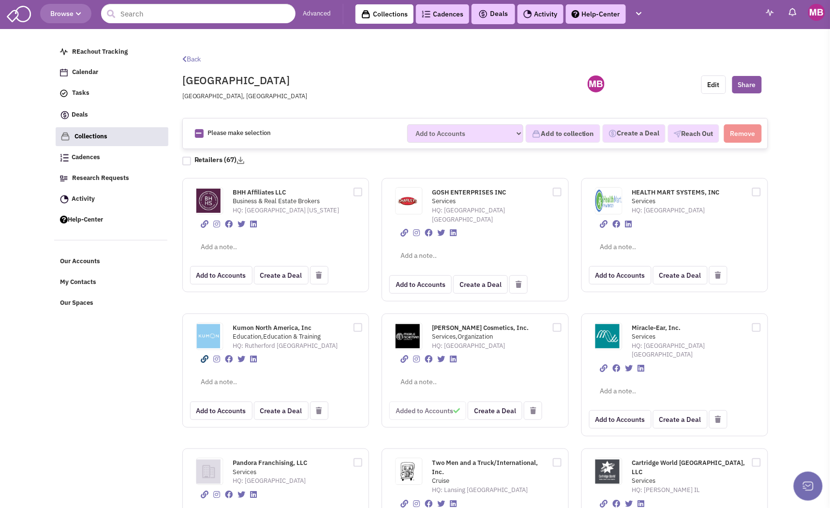
scroll to position [0, 0]
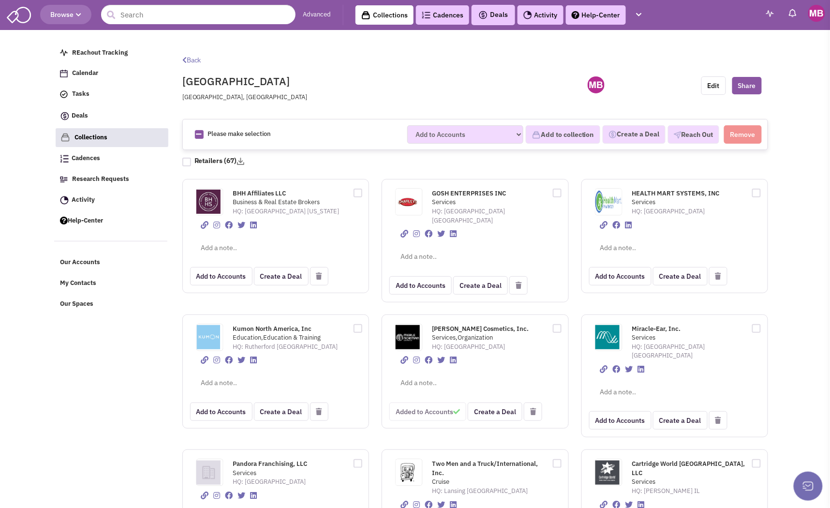
click at [392, 62] on h4 "Back" at bounding box center [475, 60] width 586 height 9
drag, startPoint x: 420, startPoint y: 66, endPoint x: 463, endPoint y: 69, distance: 43.7
click at [421, 65] on div "[GEOGRAPHIC_DATA] [GEOGRAPHIC_DATA], [GEOGRAPHIC_DATA]" at bounding box center [375, 85] width 399 height 42
click at [392, 17] on link "Collections" at bounding box center [385, 14] width 58 height 19
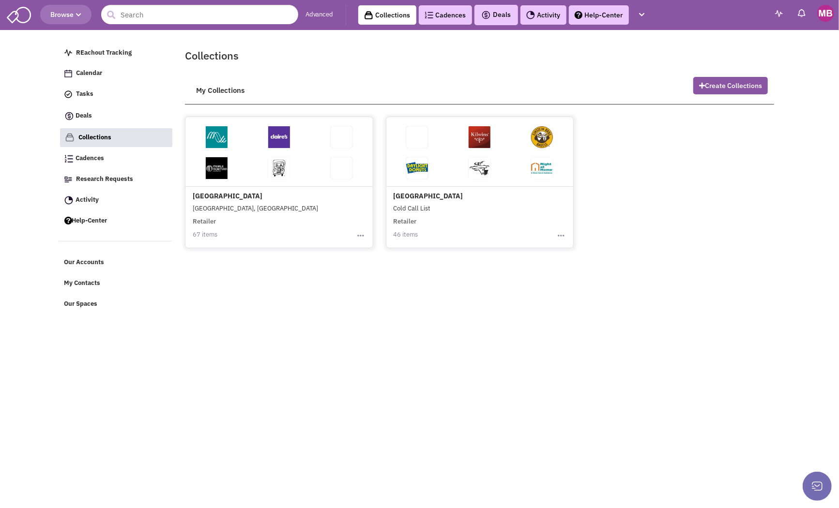
click at [603, 358] on html "Browse Advanced Collections Cadences 0 Deals Calendar" at bounding box center [419, 254] width 839 height 508
click at [376, 65] on article "Collections My Collections Create Collections" at bounding box center [479, 144] width 601 height 210
click at [225, 363] on html "Browse Advanced Collections Cadences 0 Deals Calendar" at bounding box center [419, 254] width 839 height 508
click at [322, 13] on link "Advanced" at bounding box center [319, 14] width 28 height 9
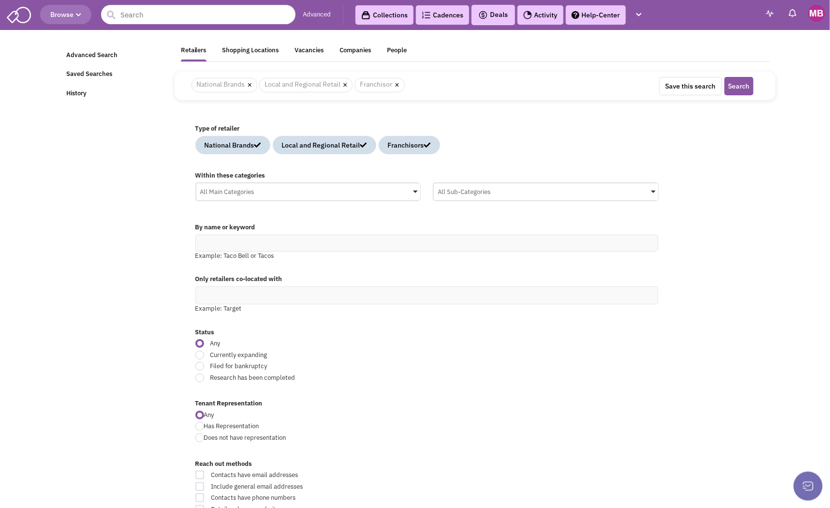
click at [248, 49] on div "Shopping Locations" at bounding box center [251, 52] width 57 height 12
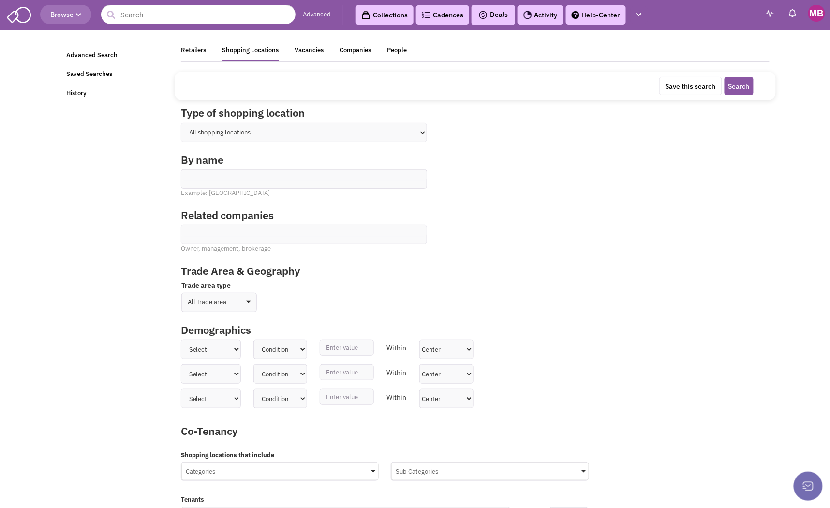
click at [198, 50] on div "Retailers" at bounding box center [194, 52] width 26 height 12
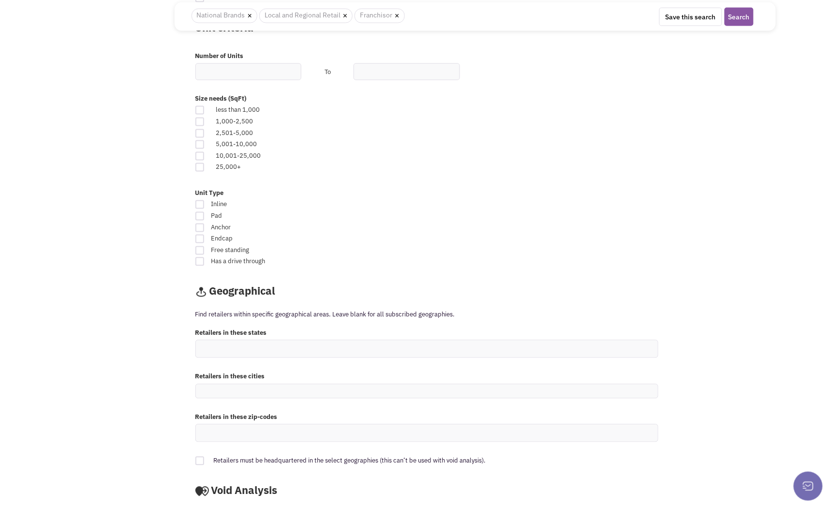
scroll to position [515, 0]
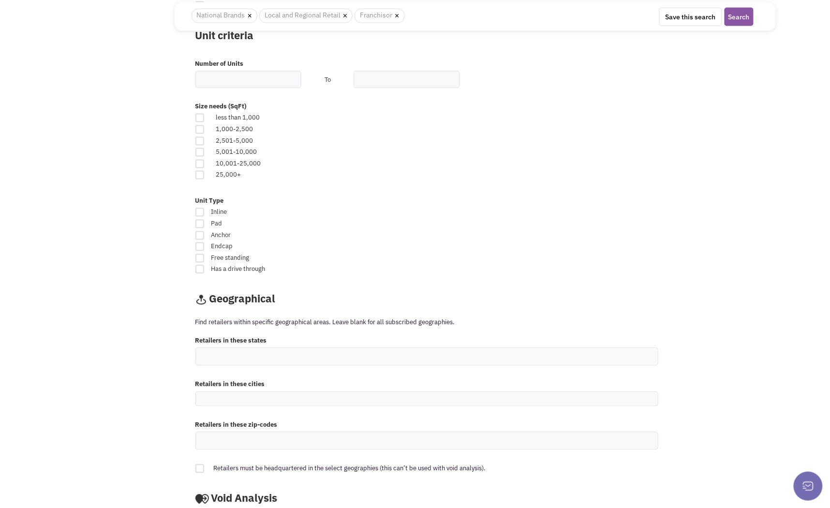
click at [200, 212] on div at bounding box center [199, 212] width 9 height 9
click at [508, 212] on input "Inline" at bounding box center [511, 213] width 6 height 6
checkbox input "true"
click at [197, 224] on div at bounding box center [199, 224] width 9 height 9
click at [508, 224] on input "Pad" at bounding box center [511, 225] width 6 height 6
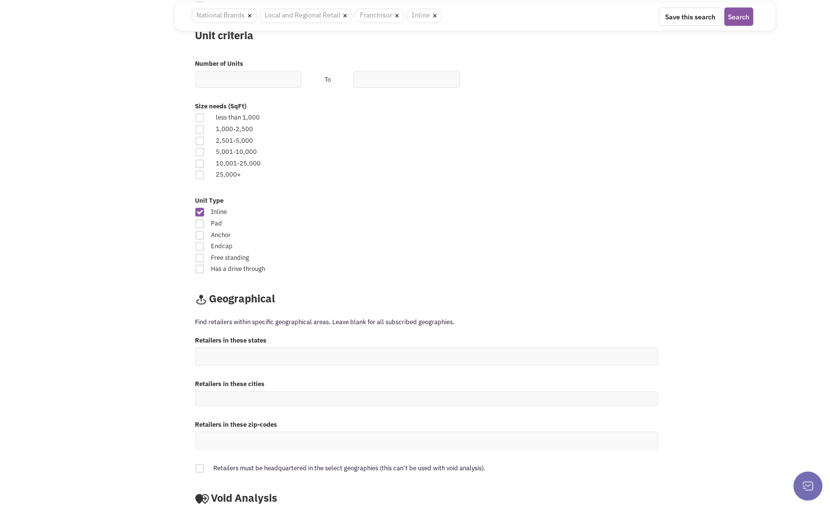
checkbox input "true"
click at [201, 233] on div at bounding box center [199, 235] width 9 height 9
click at [508, 233] on input "Anchor" at bounding box center [511, 236] width 6 height 6
checkbox input "true"
click at [200, 245] on div at bounding box center [199, 246] width 9 height 9
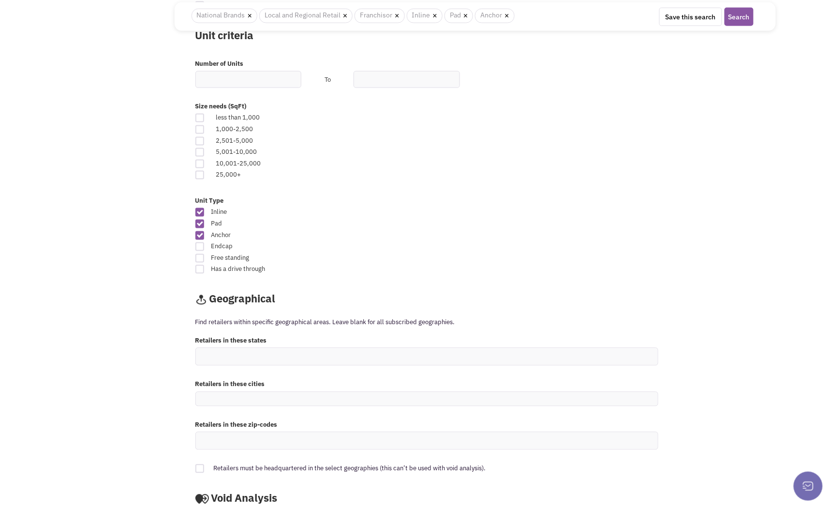
click at [508, 245] on input "Endcap" at bounding box center [511, 247] width 6 height 6
checkbox input "true"
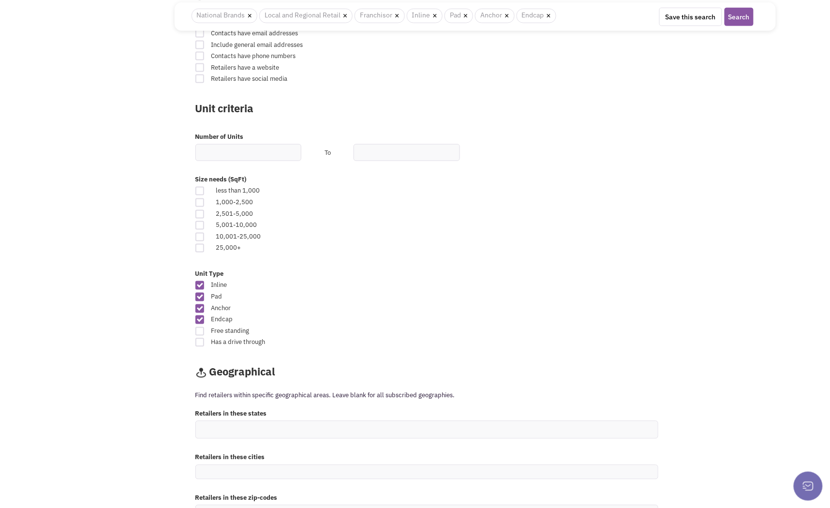
scroll to position [436, 0]
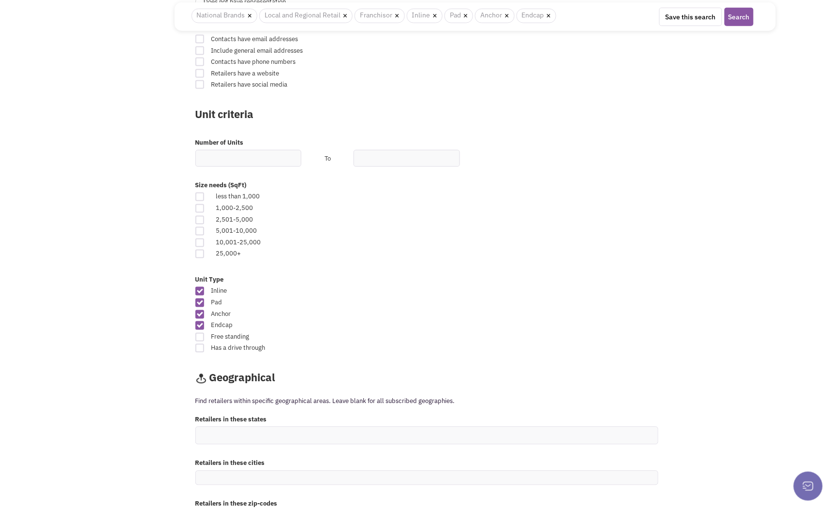
click at [200, 197] on div at bounding box center [199, 197] width 9 height 9
click at [205, 197] on input "checkbox" at bounding box center [208, 198] width 6 height 6
checkbox input "true"
click at [199, 207] on div at bounding box center [199, 208] width 9 height 9
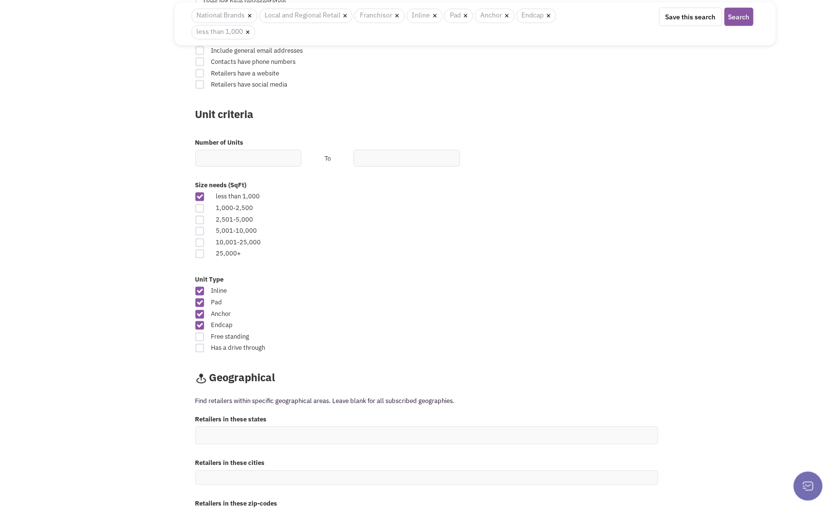
click at [205, 207] on input "checkbox" at bounding box center [208, 209] width 6 height 6
checkbox input "true"
click at [198, 220] on div at bounding box center [199, 220] width 9 height 9
click at [205, 220] on input "checkbox" at bounding box center [208, 221] width 6 height 6
checkbox input "true"
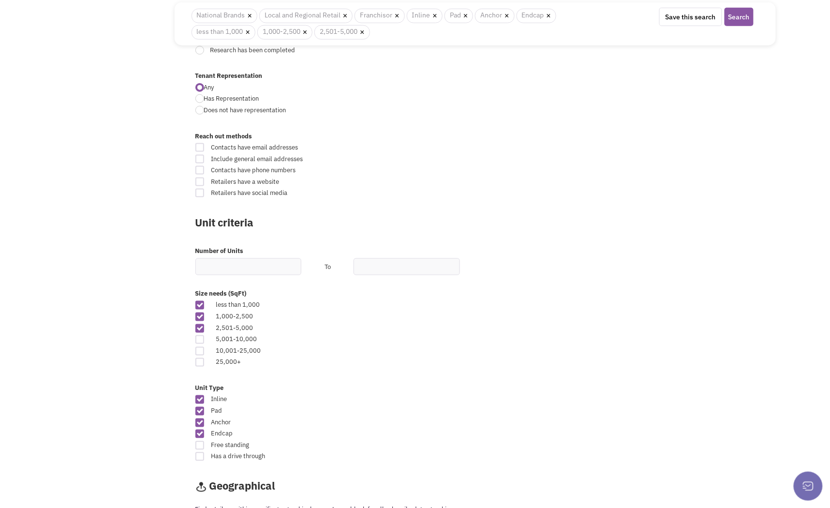
scroll to position [303, 0]
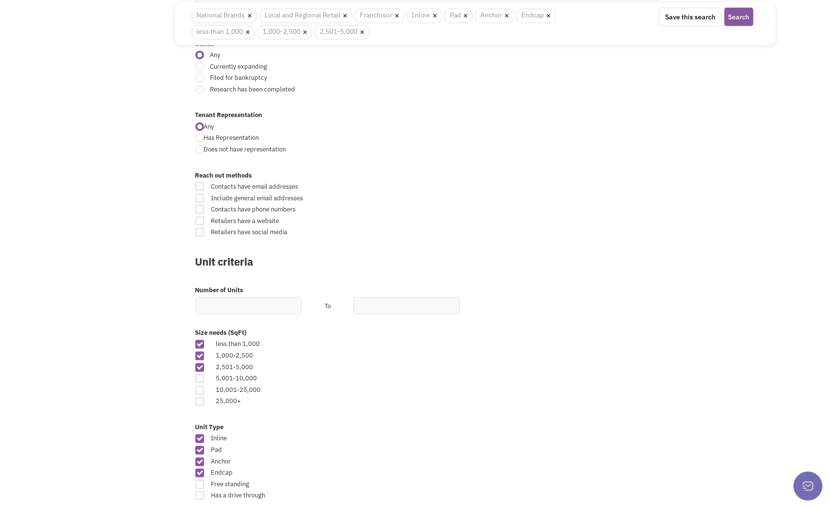
click at [200, 186] on div at bounding box center [199, 186] width 9 height 9
click at [508, 186] on input "Contacts have email addresses" at bounding box center [511, 187] width 6 height 6
checkbox input "true"
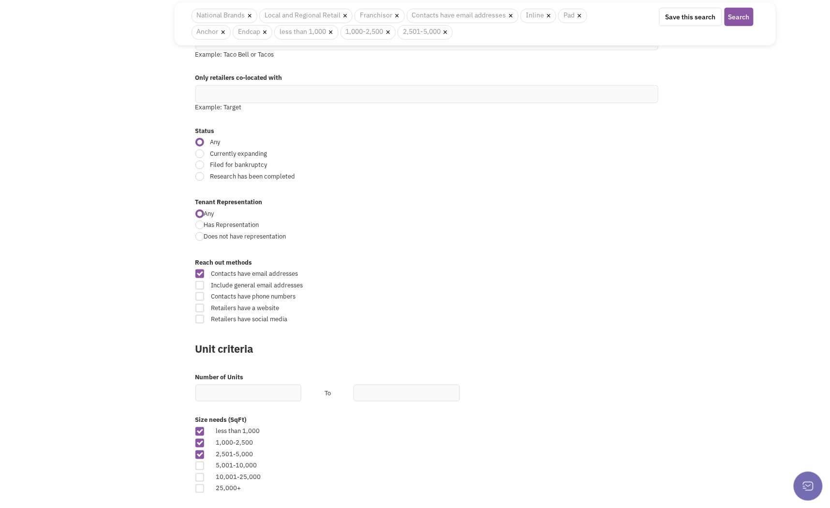
scroll to position [213, 0]
click at [200, 217] on div at bounding box center [199, 216] width 9 height 9
click at [204, 217] on input "Any" at bounding box center [207, 217] width 6 height 6
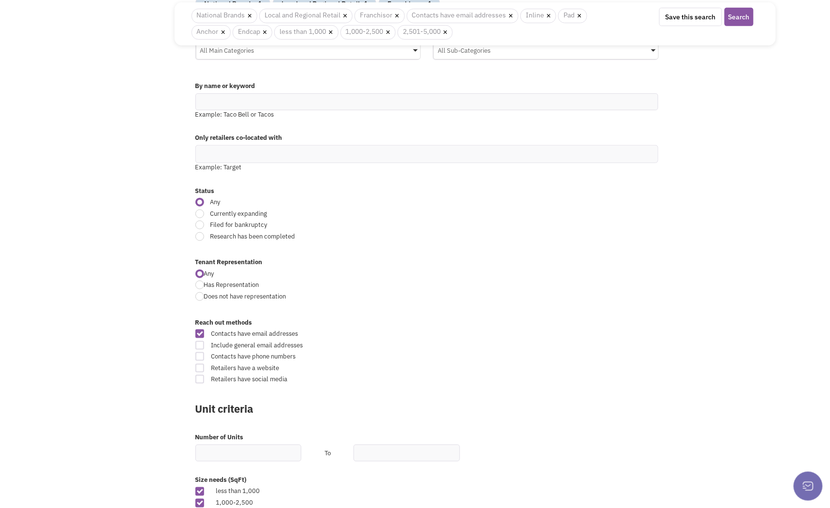
scroll to position [141, 0]
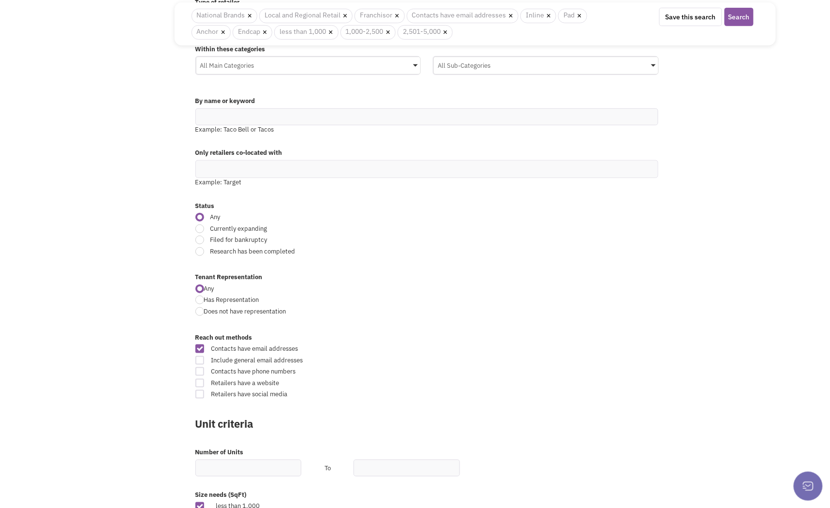
click at [201, 218] on div at bounding box center [199, 217] width 9 height 9
click at [505, 218] on input "Any" at bounding box center [508, 218] width 6 height 6
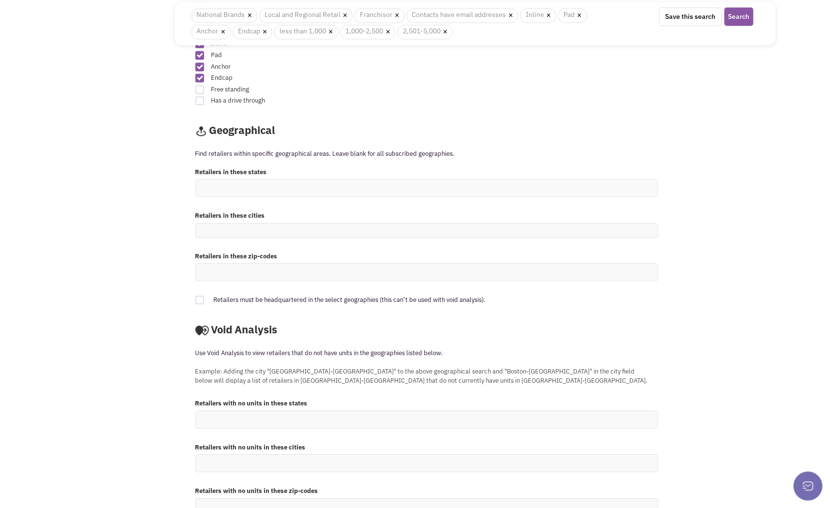
scroll to position [727, 0]
